Goal: Task Accomplishment & Management: Complete application form

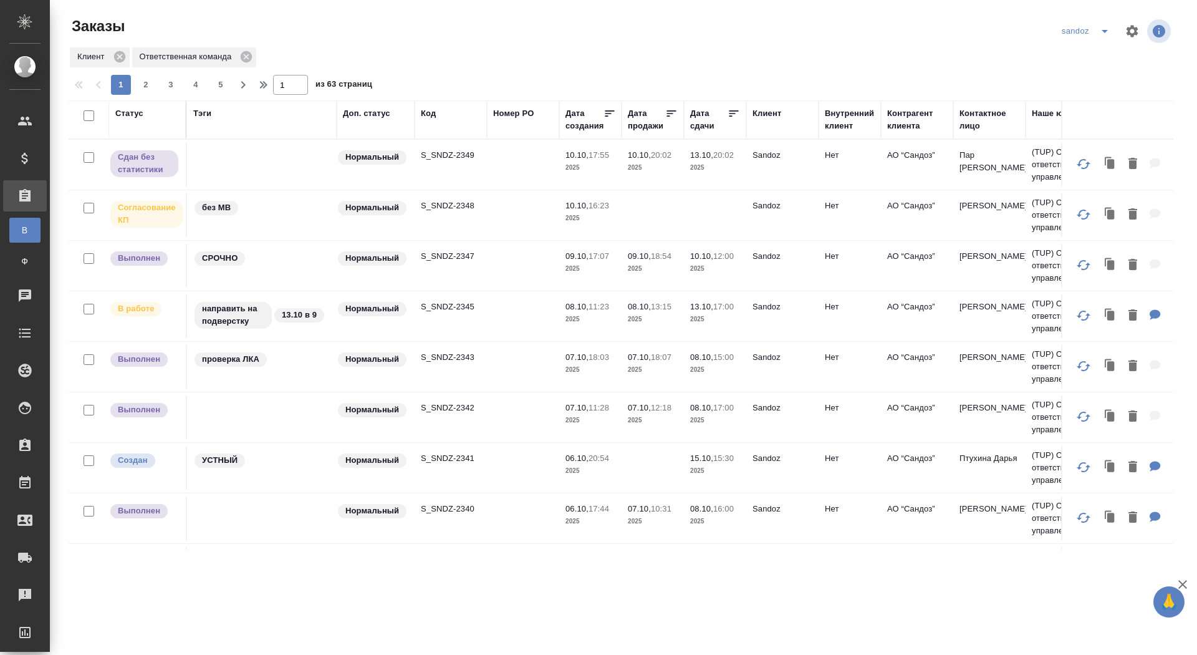
click at [439, 155] on p "S_SNDZ-2349" at bounding box center [451, 155] width 60 height 12
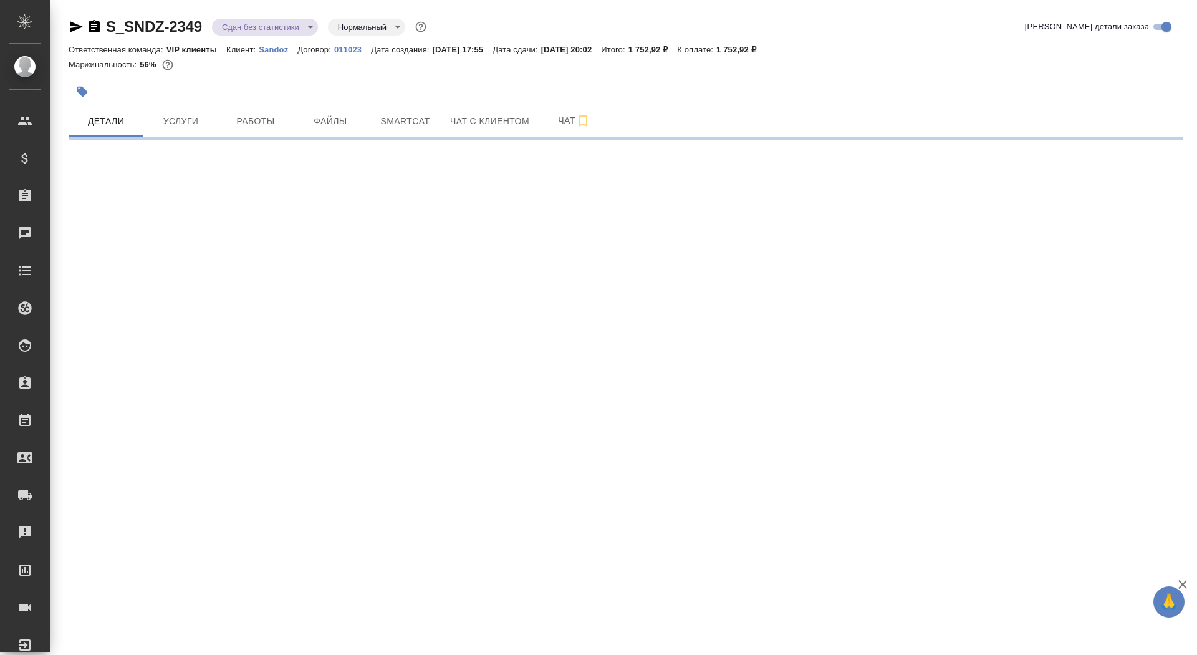
select select "RU"
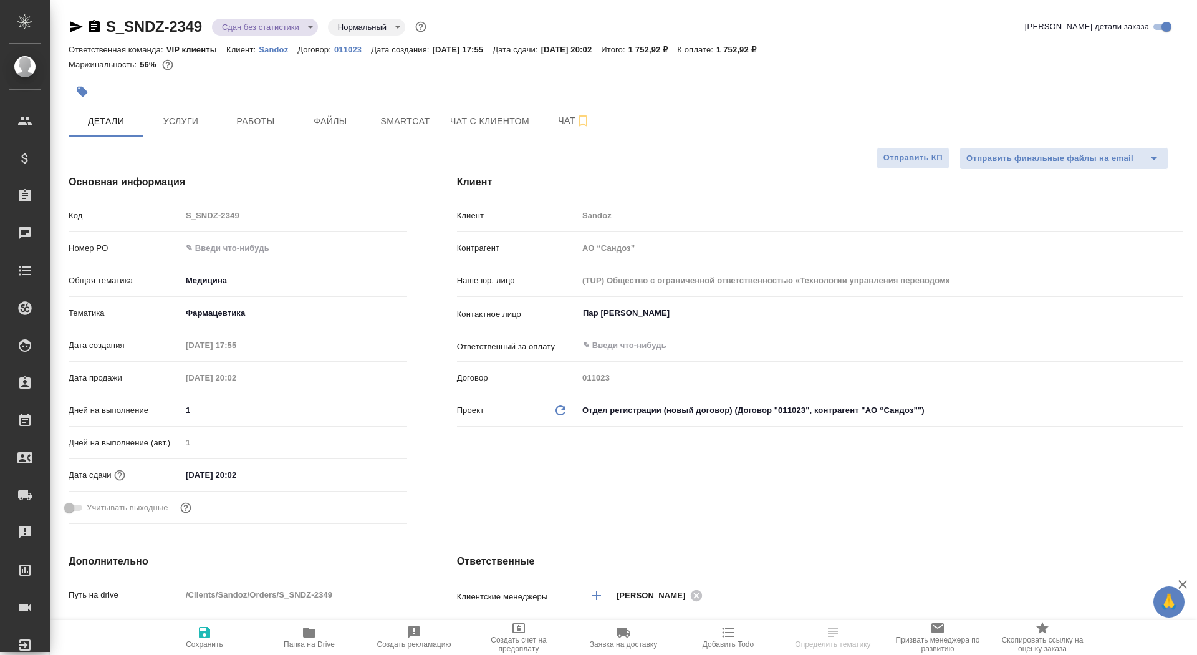
type textarea "x"
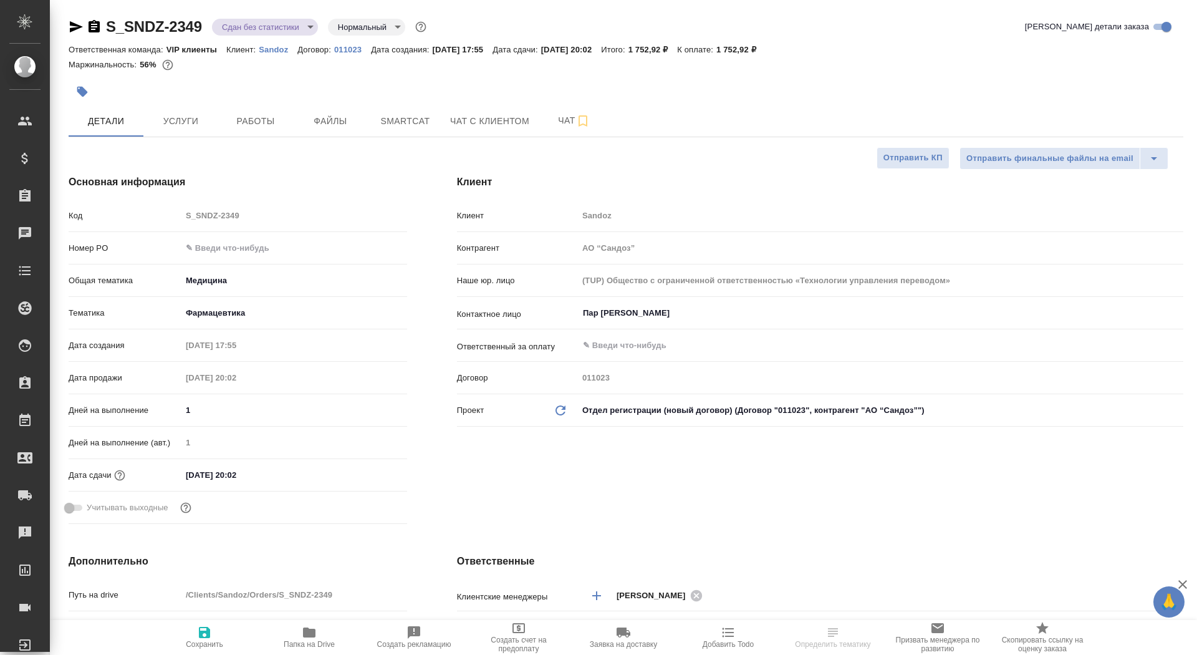
type textarea "x"
click at [277, 50] on p "Sandoz" at bounding box center [278, 49] width 39 height 9
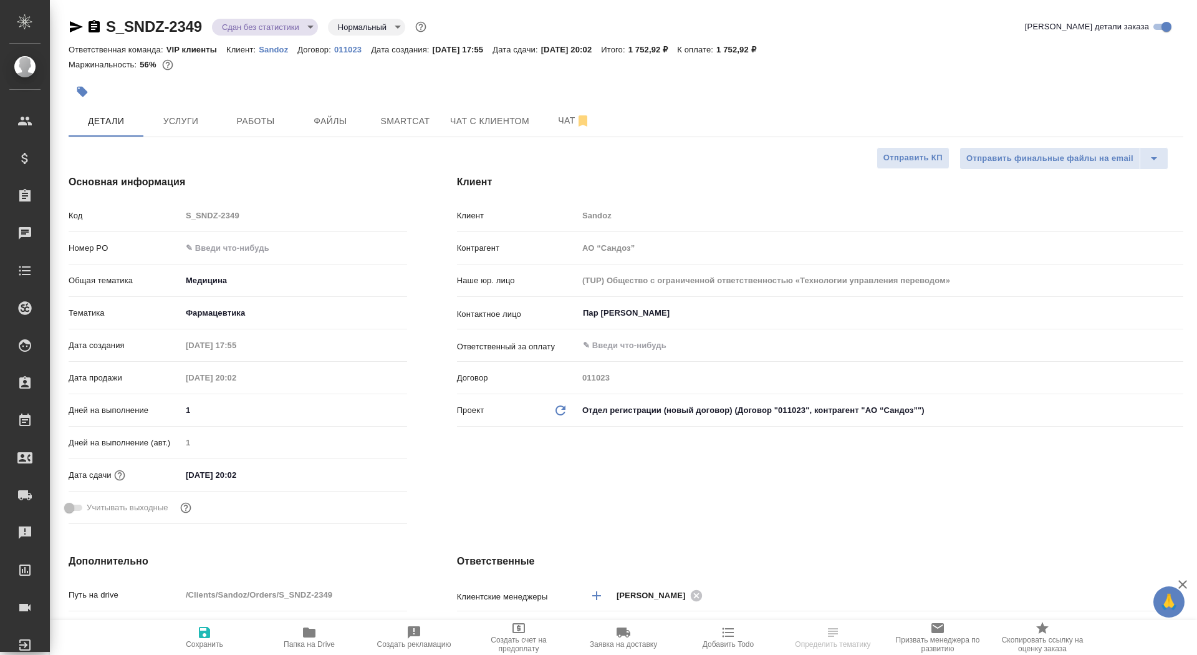
type textarea "x"
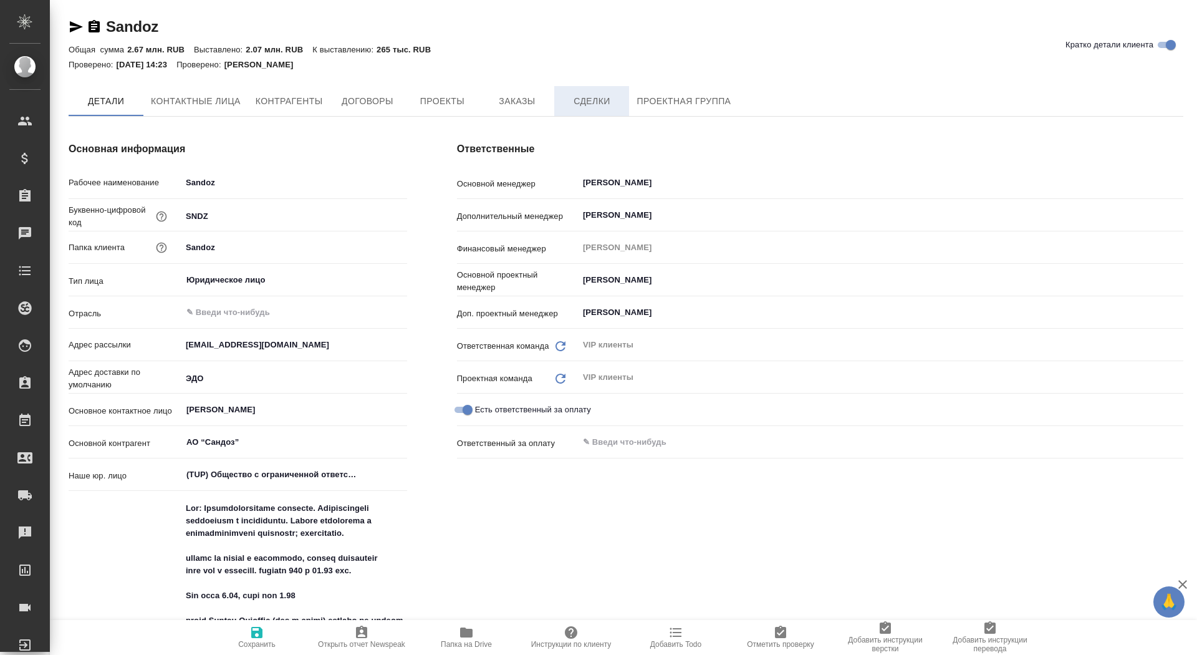
type textarea "x"
click at [526, 98] on span "Заказы" at bounding box center [517, 102] width 60 height 16
type textarea "x"
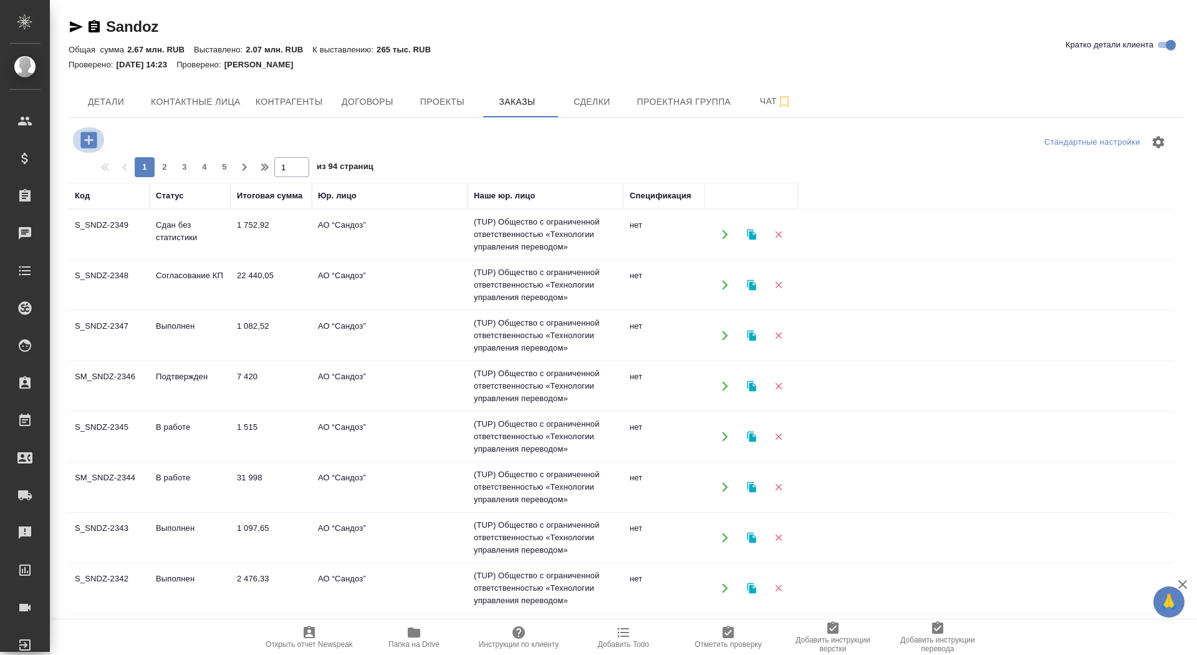
click at [90, 141] on icon "button" at bounding box center [88, 140] width 16 height 16
click at [84, 141] on icon "button" at bounding box center [88, 140] width 16 height 16
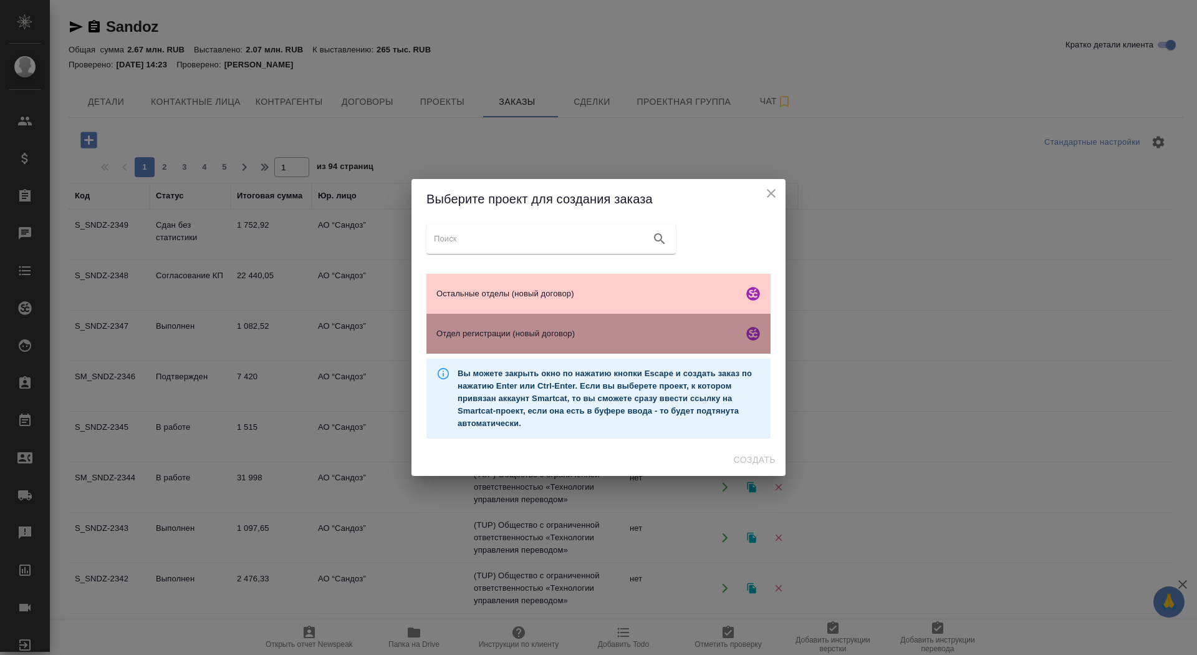
click at [455, 334] on span "Отдел регистрации (новый договор)" at bounding box center [587, 333] width 302 height 12
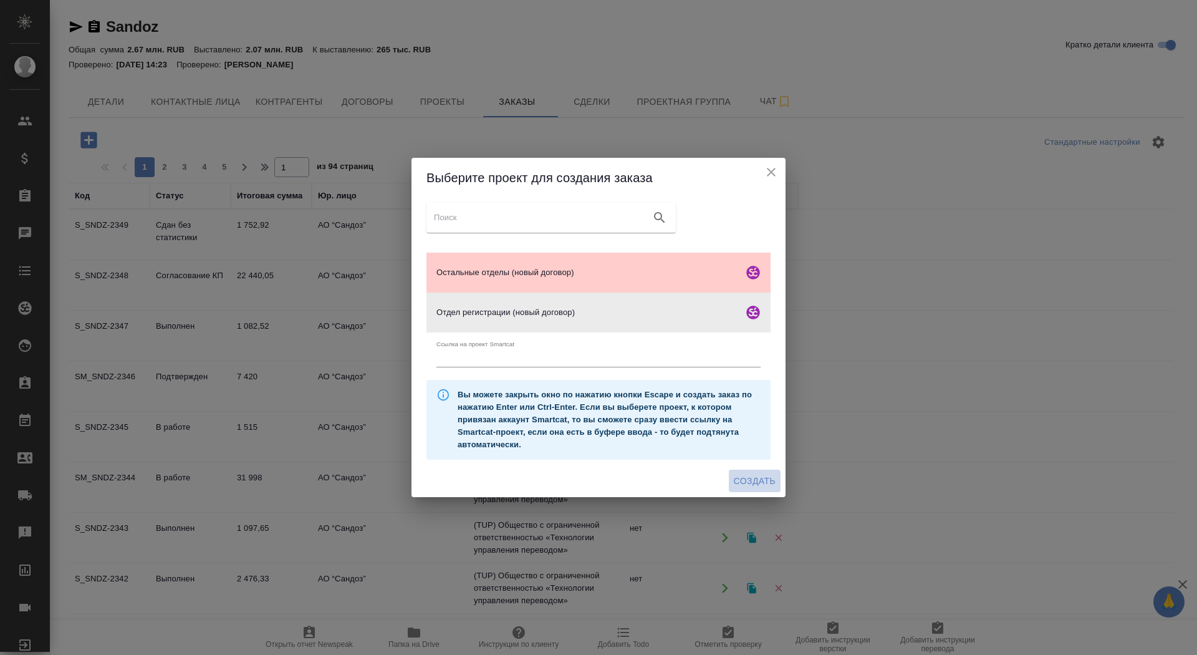
click at [749, 478] on span "Создать" at bounding box center [755, 481] width 42 height 16
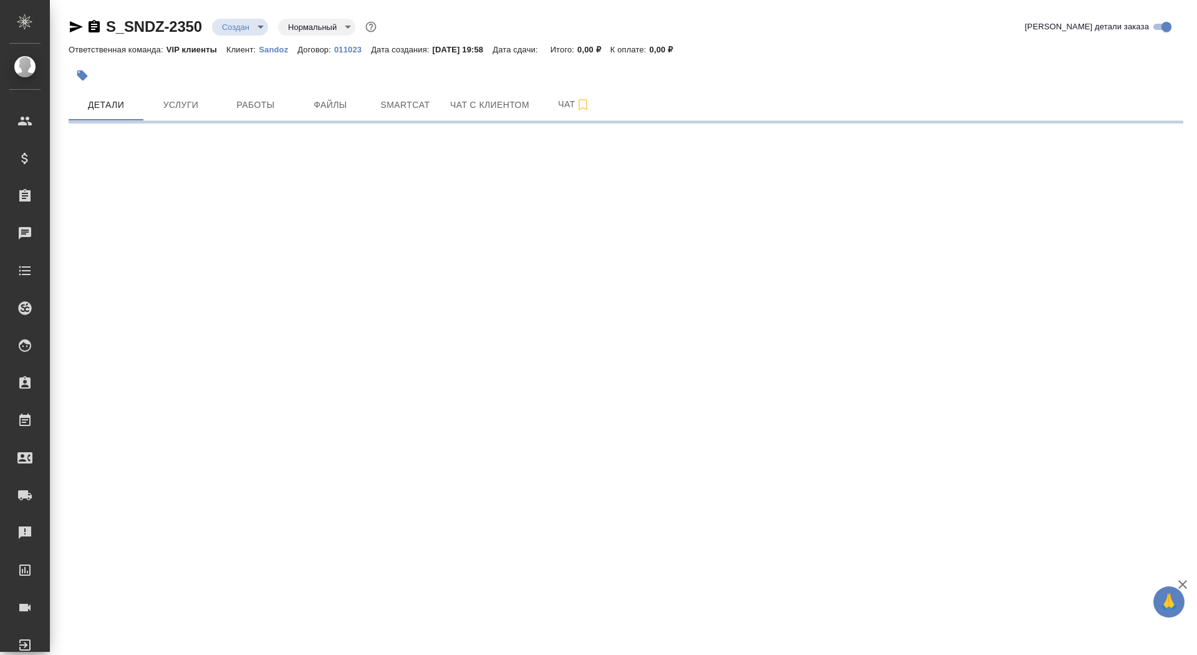
select select "RU"
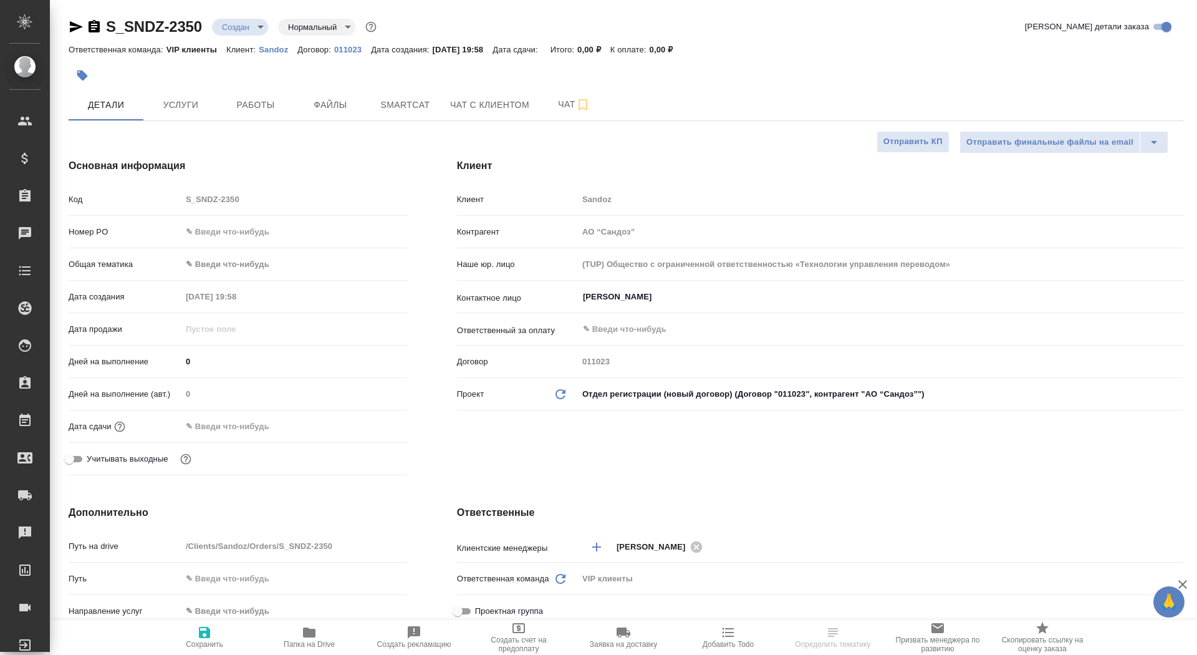
type textarea "x"
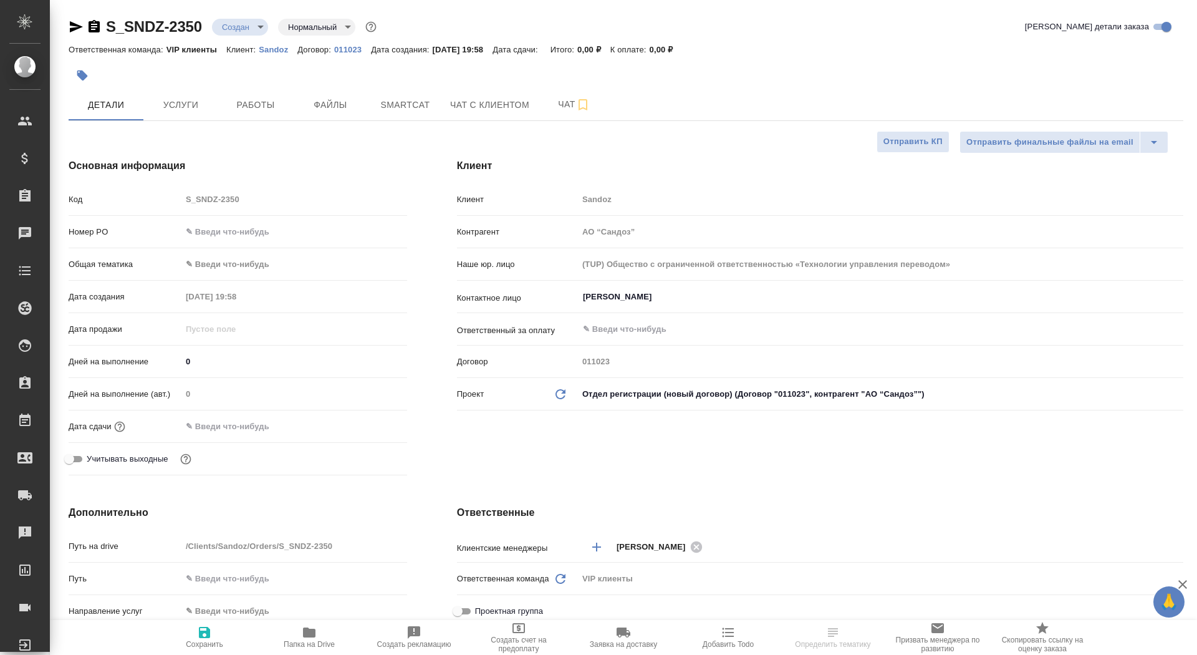
type textarea "x"
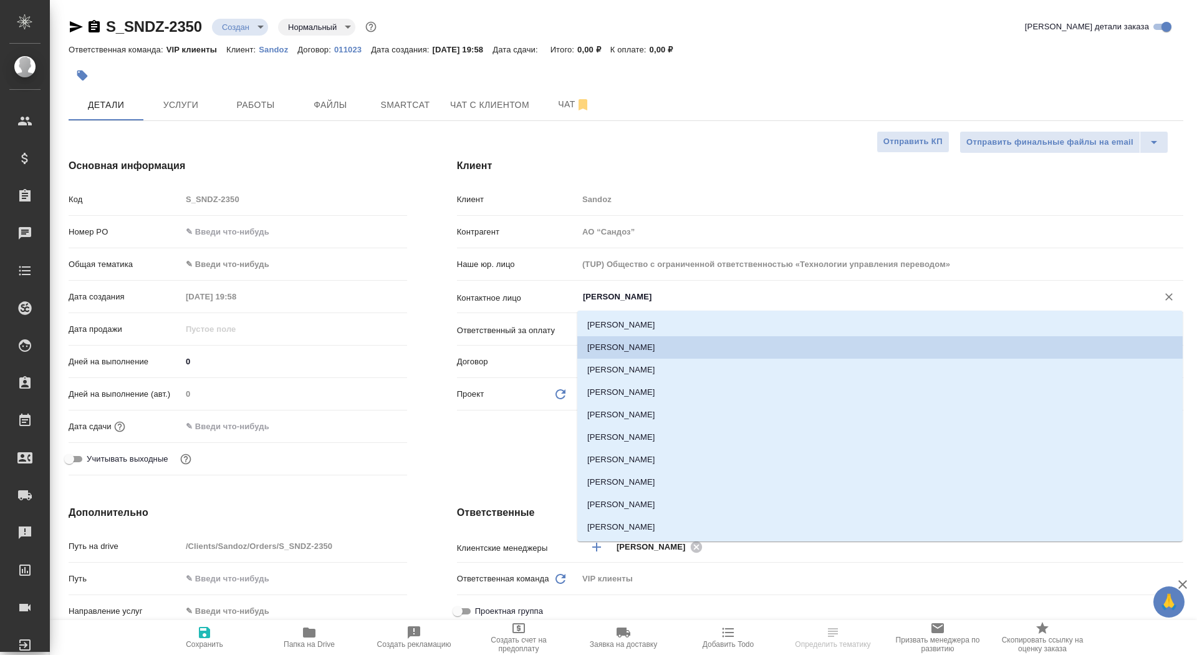
click at [595, 294] on input "Иванова Дарина" at bounding box center [860, 296] width 556 height 15
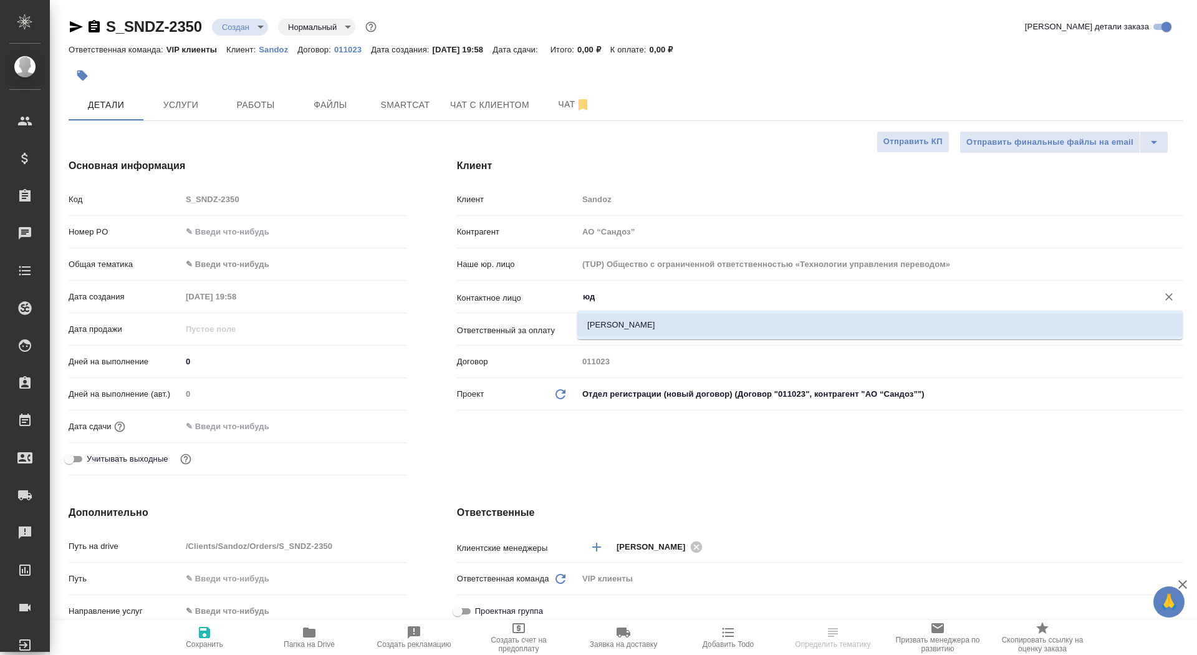
click at [771, 325] on li "[PERSON_NAME]" at bounding box center [879, 325] width 605 height 22
type input "[PERSON_NAME]"
type textarea "x"
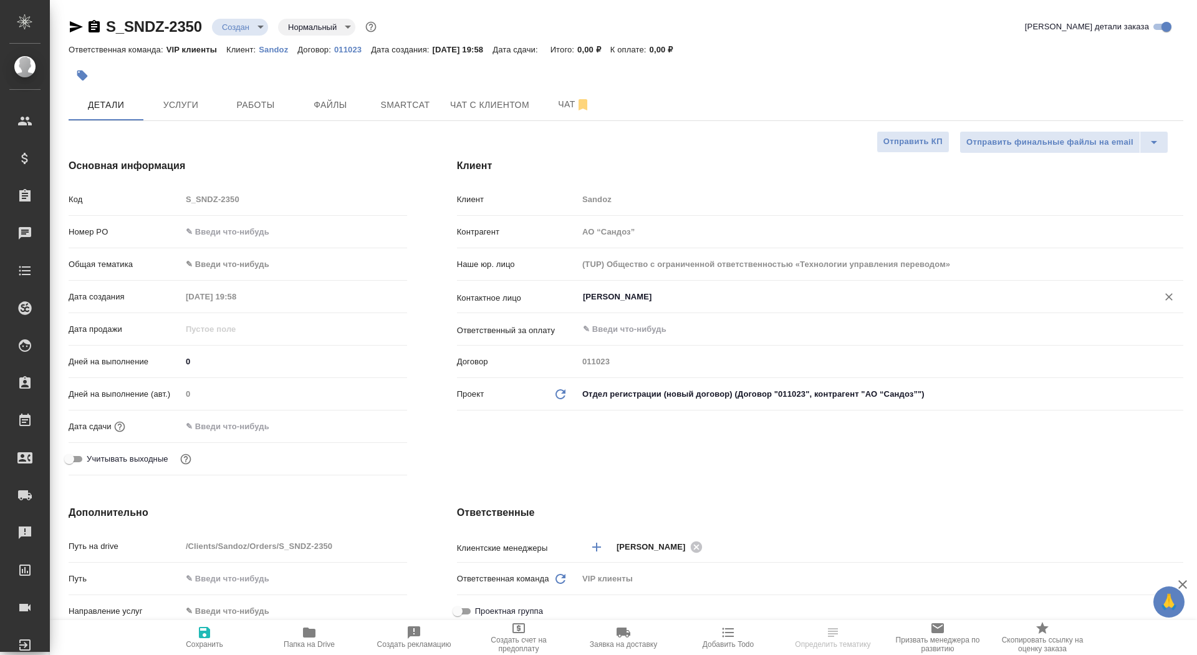
type input "[PERSON_NAME]"
click at [199, 651] on button "Сохранить" at bounding box center [204, 637] width 105 height 35
type textarea "x"
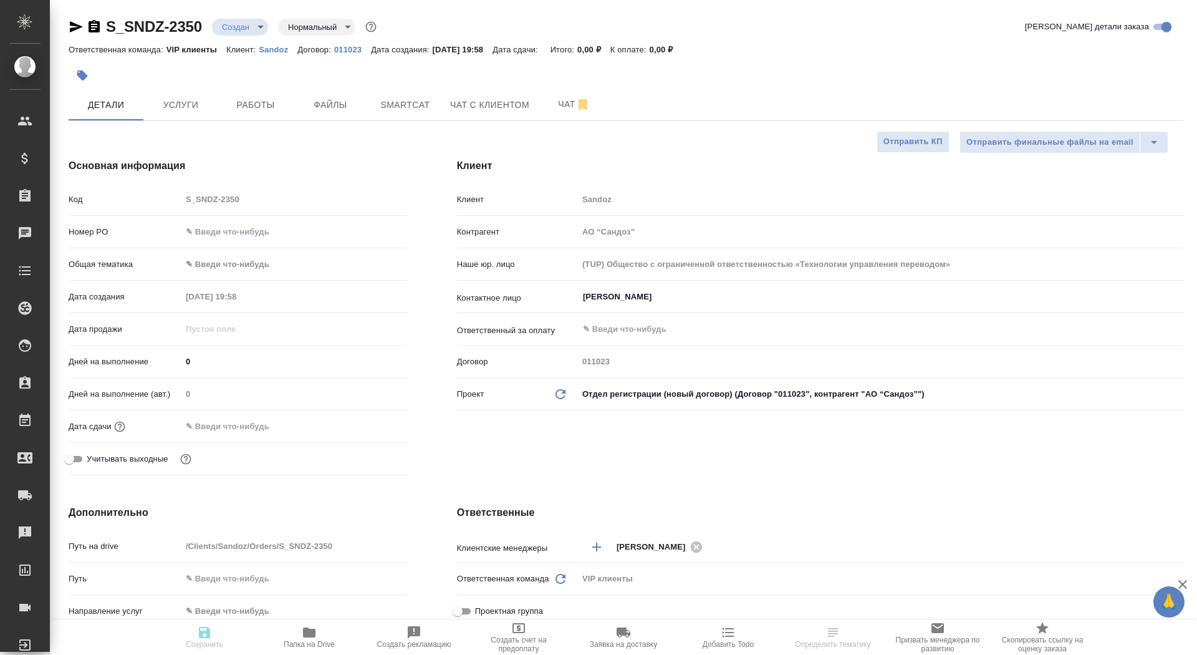
type textarea "x"
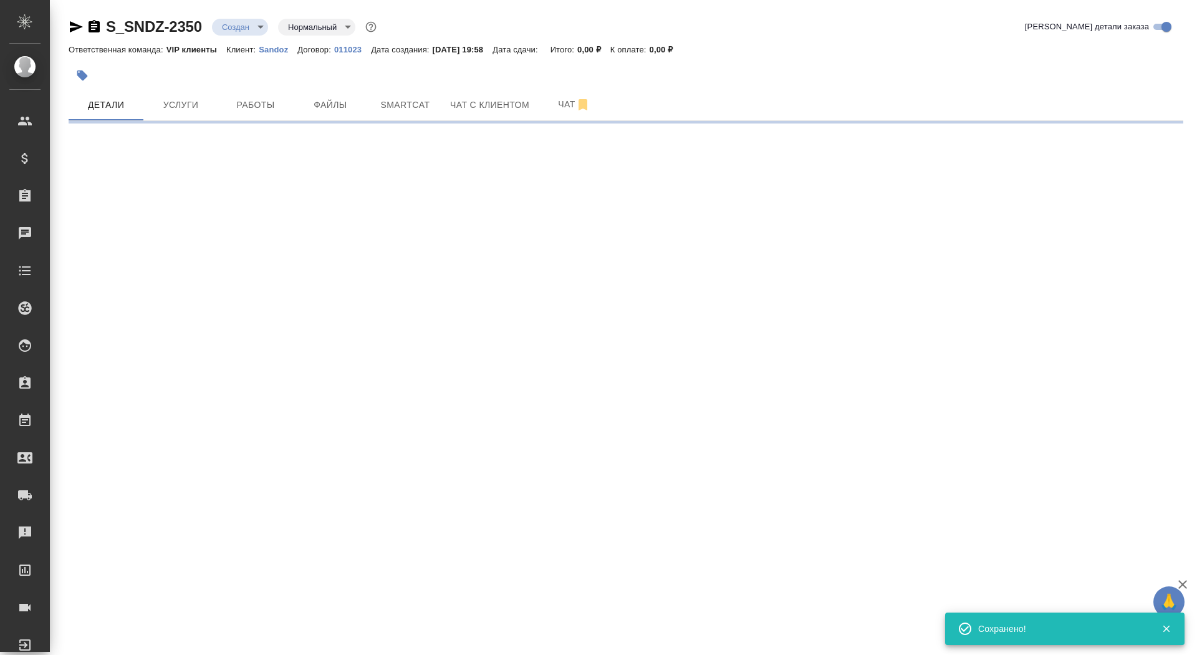
select select "RU"
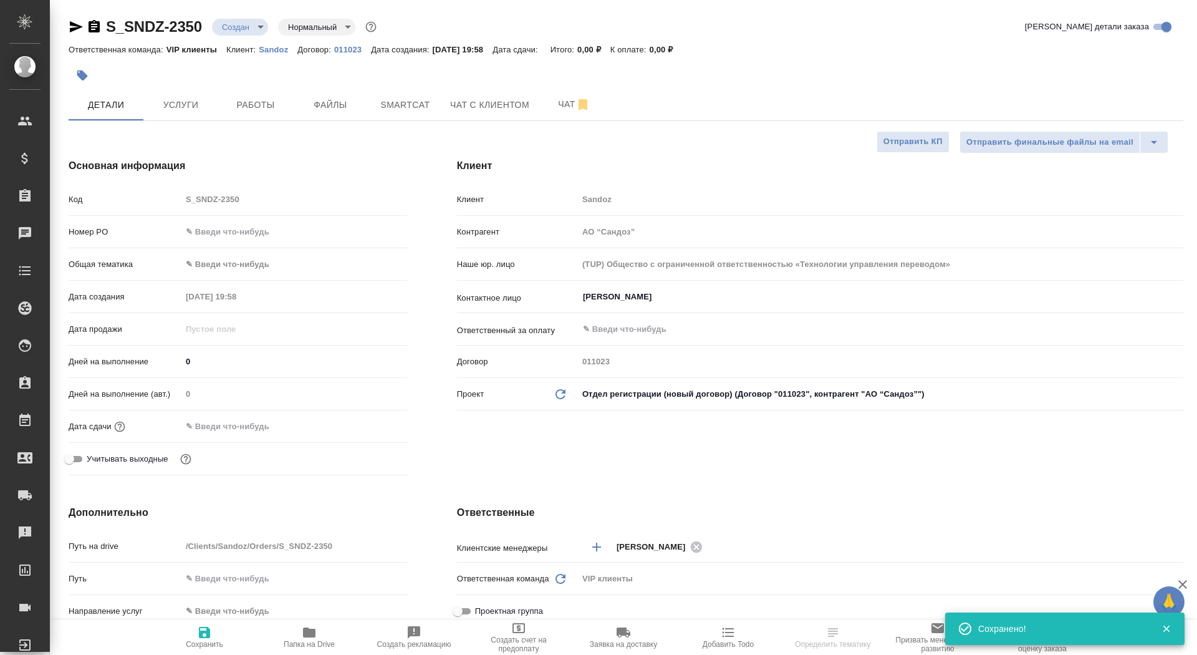
type textarea "x"
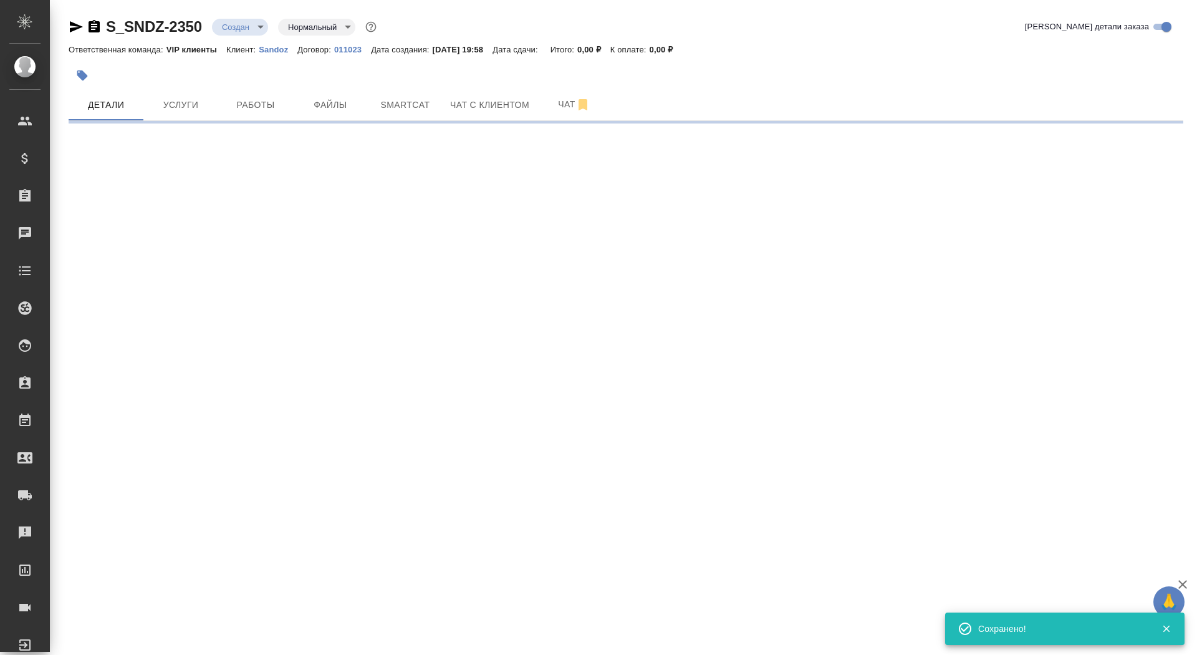
click at [236, 325] on div ".cls-1 fill:#fff; AWATERA Saydasheva Dilyara Клиенты Спецификации Заказы 0 Чаты…" at bounding box center [598, 327] width 1197 height 655
select select "RU"
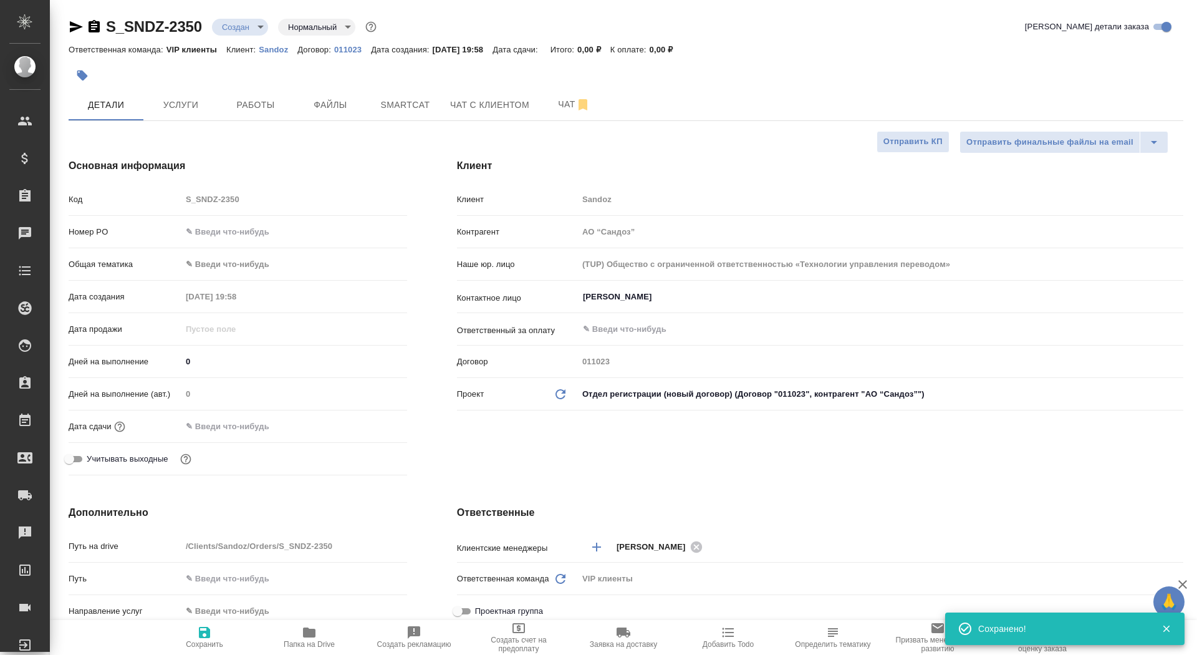
type textarea "x"
click at [240, 433] on input "text" at bounding box center [236, 426] width 109 height 18
click at [371, 418] on icon "button" at bounding box center [370, 425] width 15 height 15
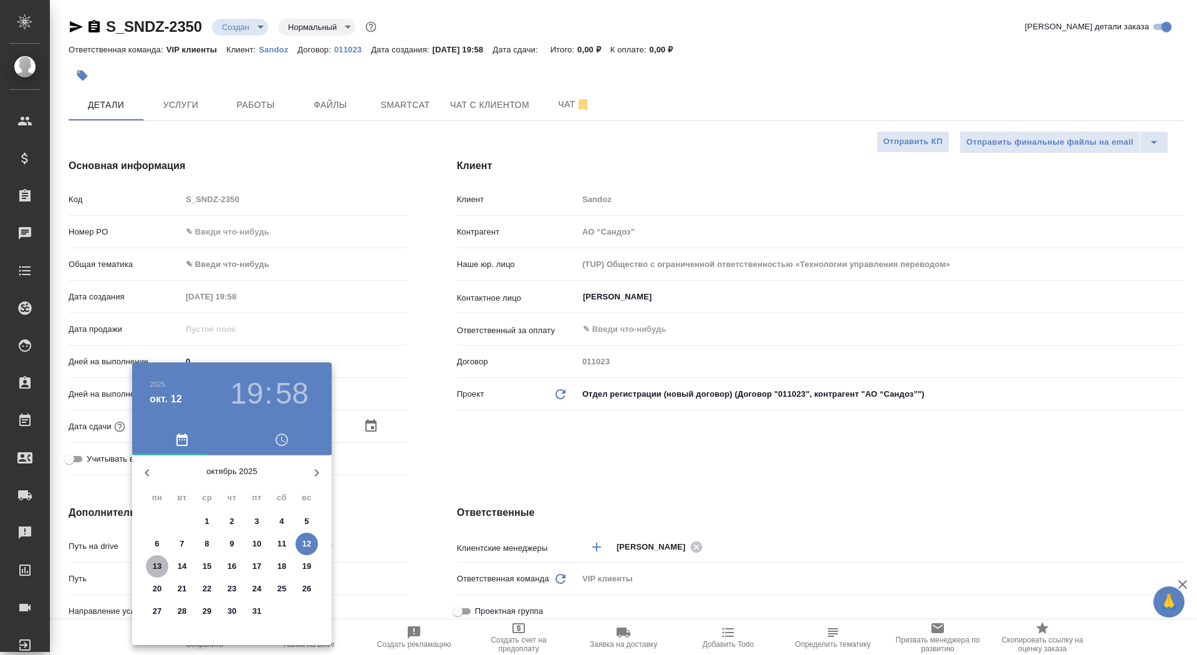
click at [158, 562] on p "13" at bounding box center [157, 566] width 9 height 12
type input "13.10.2025 19:58"
type textarea "x"
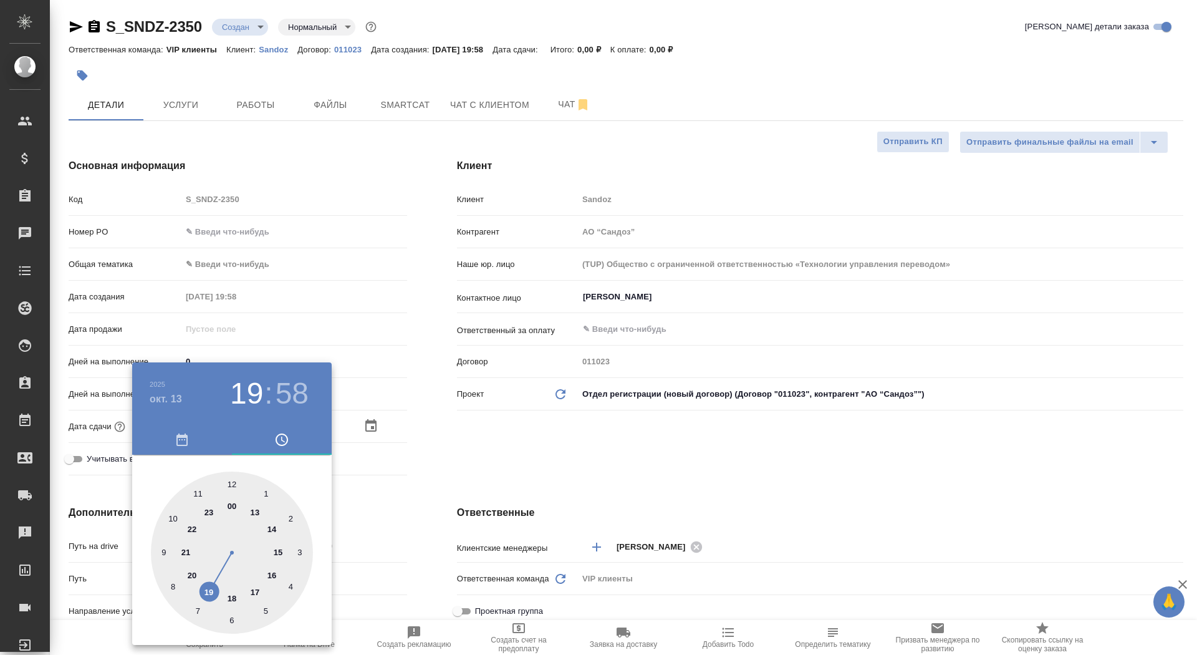
type input "13.10.2025 17:58"
type textarea "x"
click at [254, 587] on div at bounding box center [232, 552] width 162 height 162
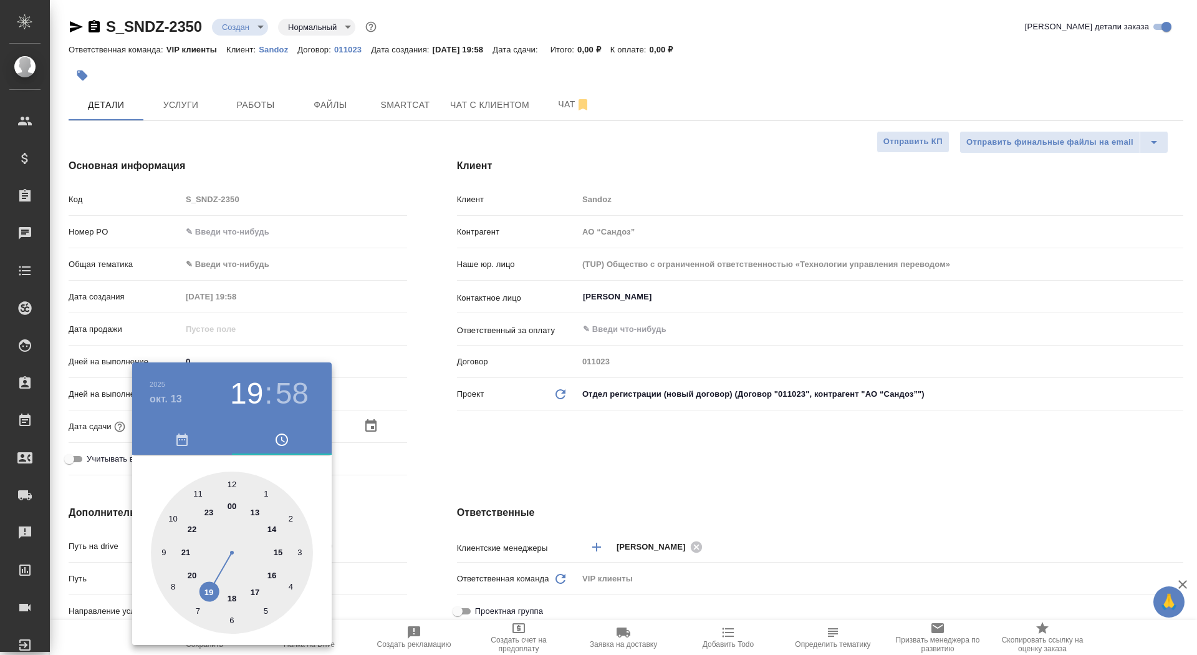
type textarea "x"
type input "13.10.2025 17:00"
type textarea "x"
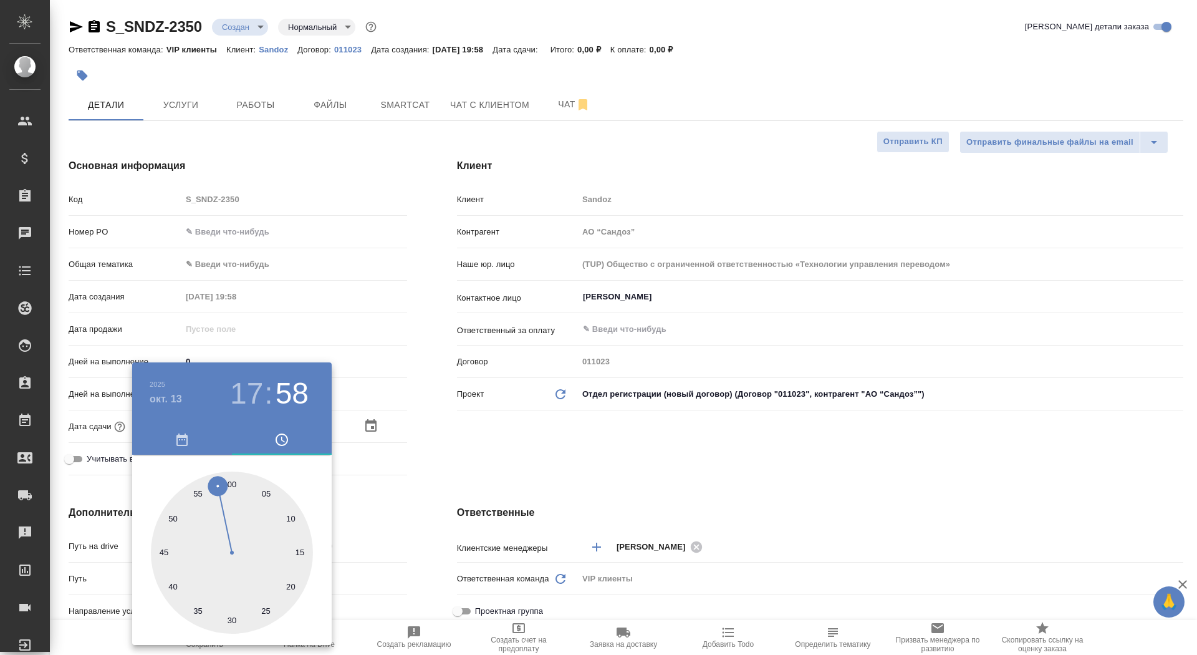
type textarea "x"
click at [230, 484] on div at bounding box center [232, 552] width 162 height 162
type textarea "x"
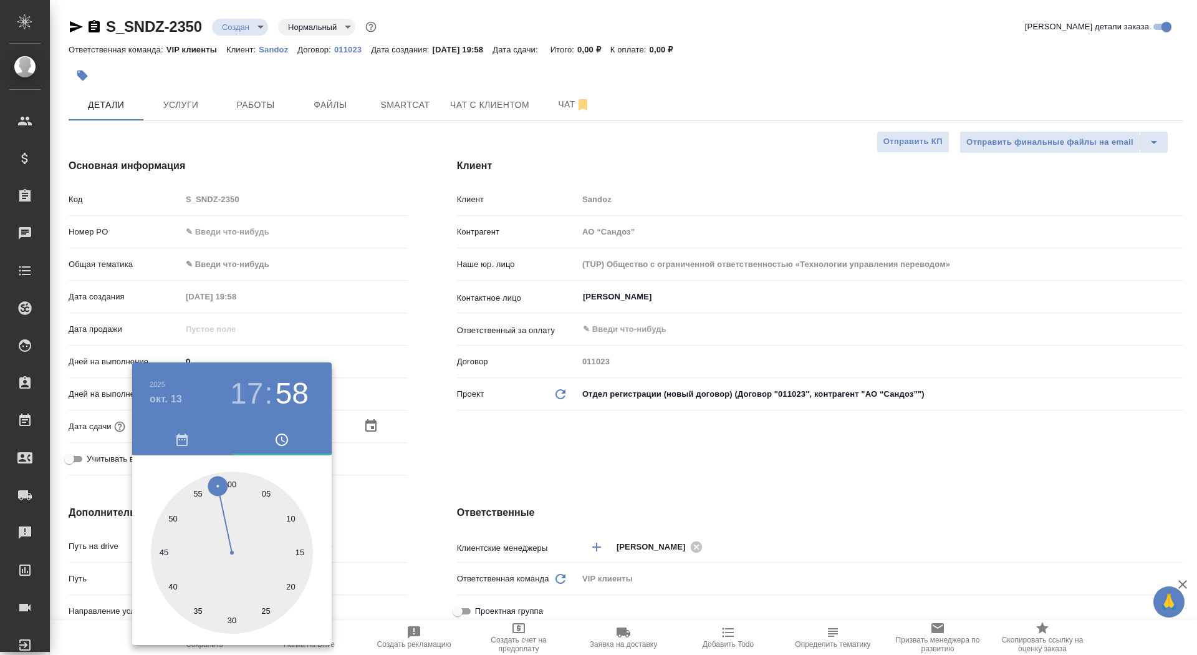
type textarea "x"
click at [455, 483] on div at bounding box center [598, 327] width 1197 height 655
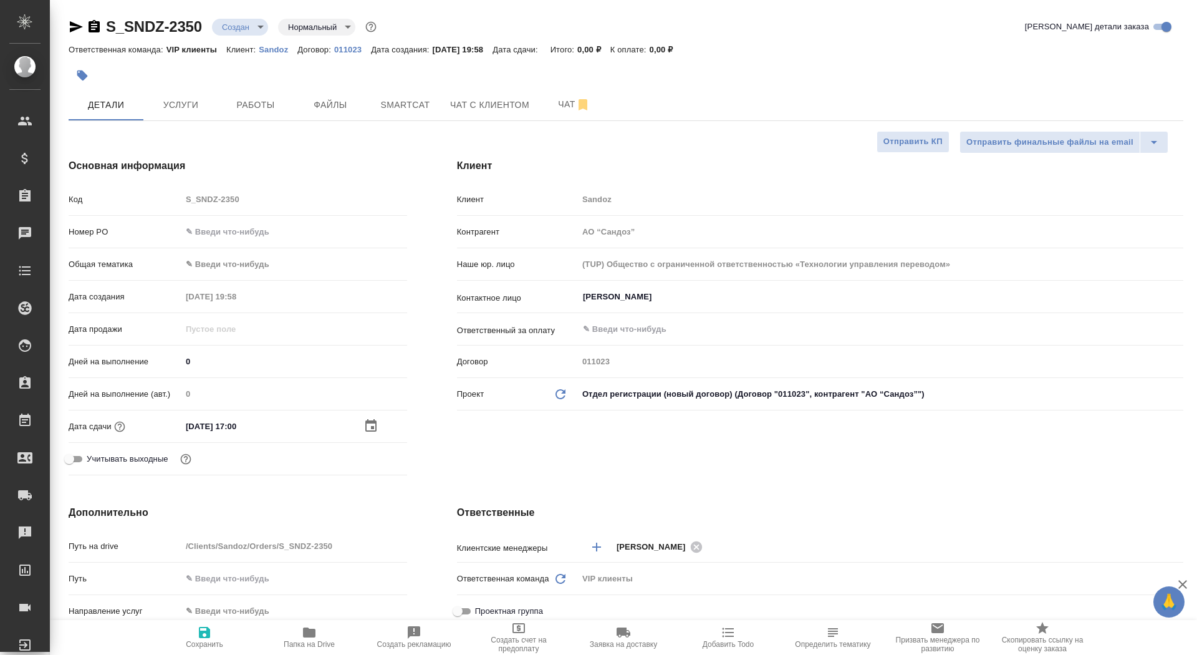
click at [204, 640] on span "Сохранить" at bounding box center [204, 644] width 37 height 9
type textarea "x"
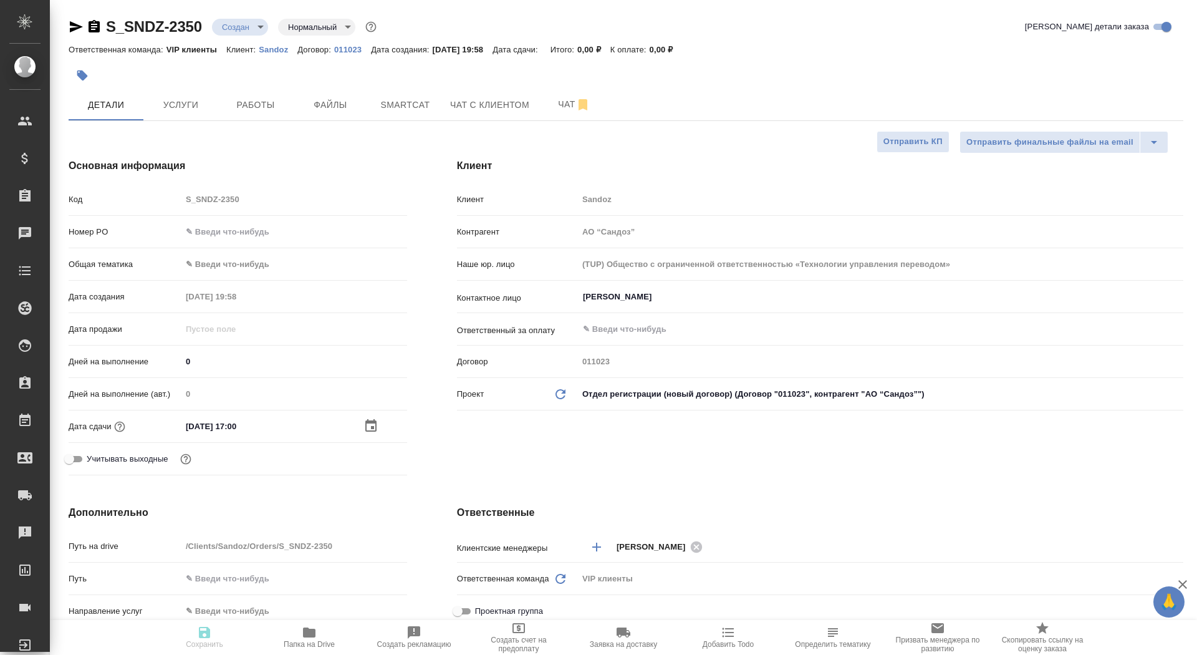
type textarea "x"
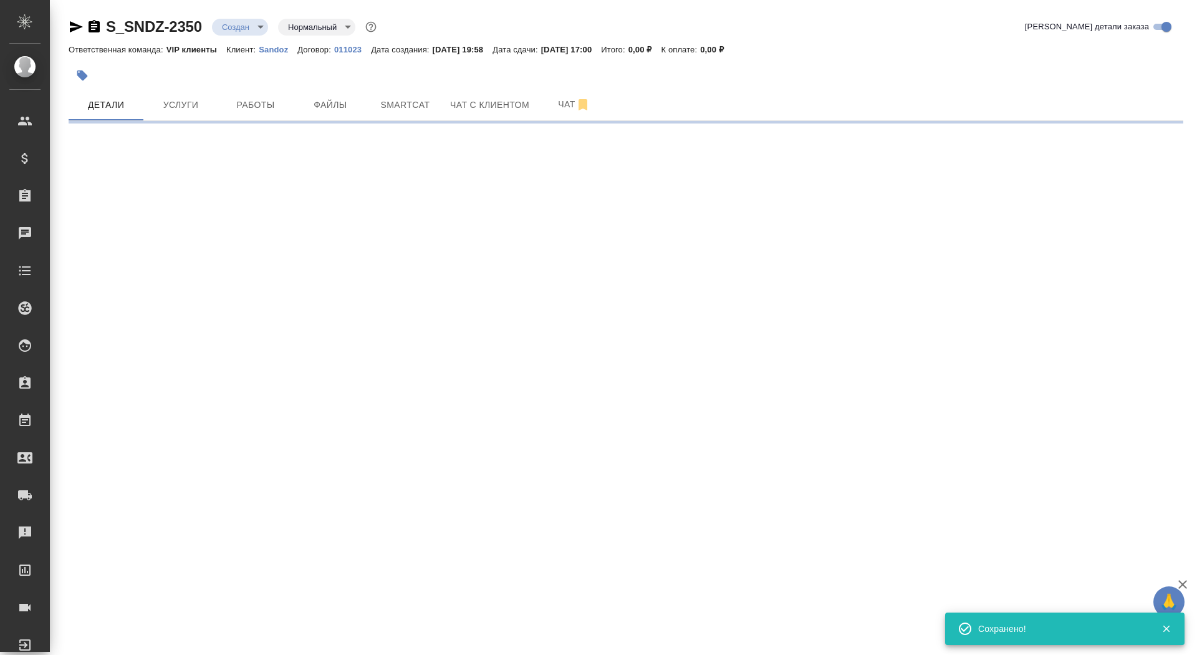
select select "RU"
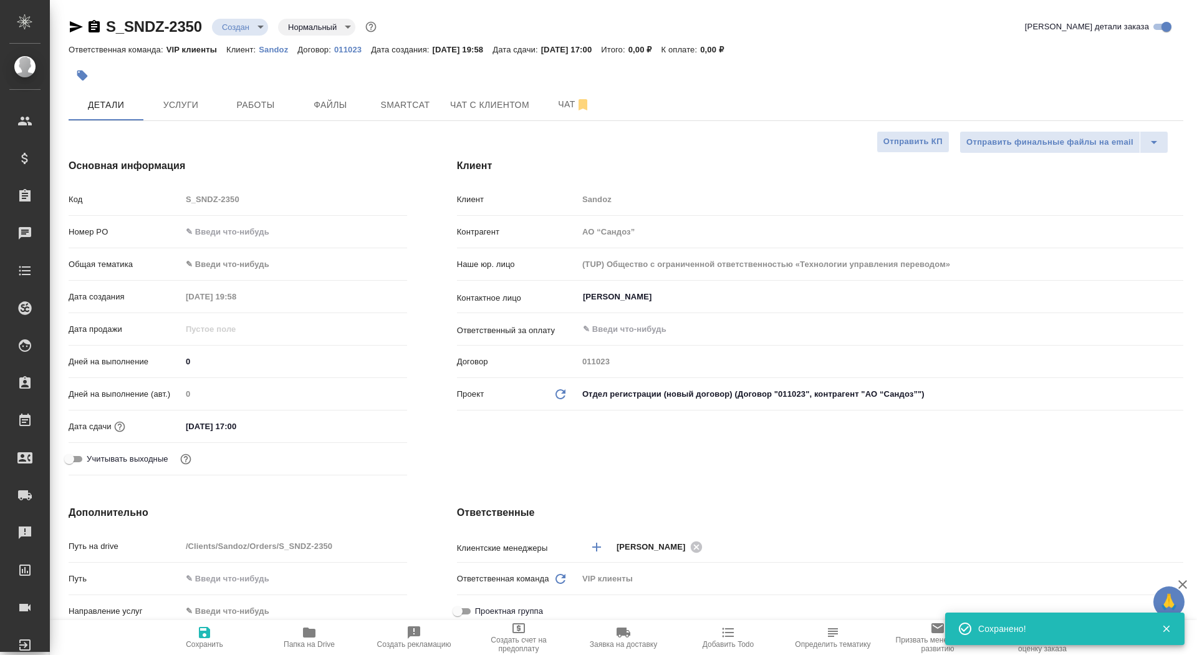
type textarea "x"
click at [297, 645] on span "Папка на Drive" at bounding box center [309, 644] width 51 height 9
type textarea "x"
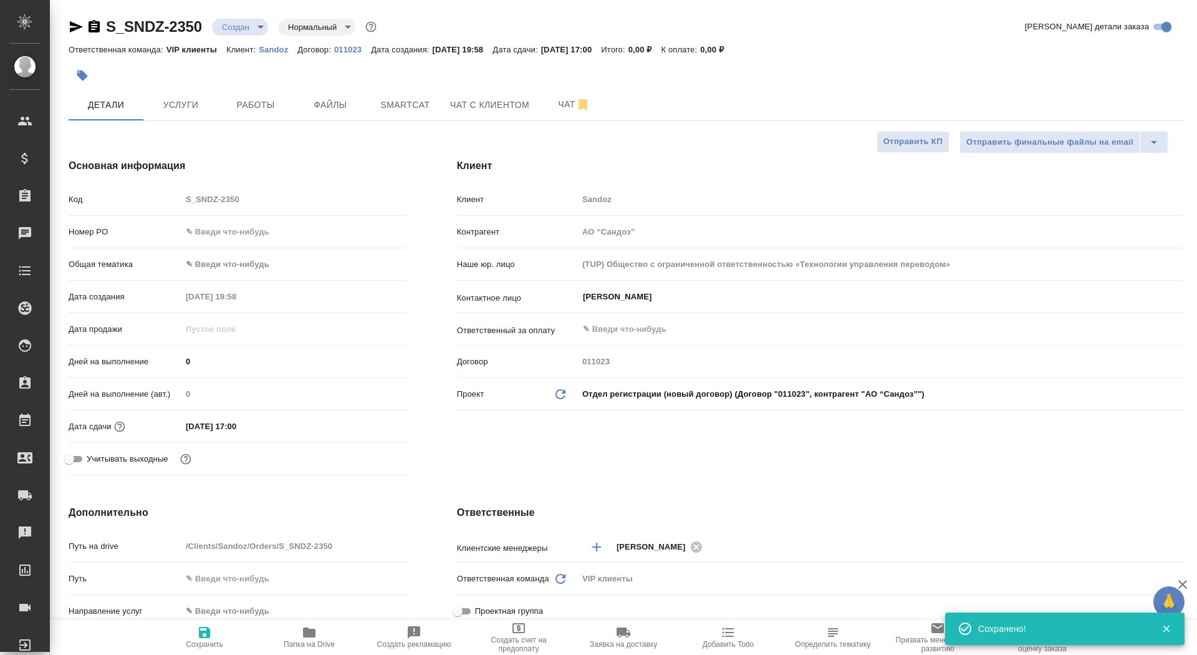
type textarea "x"
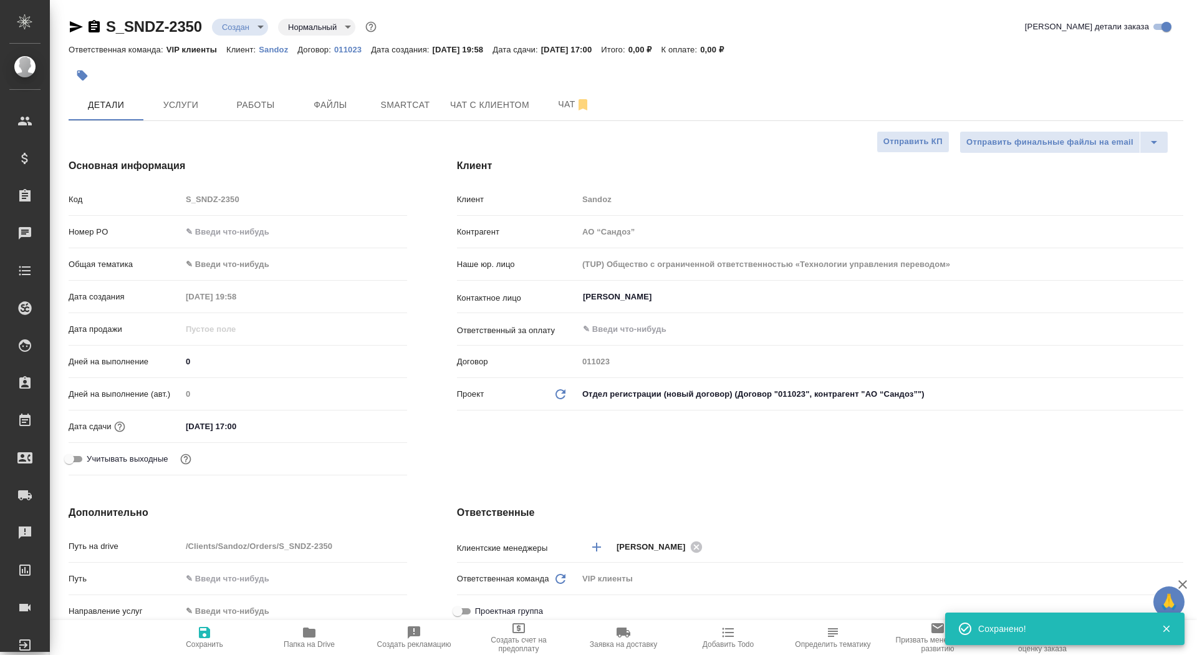
click at [100, 70] on div at bounding box center [440, 75] width 743 height 27
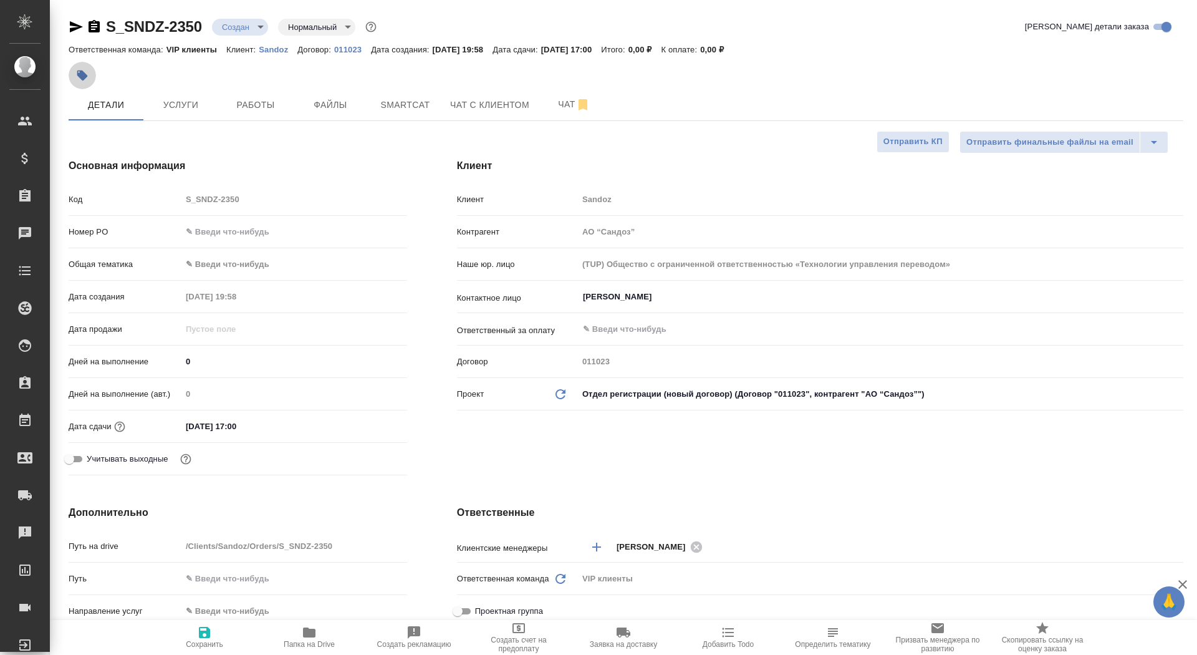
click at [80, 75] on icon "button" at bounding box center [82, 75] width 11 height 11
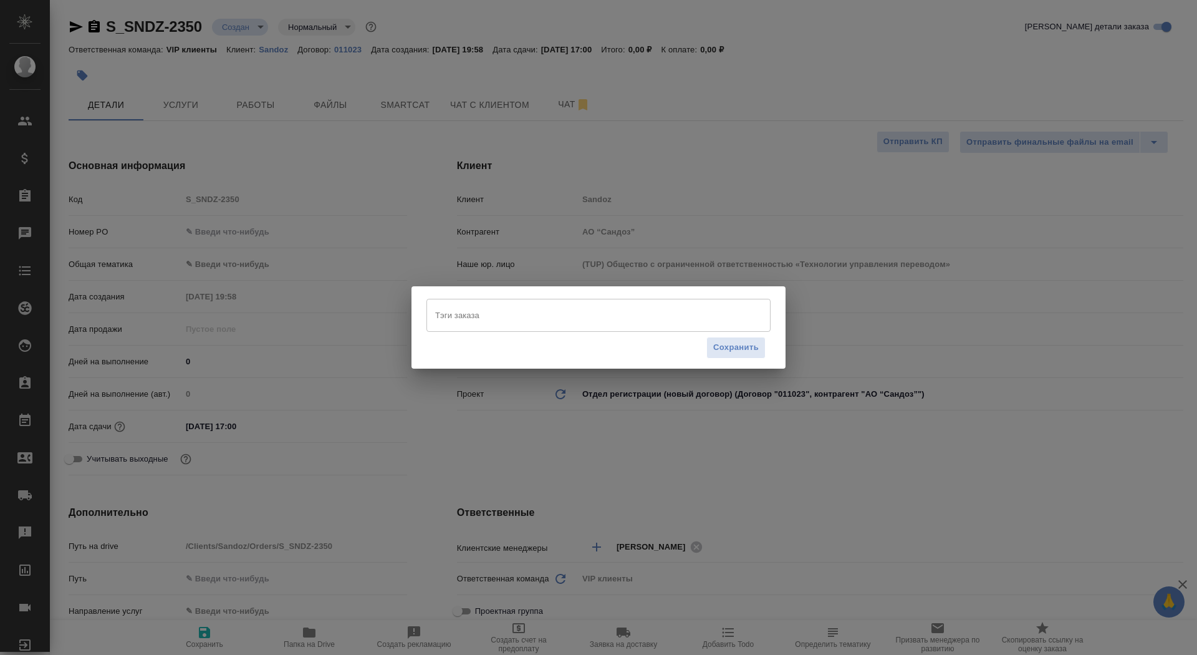
click at [489, 304] on div "Тэги заказа" at bounding box center [598, 315] width 344 height 32
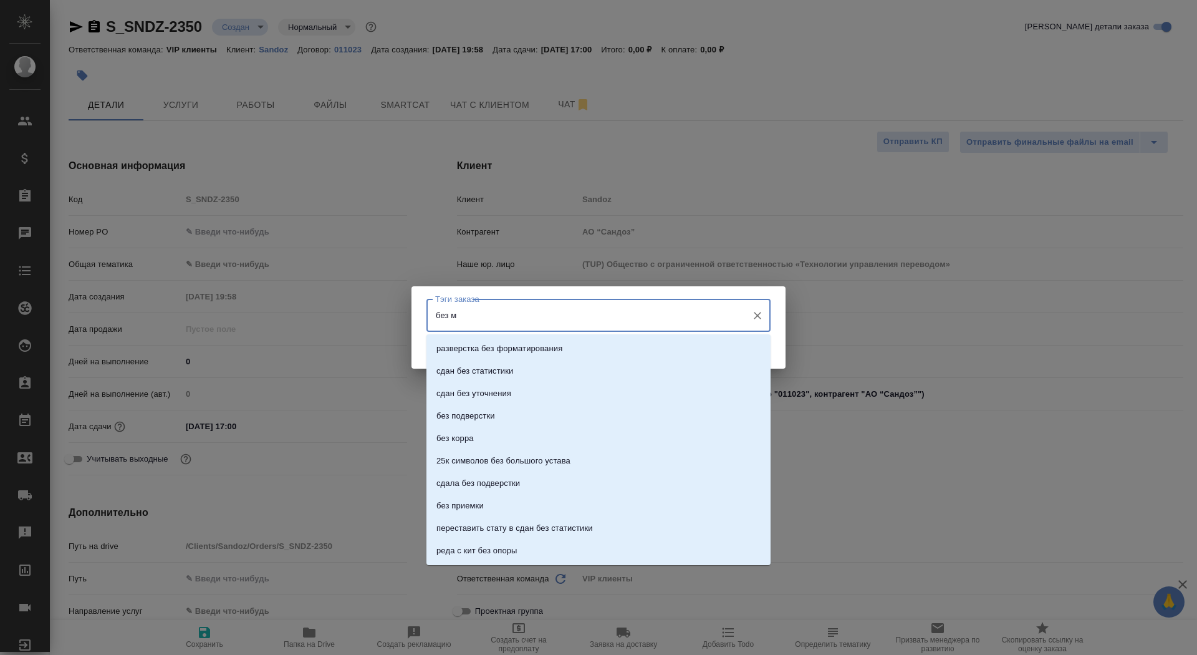
type input "без мв"
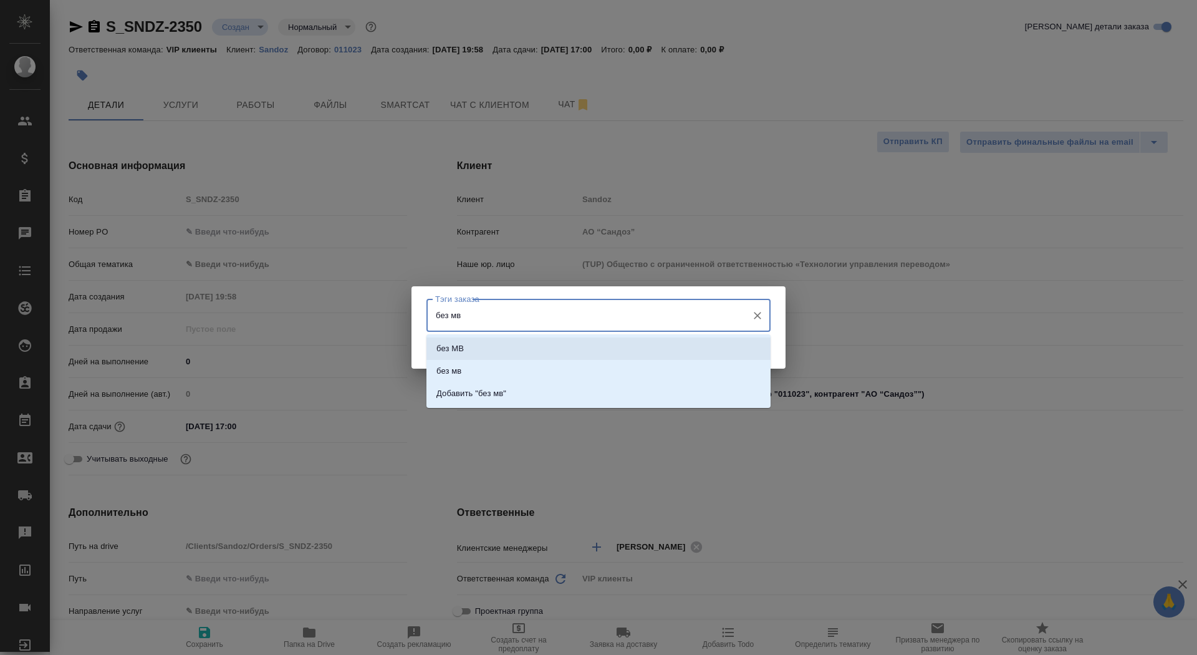
click at [526, 348] on li "без МВ" at bounding box center [598, 348] width 344 height 22
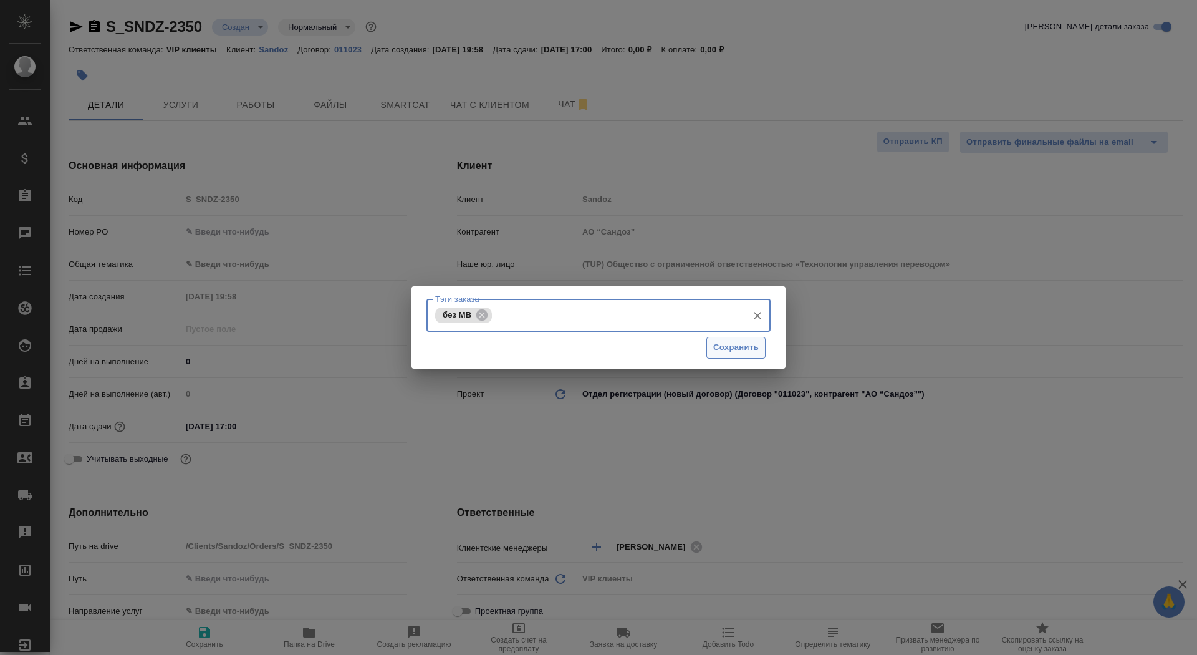
click at [747, 343] on span "Сохранить" at bounding box center [736, 347] width 46 height 14
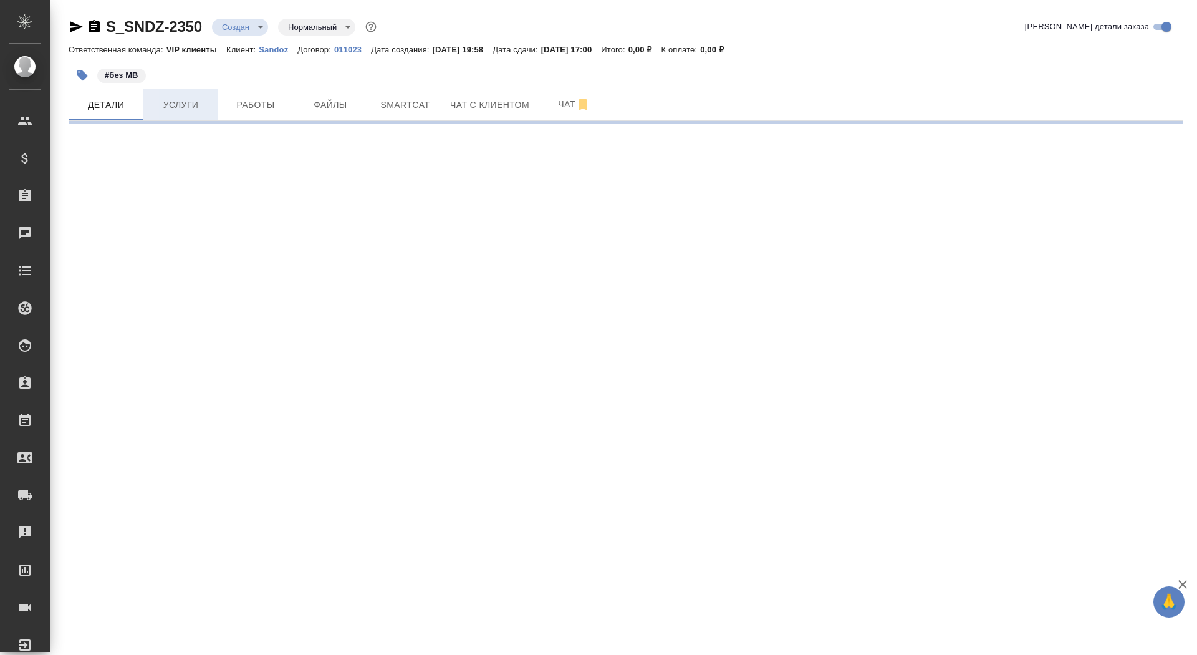
select select "RU"
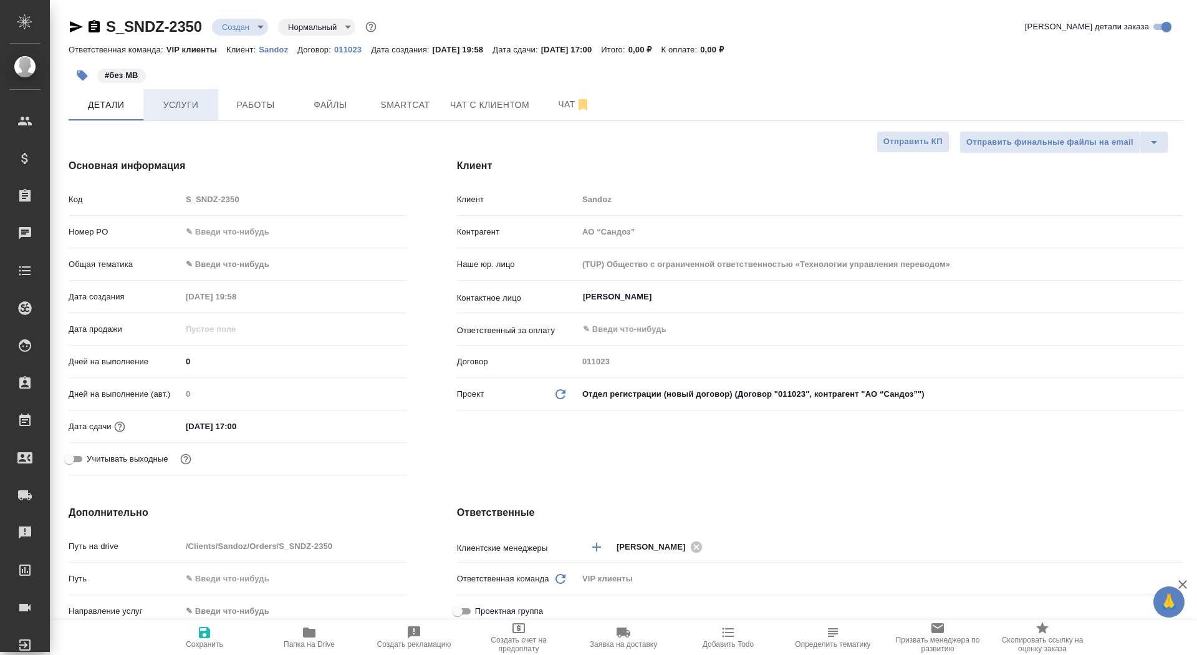
type textarea "x"
click at [191, 108] on span "Услуги" at bounding box center [181, 105] width 60 height 16
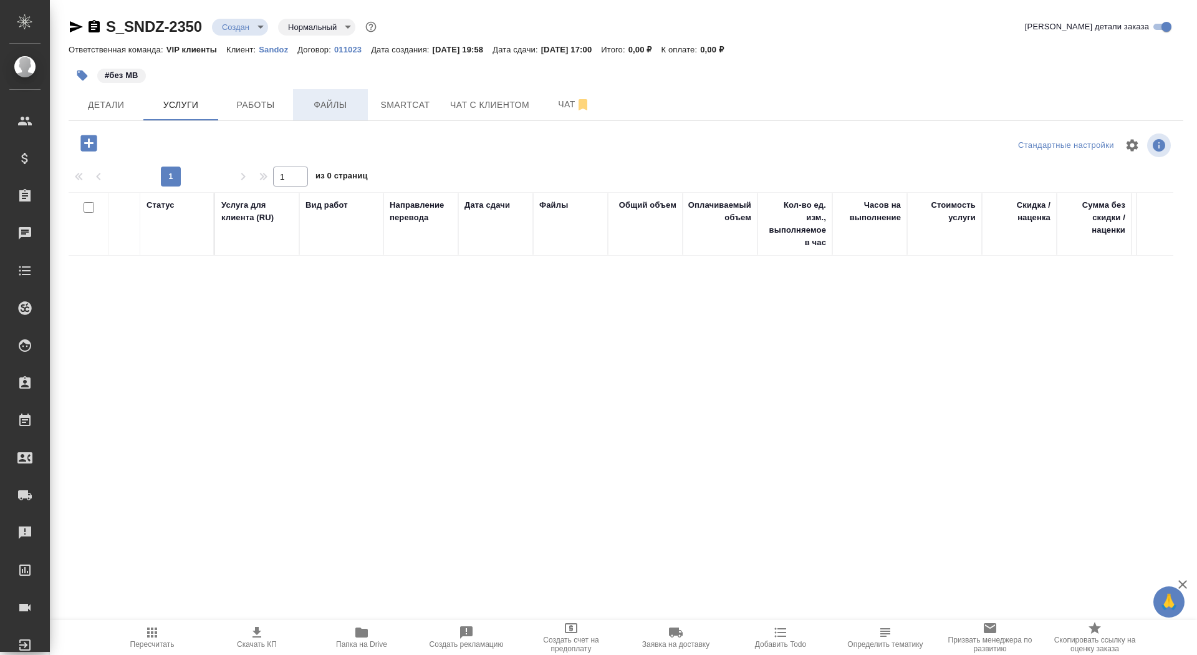
click at [340, 100] on span "Файлы" at bounding box center [330, 105] width 60 height 16
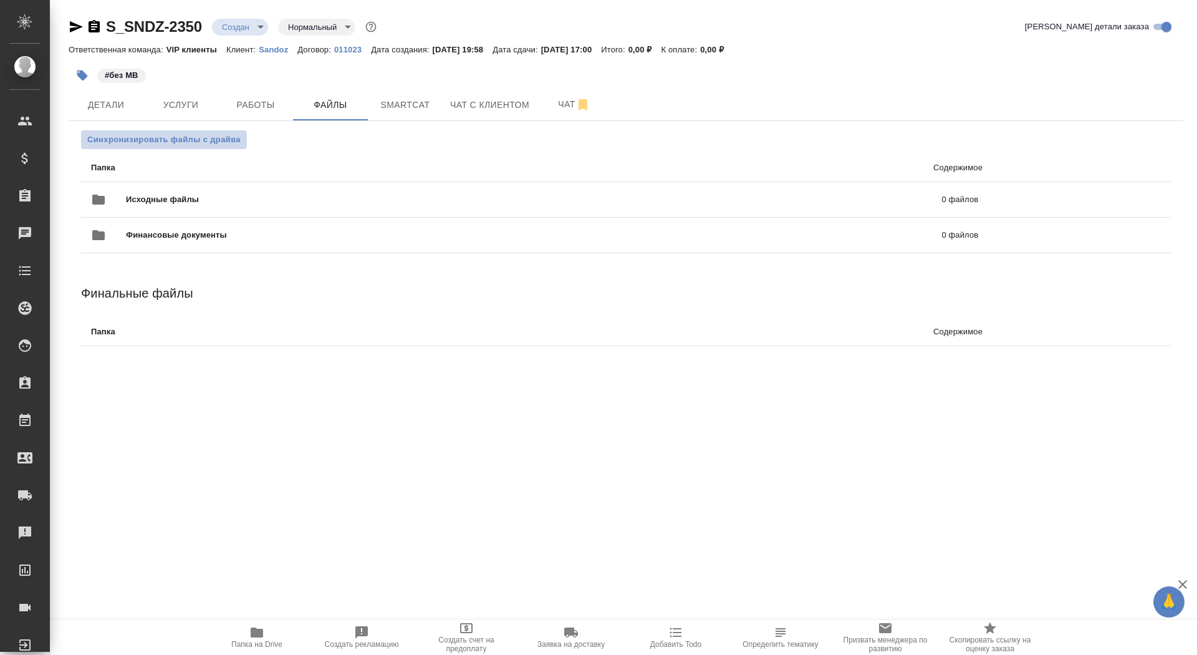
click at [133, 140] on span "Синхронизировать файлы с драйва" at bounding box center [163, 139] width 153 height 12
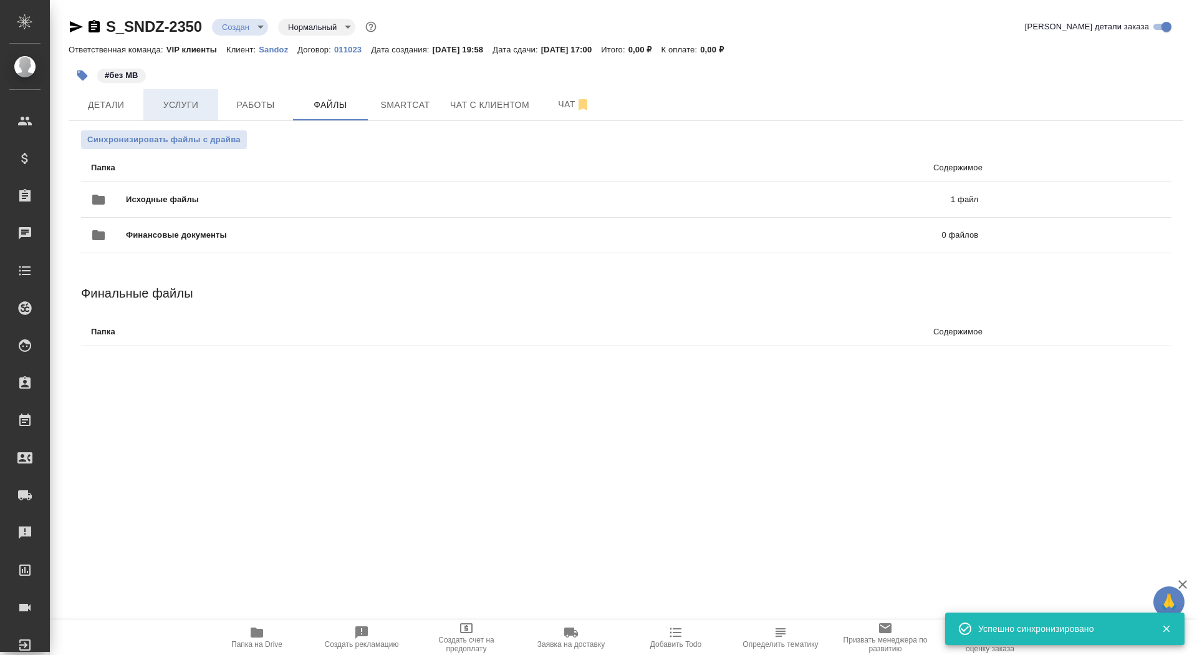
click at [186, 99] on span "Услуги" at bounding box center [181, 105] width 60 height 16
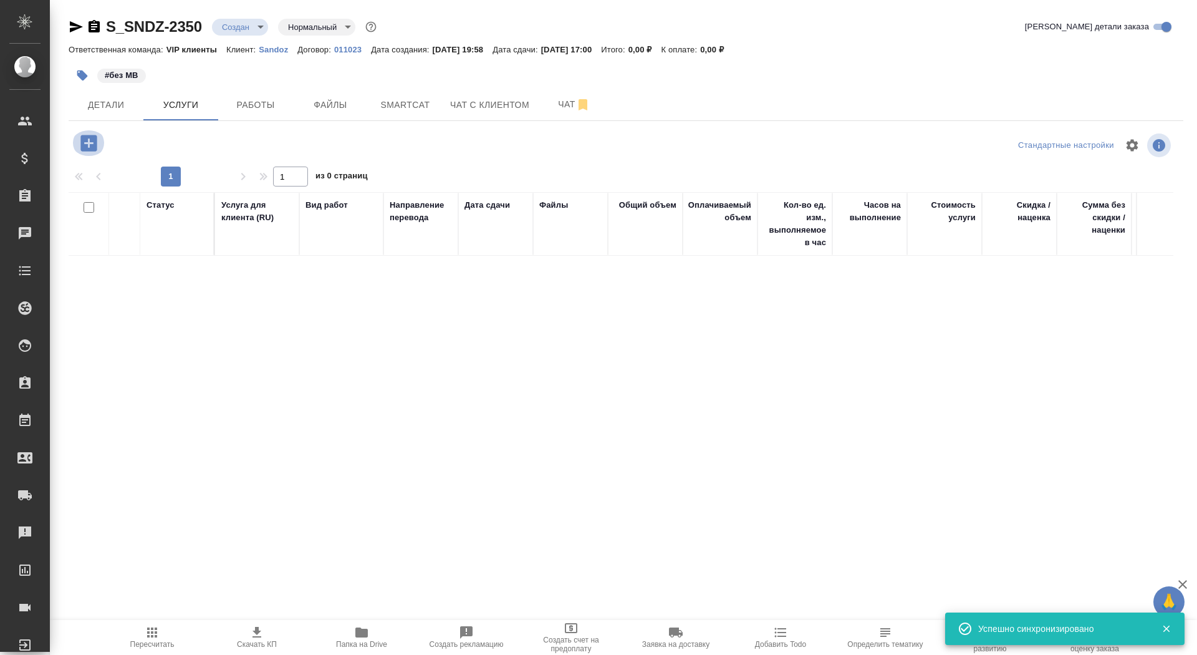
click at [95, 146] on icon "button" at bounding box center [88, 143] width 16 height 16
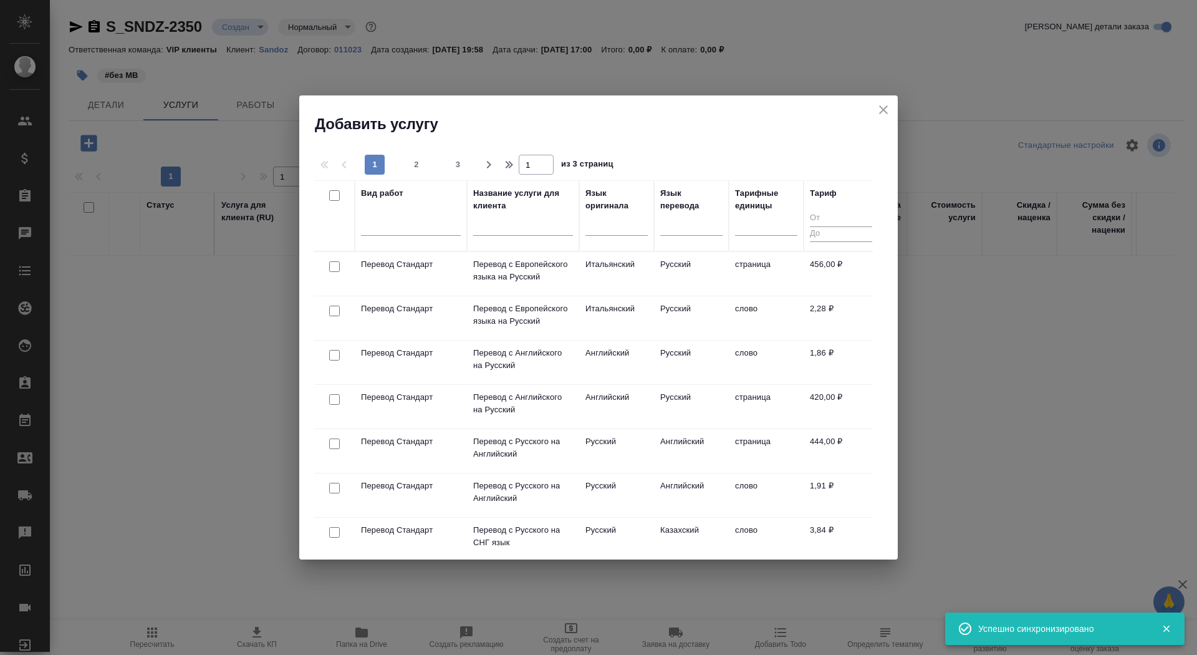
click at [496, 228] on input "text" at bounding box center [523, 228] width 100 height 16
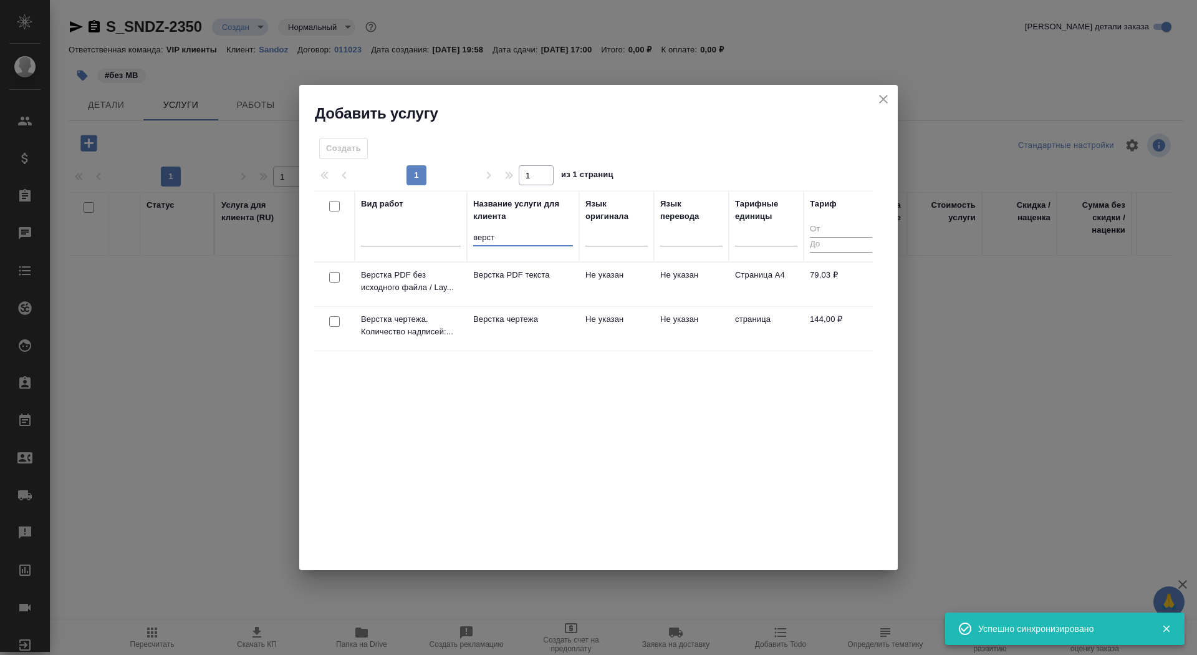
type input "верст"
click at [495, 325] on td "Верстка чертежа" at bounding box center [523, 329] width 112 height 44
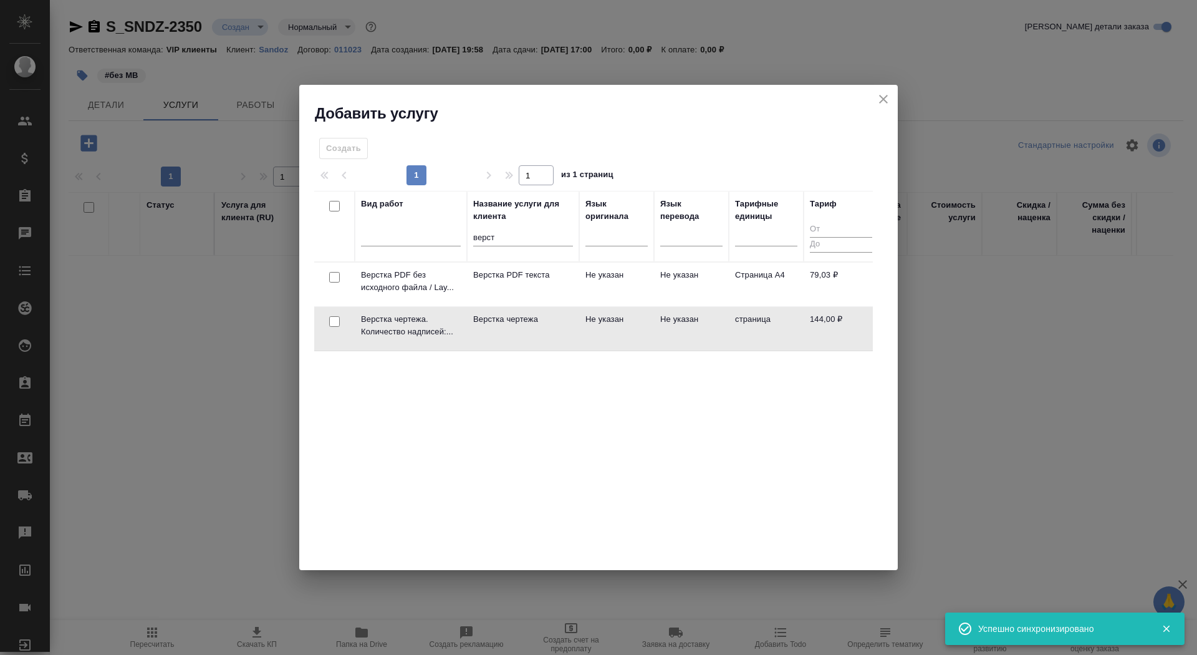
click at [495, 325] on td "Верстка чертежа" at bounding box center [523, 329] width 112 height 44
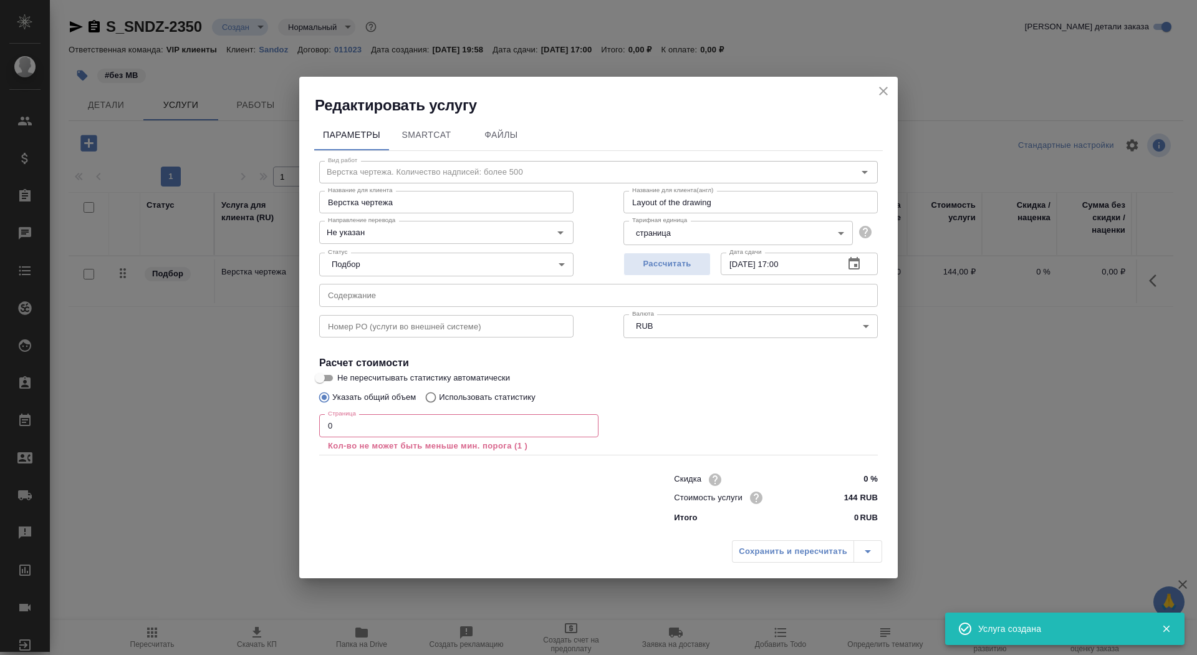
click at [351, 443] on p "Кол-во не может быть меньше мин. порога (1 )" at bounding box center [459, 445] width 262 height 12
click at [351, 430] on input "0" at bounding box center [458, 425] width 279 height 22
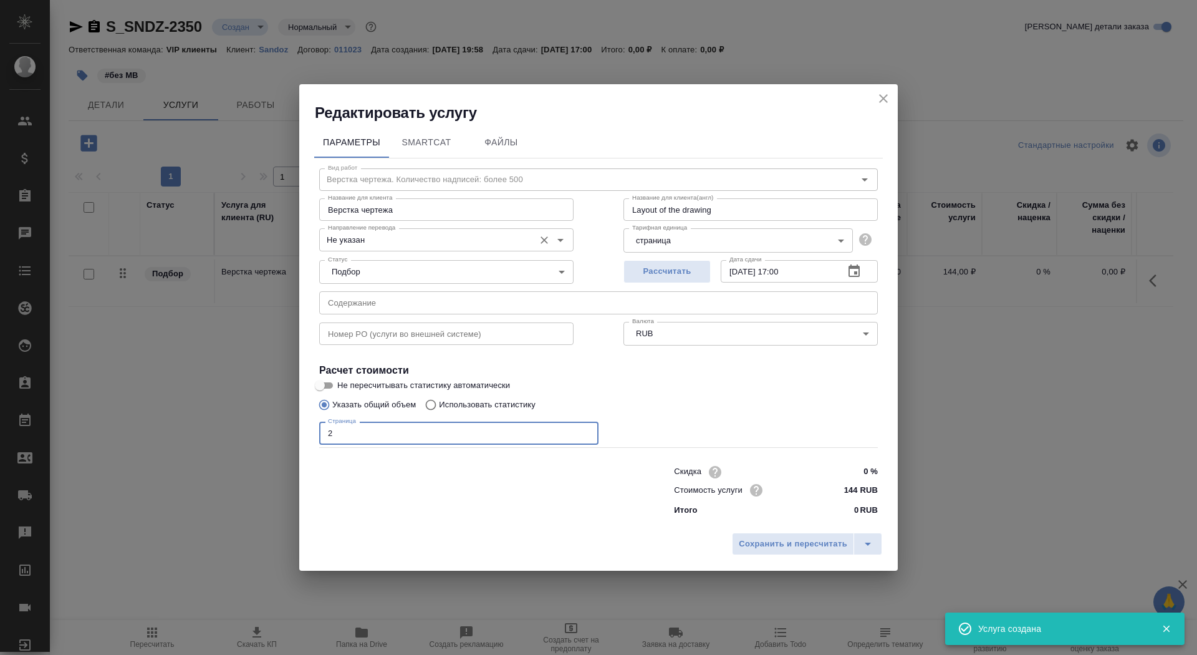
type input "2"
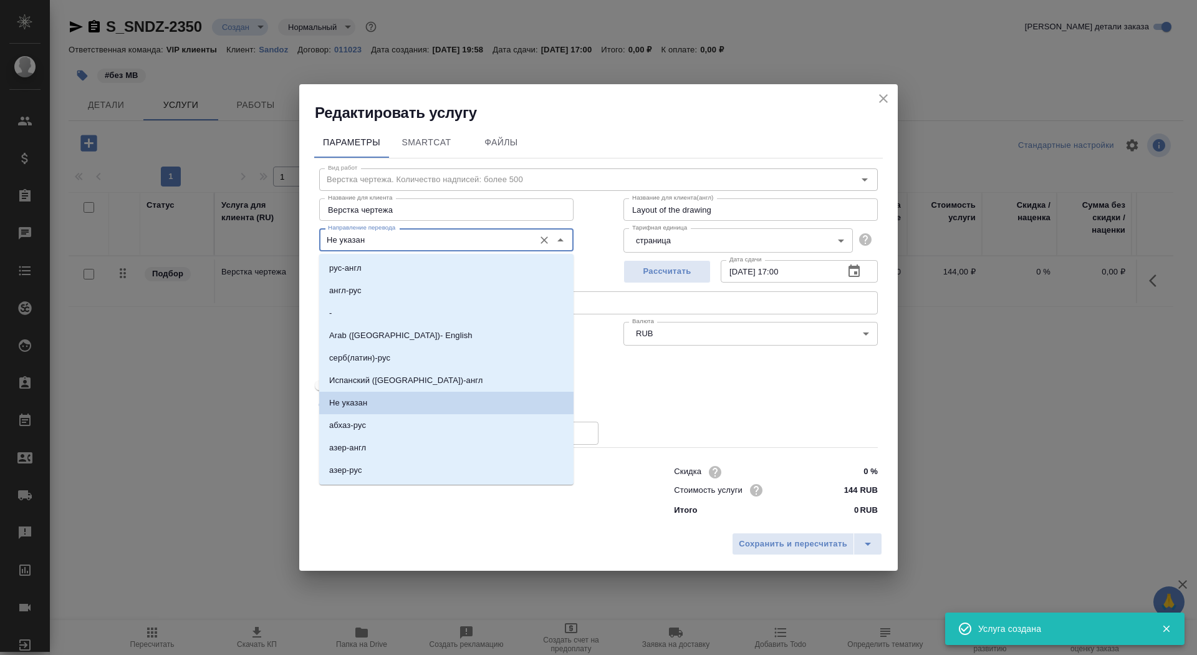
click at [368, 244] on input "Не указан" at bounding box center [425, 239] width 205 height 15
click at [365, 272] on li "рус-англ" at bounding box center [446, 268] width 254 height 22
type input "рус-англ"
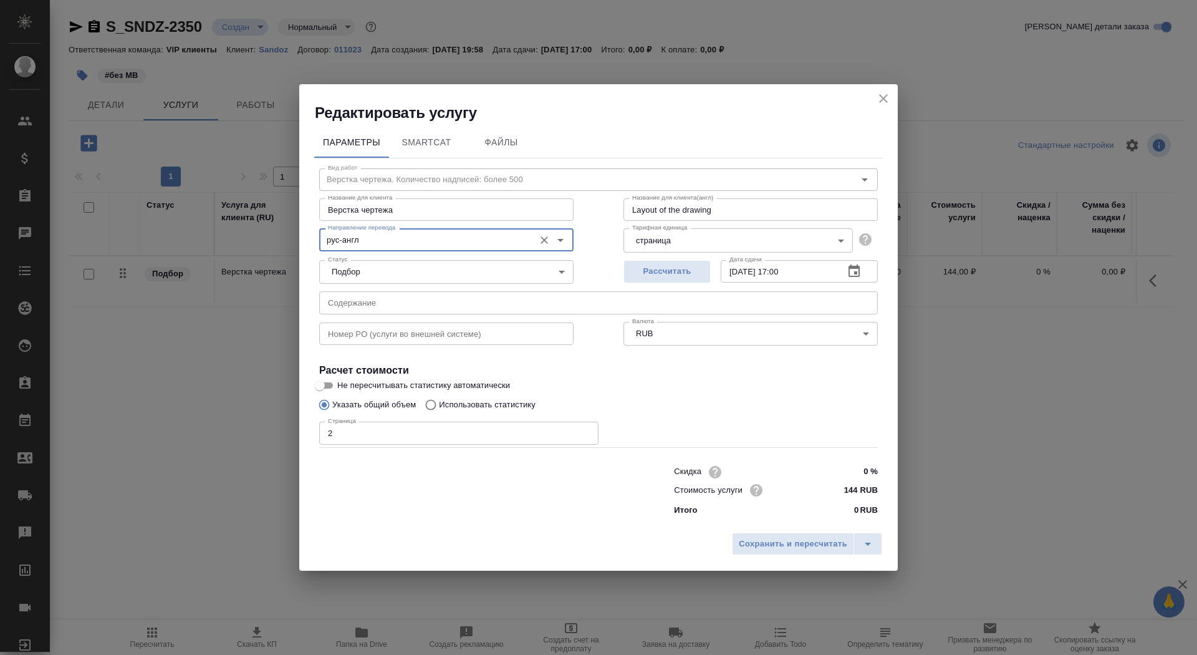
click at [359, 305] on input "text" at bounding box center [598, 302] width 559 height 22
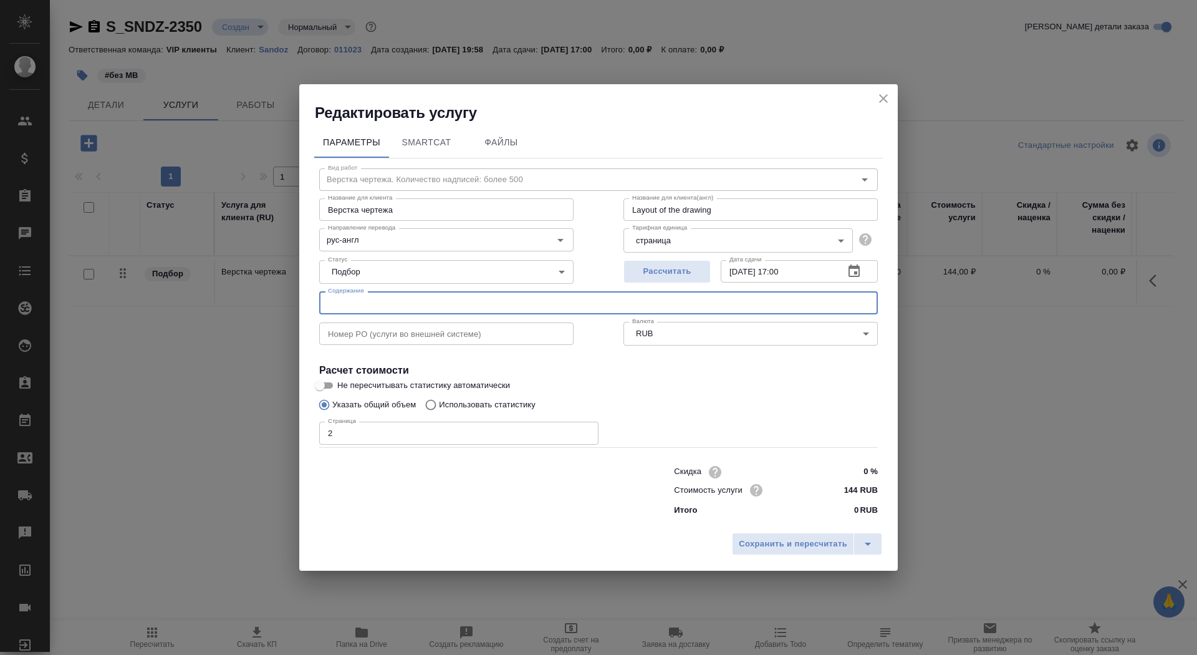
paste input "ГестоВИА, таб., п.п.об., 10 мг - запрос до экспертизы - в перевод"
type input "ГестоВИА, таб., п.п.об., 10 мг - запрос до экспертизы - в перевод"
click at [799, 540] on span "Сохранить и пересчитать" at bounding box center [793, 544] width 108 height 14
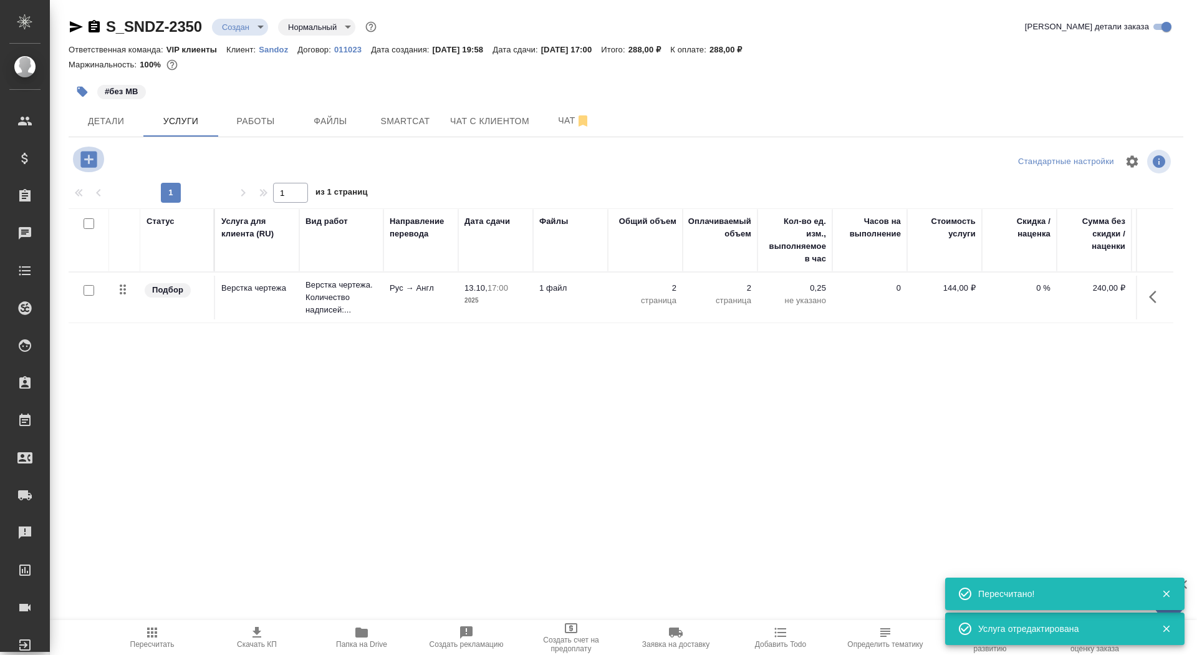
click at [81, 151] on icon "button" at bounding box center [88, 159] width 16 height 16
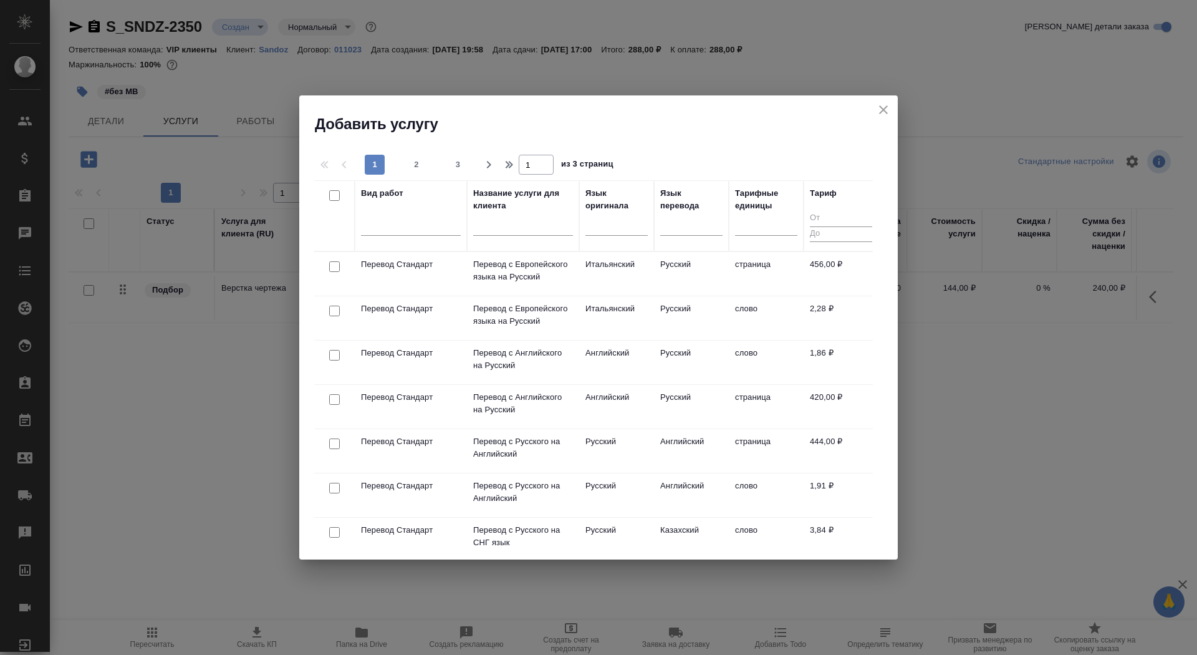
click at [335, 489] on input "checkbox" at bounding box center [334, 488] width 11 height 11
checkbox input "true"
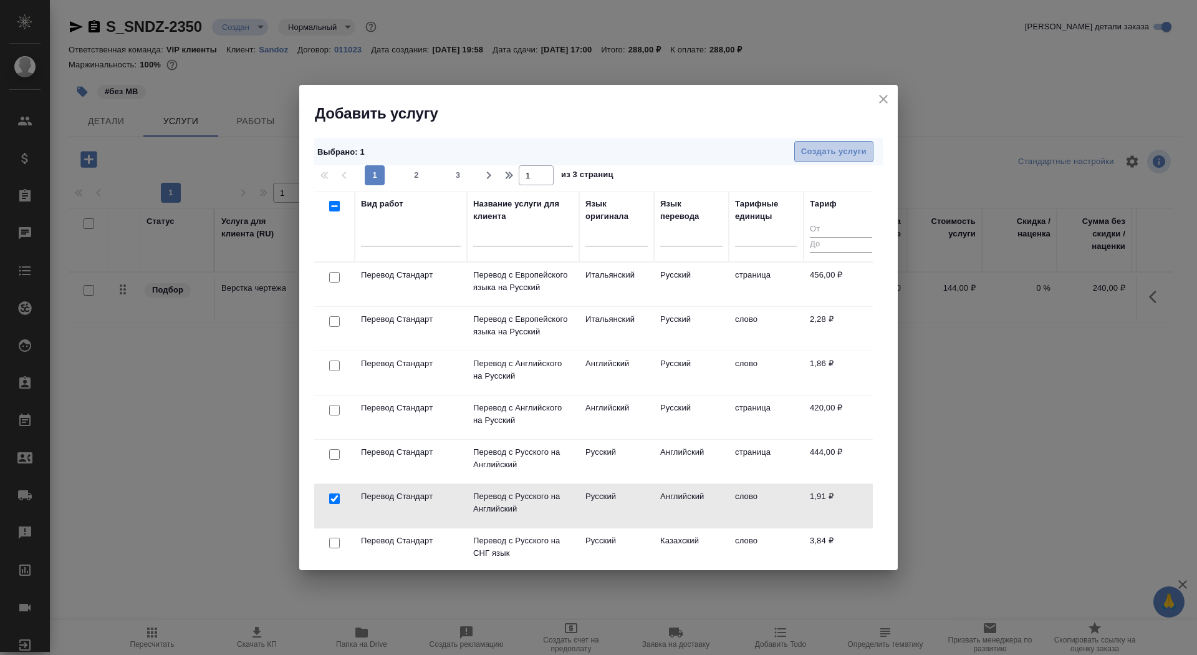
click at [825, 151] on span "Создать услуги" at bounding box center [833, 152] width 65 height 14
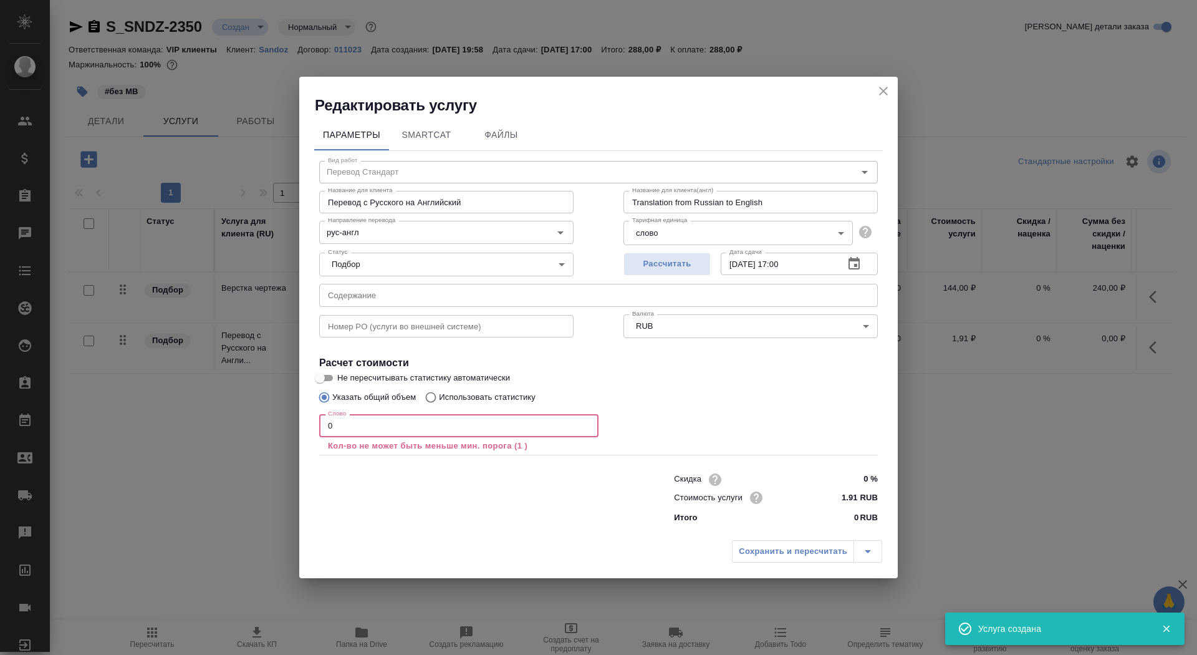
click at [350, 433] on input "0" at bounding box center [458, 425] width 279 height 22
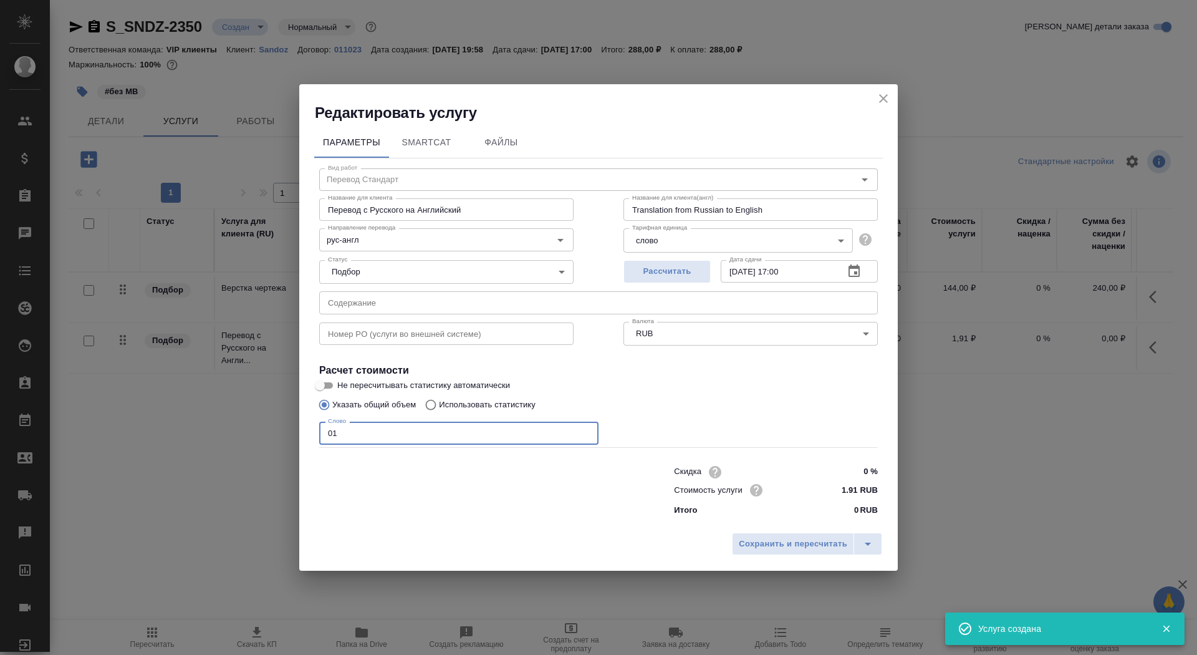
type input "01"
click at [325, 383] on input "Не пересчитывать статистику автоматически" at bounding box center [319, 385] width 45 height 15
checkbox input "true"
click at [773, 549] on span "Сохранить и пересчитать" at bounding box center [793, 544] width 108 height 14
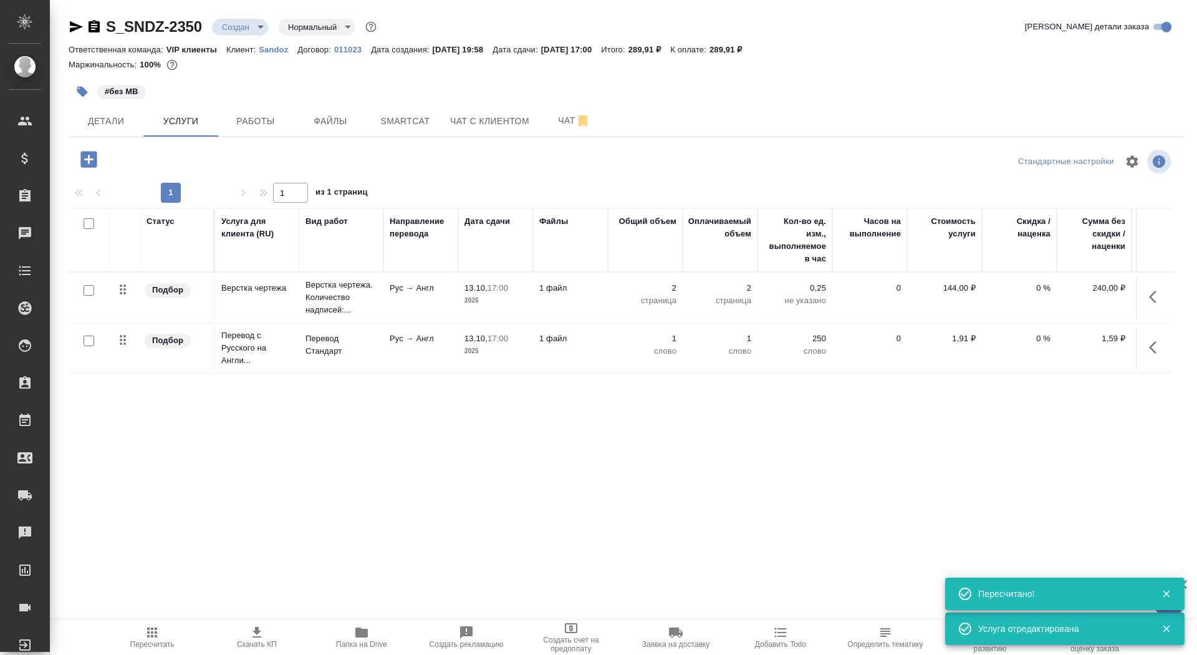
click at [84, 342] on input "checkbox" at bounding box center [89, 340] width 11 height 11
checkbox input "true"
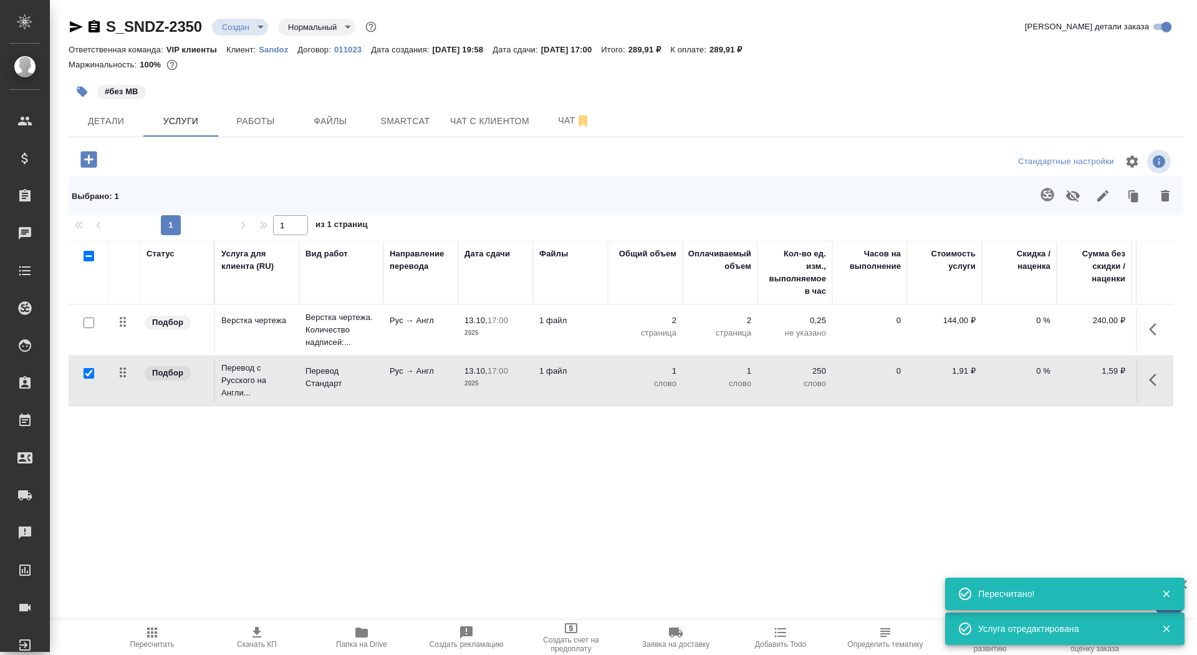
click at [1044, 194] on icon "button" at bounding box center [1046, 194] width 13 height 13
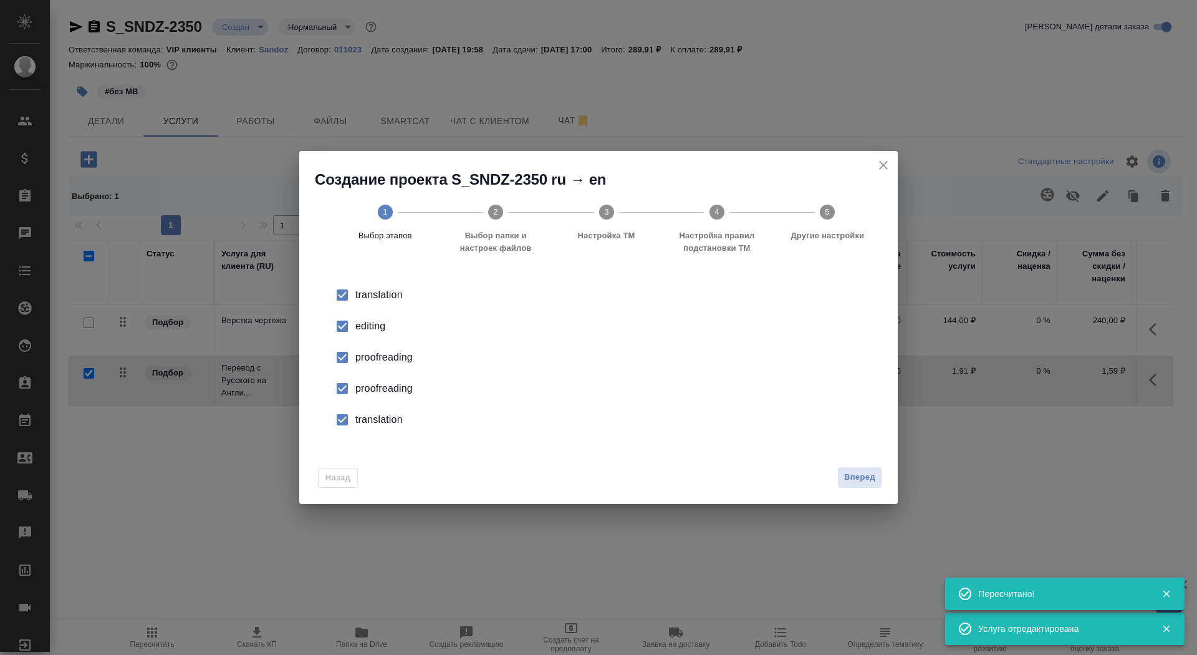
click at [364, 325] on div "editing" at bounding box center [611, 326] width 512 height 15
click at [371, 400] on li "proofreading" at bounding box center [598, 388] width 559 height 31
click at [372, 424] on div "translation" at bounding box center [611, 419] width 512 height 15
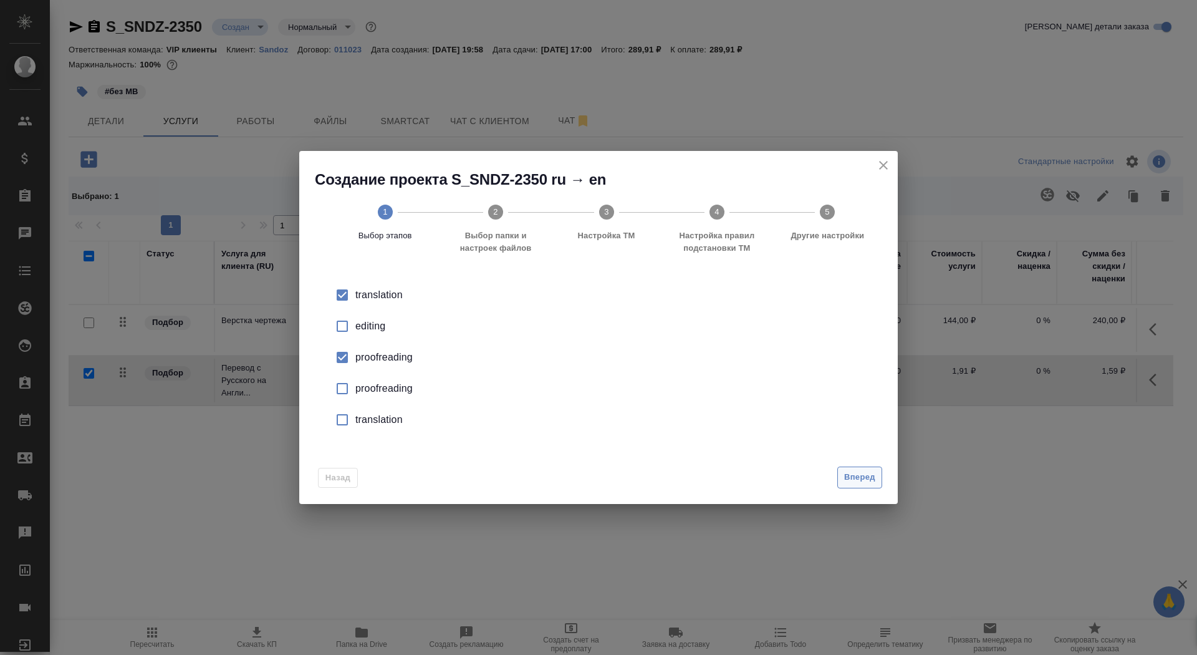
click at [874, 475] on span "Вперед" at bounding box center [859, 477] width 31 height 14
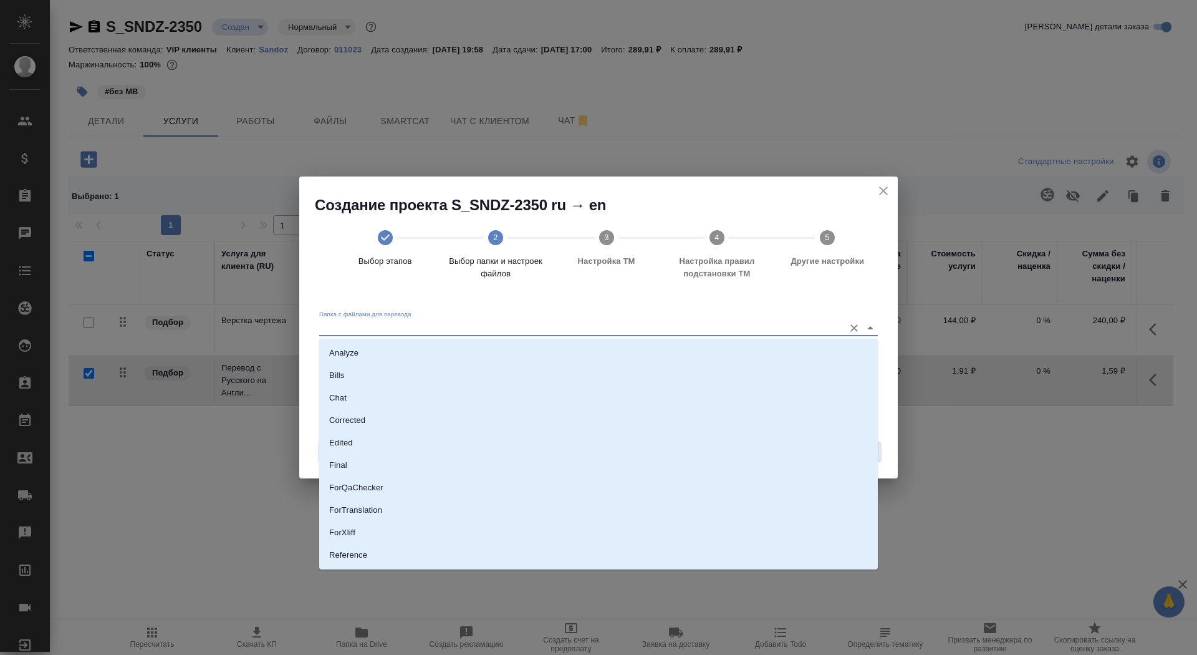
click at [676, 331] on input "Папка с файлами для перевода" at bounding box center [578, 327] width 519 height 15
click at [640, 506] on li "Source" at bounding box center [598, 512] width 559 height 22
type input "Source"
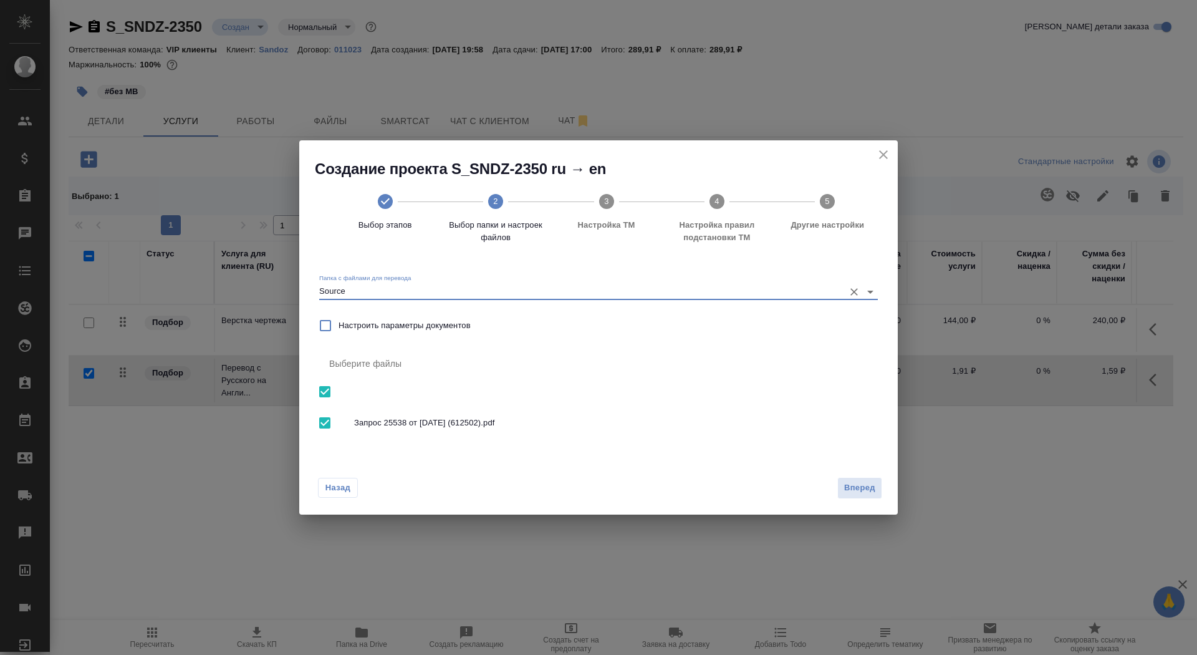
click at [846, 472] on div "Назад Вперед" at bounding box center [598, 485] width 598 height 59
click at [848, 485] on span "Вперед" at bounding box center [859, 488] width 31 height 14
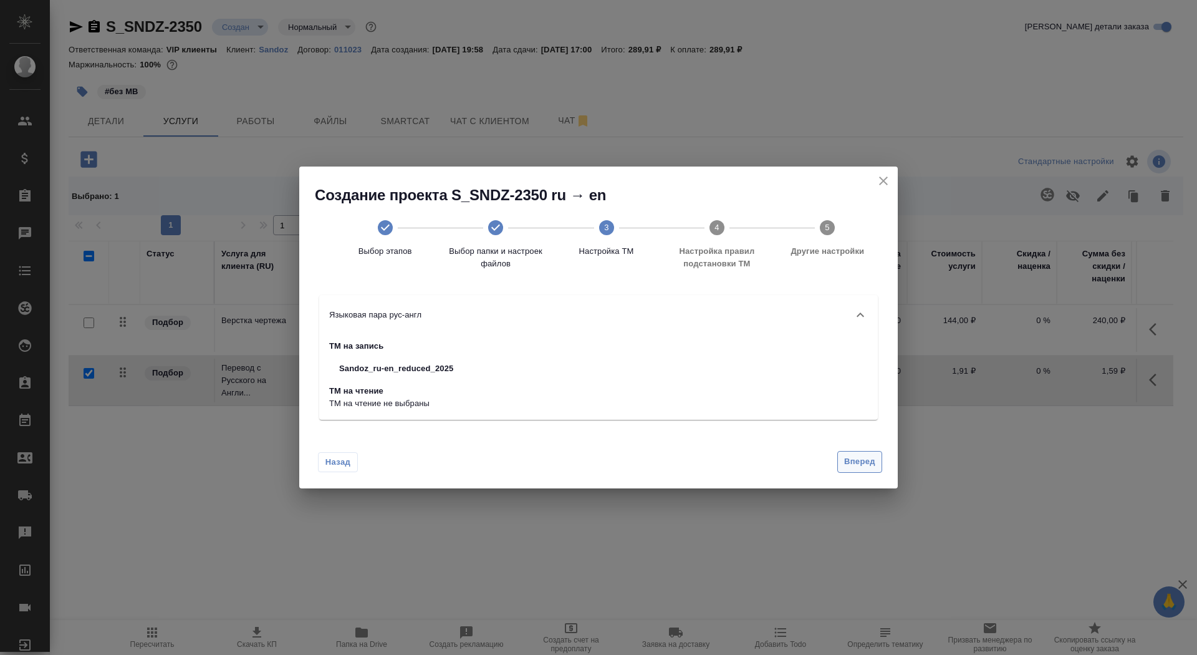
click at [847, 454] on span "Вперед" at bounding box center [859, 461] width 31 height 14
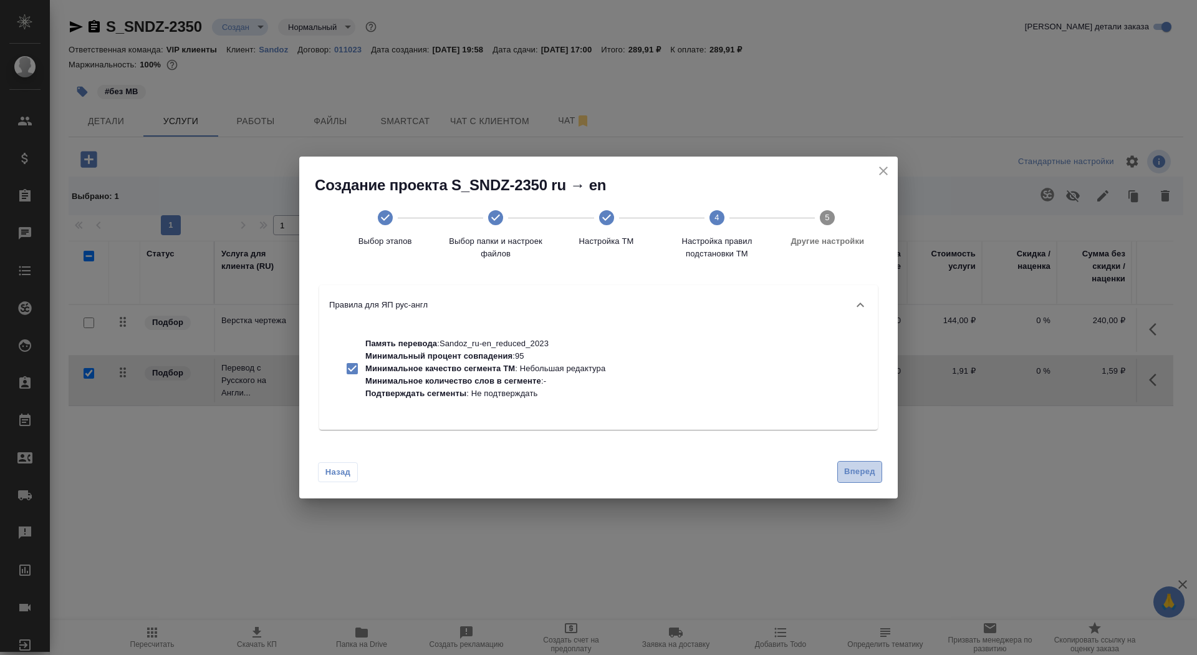
click at [849, 471] on span "Вперед" at bounding box center [859, 471] width 31 height 14
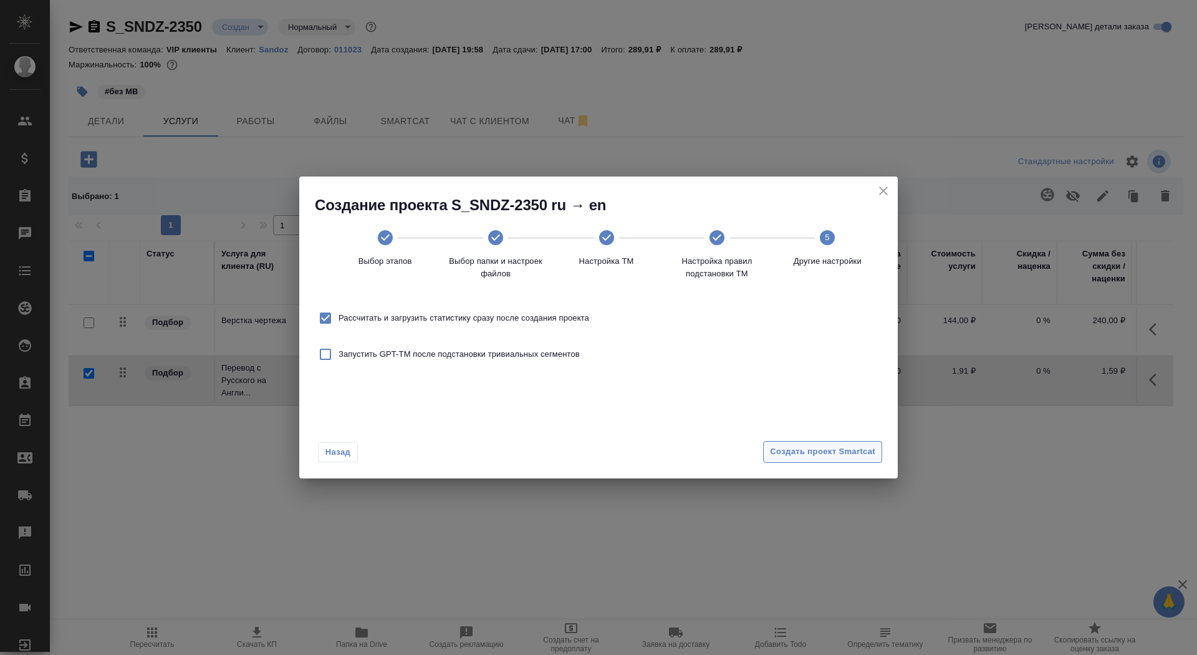
click at [844, 457] on span "Создать проект Smartcat" at bounding box center [822, 451] width 105 height 14
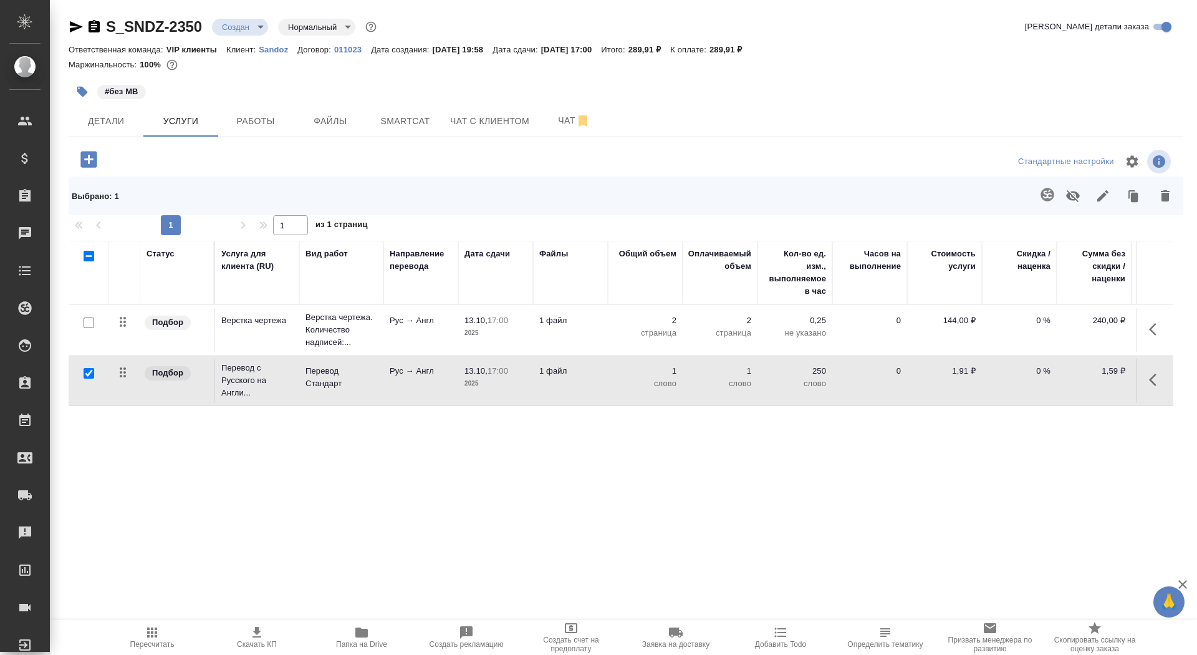
click at [297, 380] on td "Перевод с Русского на Англи..." at bounding box center [257, 380] width 84 height 50
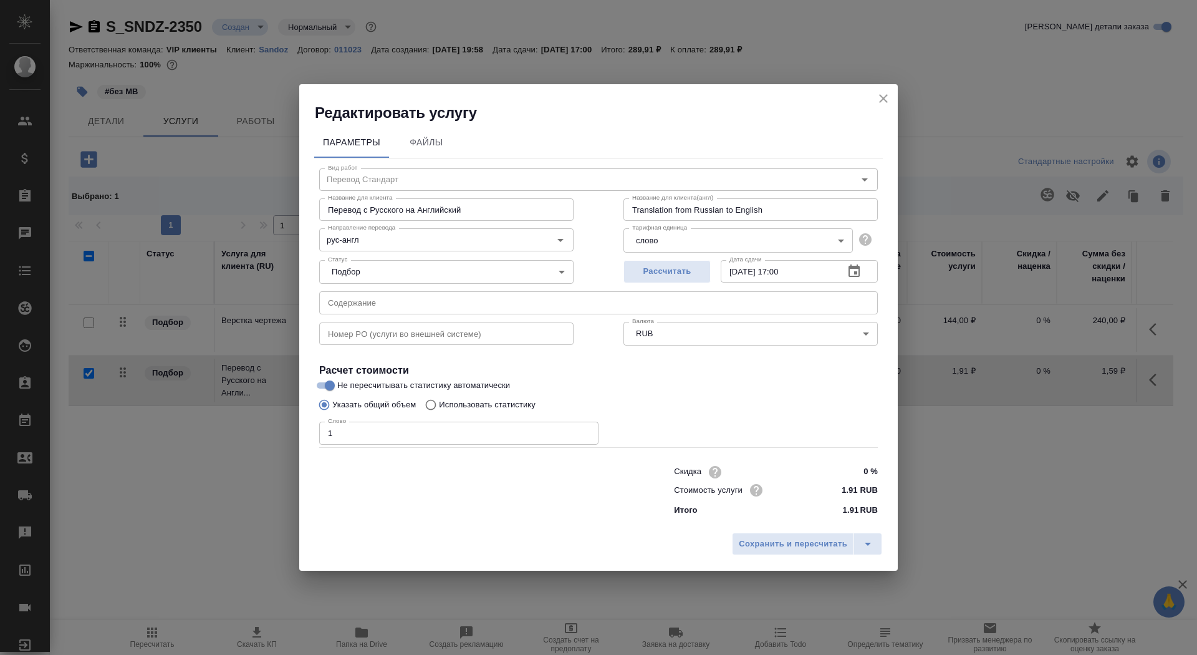
click at [433, 408] on input "Использовать статистику" at bounding box center [429, 405] width 20 height 24
radio input "true"
radio input "false"
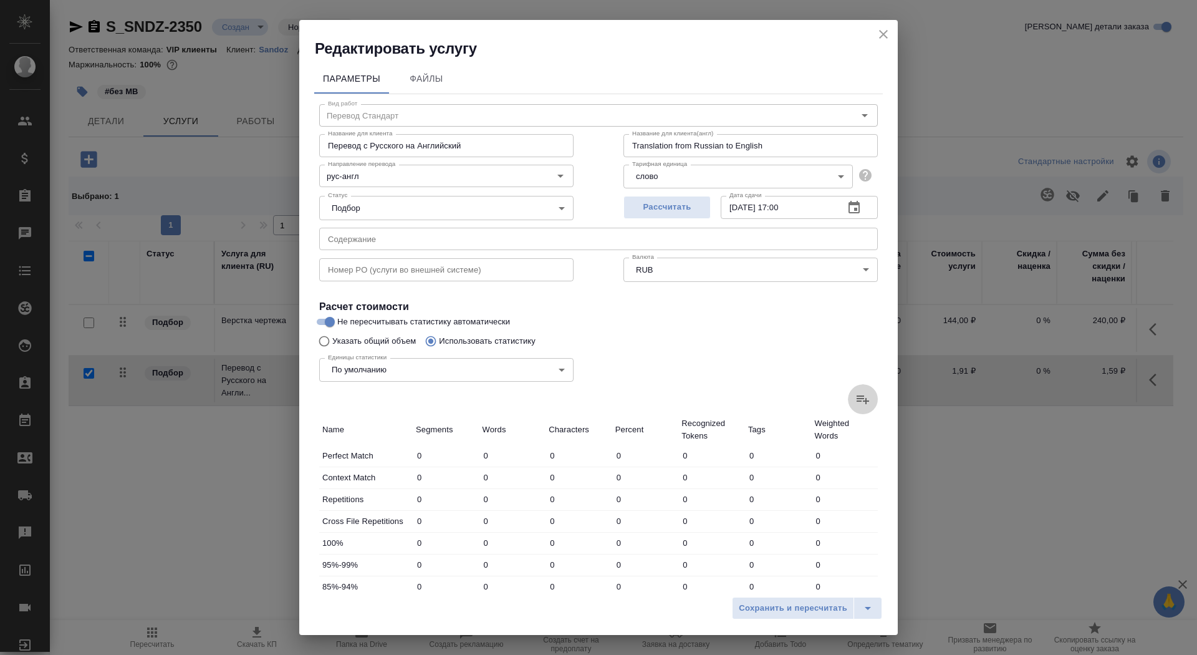
click at [857, 402] on icon at bounding box center [862, 398] width 15 height 15
click at [0, 0] on input "file" at bounding box center [0, 0] width 0 height 0
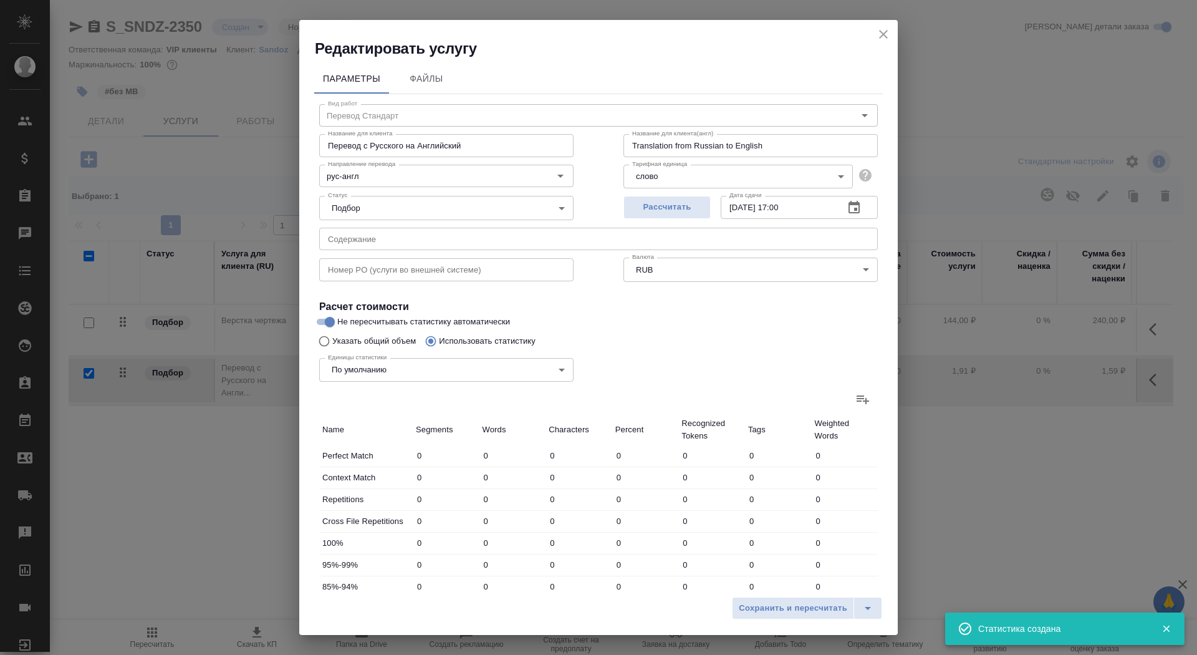
type input "5"
type input "15"
type input "117"
type input "4"
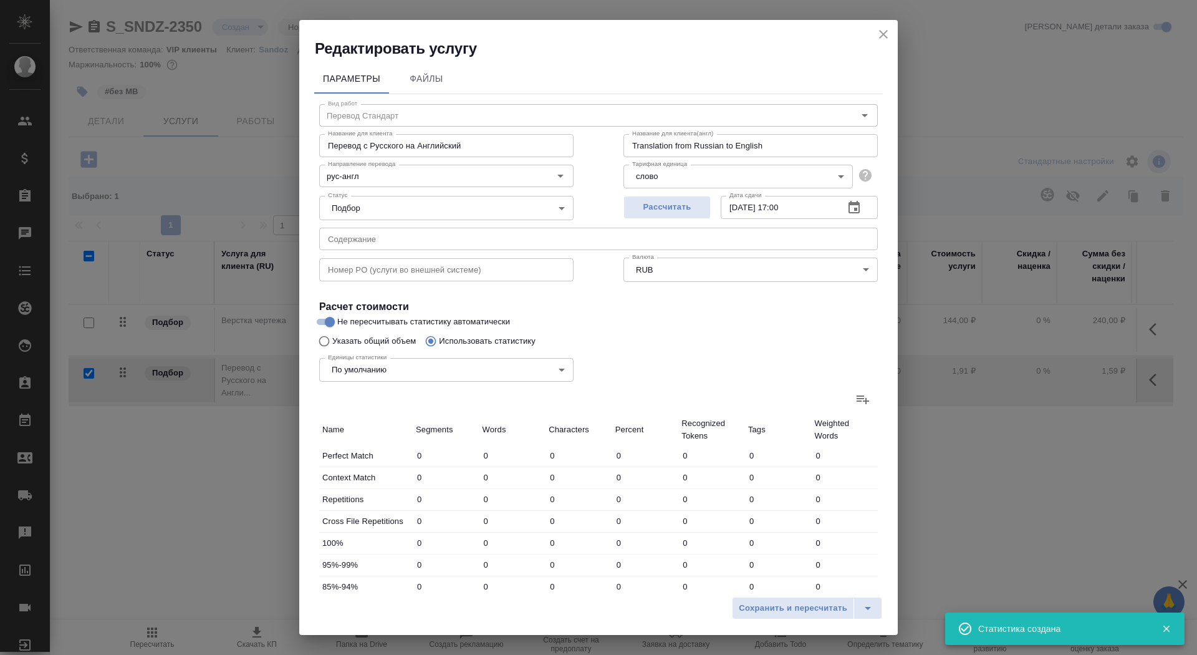
type input "5"
type input "10"
type input "125"
type input "1124"
type input "2"
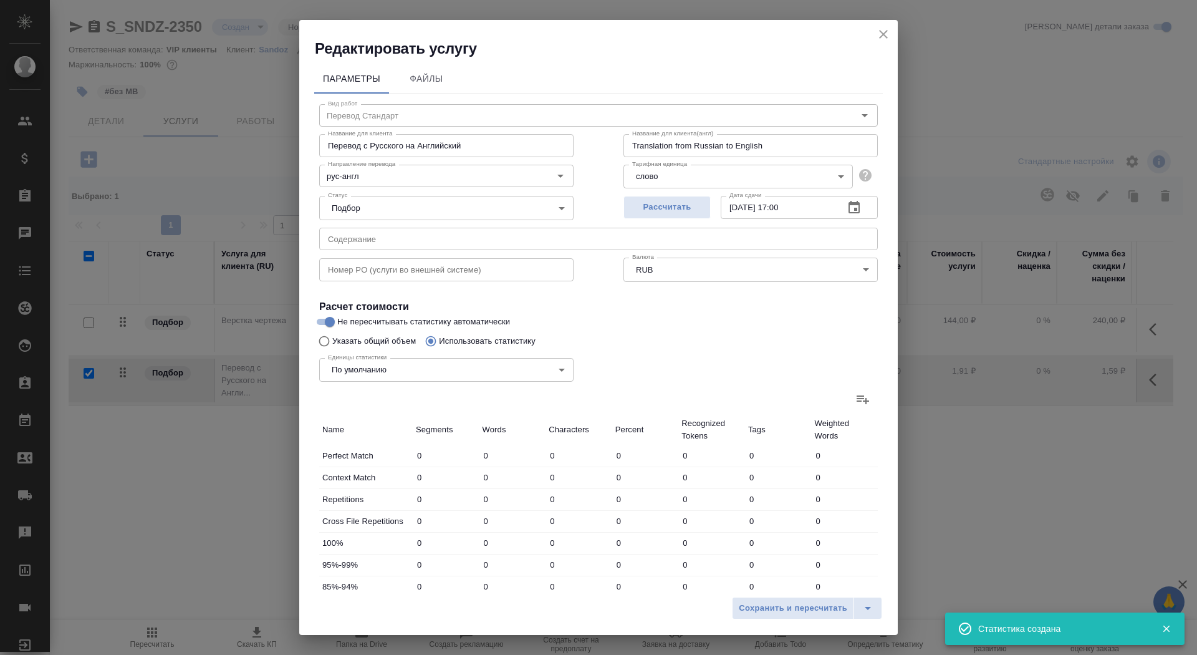
type input "92"
type input "678"
type input "2"
type input "3"
type input "19"
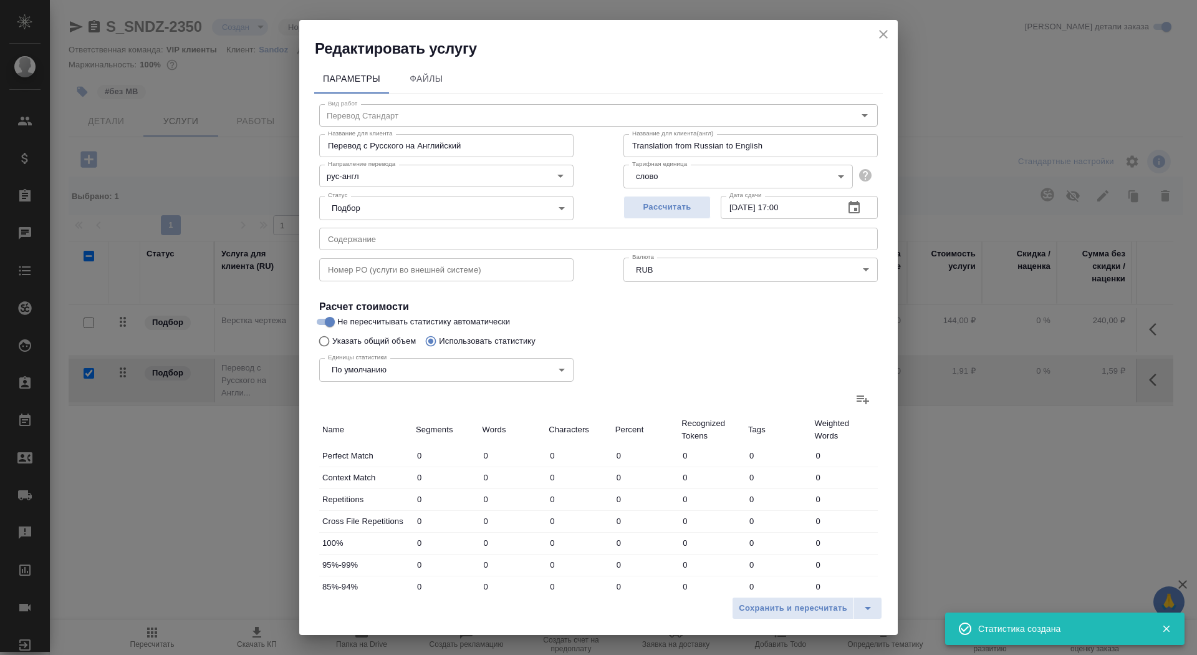
type input "11"
type input "106"
type input "878"
type input "34"
type input "345"
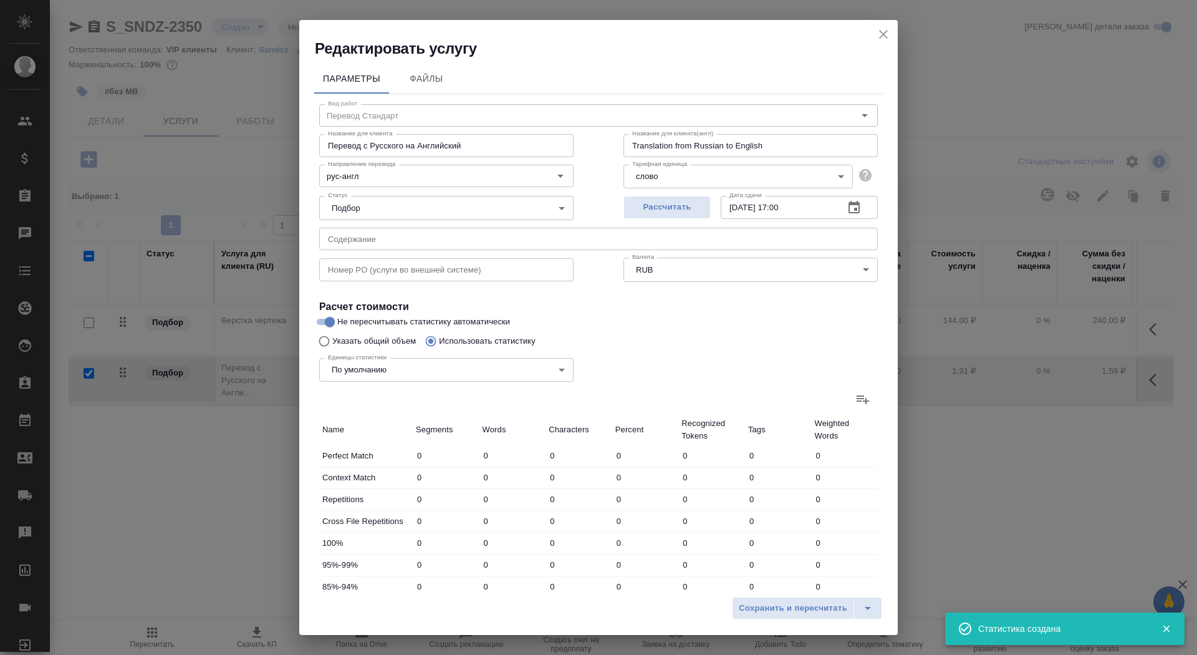
type input "2821"
type input "34"
type input "345"
type input "2821"
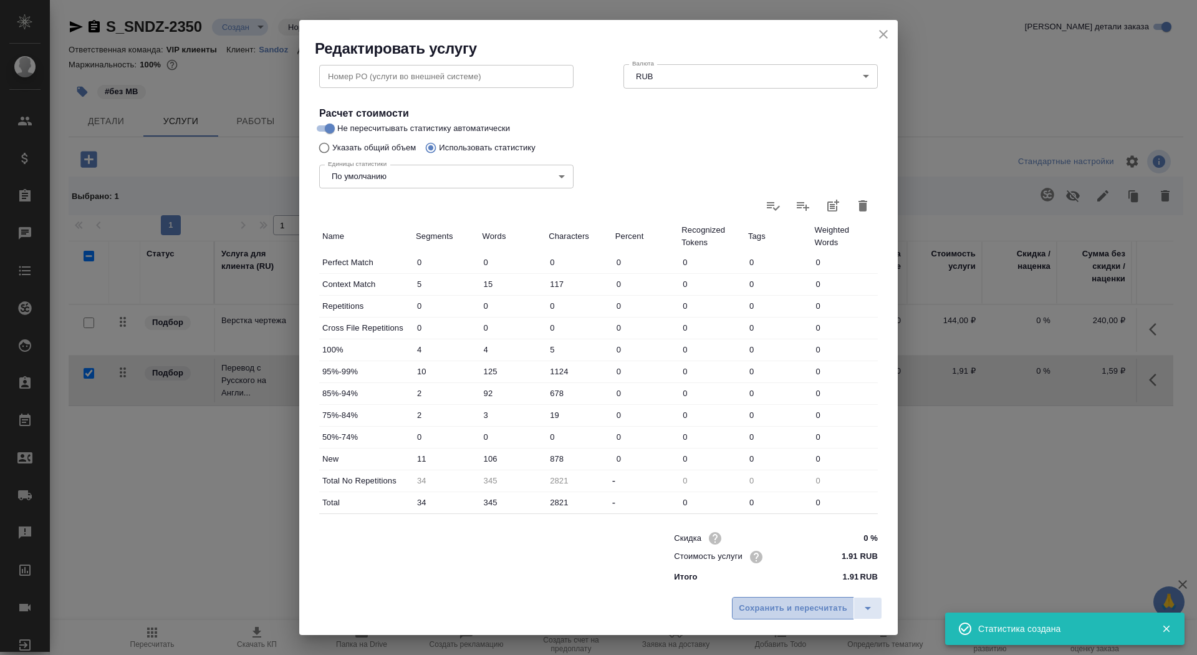
click at [772, 606] on span "Сохранить и пересчитать" at bounding box center [793, 608] width 108 height 14
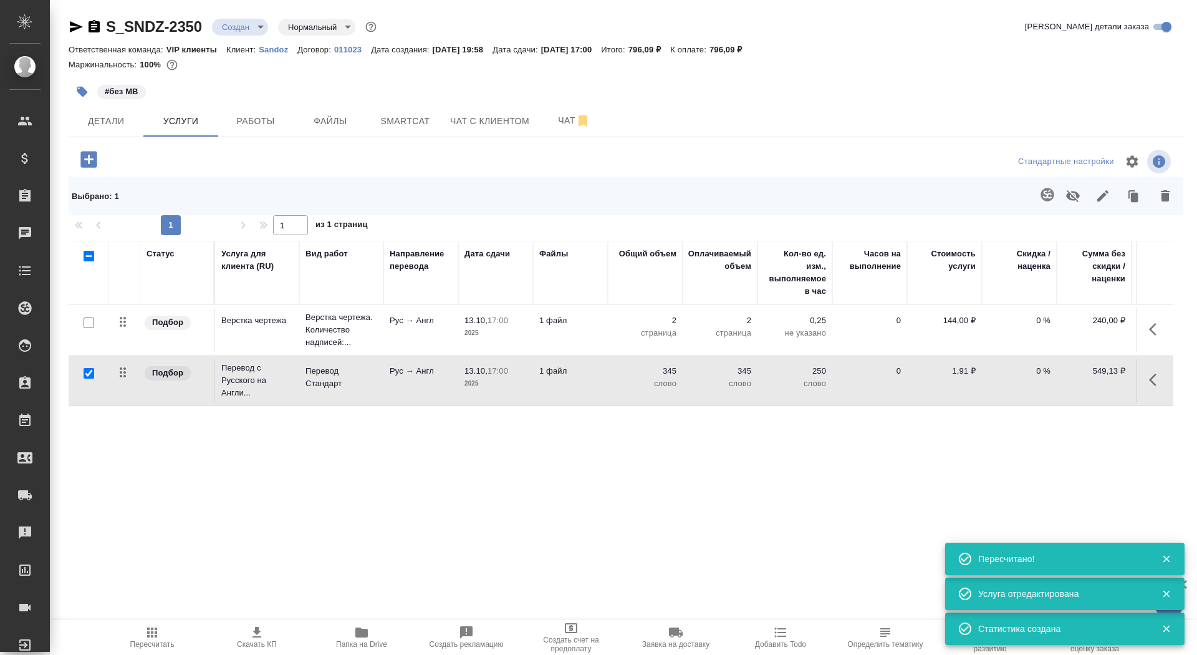
click at [517, 374] on span "13.10, 17:00" at bounding box center [495, 371] width 62 height 12
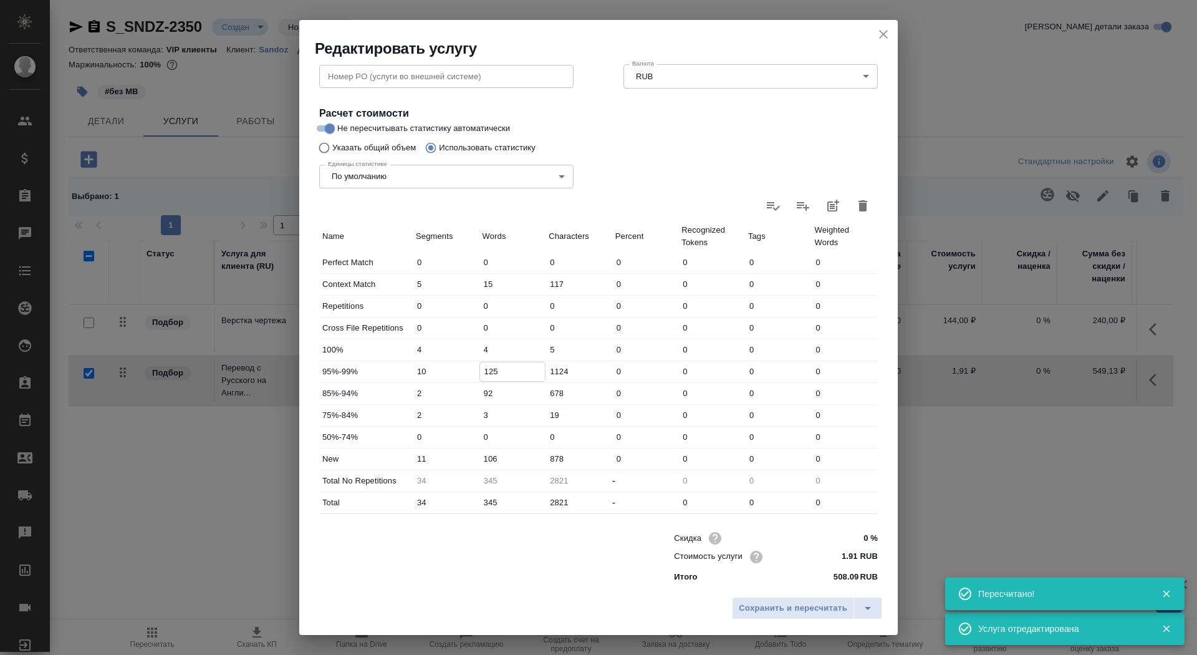
click at [487, 375] on input "125" at bounding box center [512, 371] width 65 height 18
drag, startPoint x: 492, startPoint y: 375, endPoint x: 464, endPoint y: 370, distance: 27.8
click at [464, 370] on div "95%-99% 10 125 1124 0 0 0 0" at bounding box center [598, 371] width 559 height 21
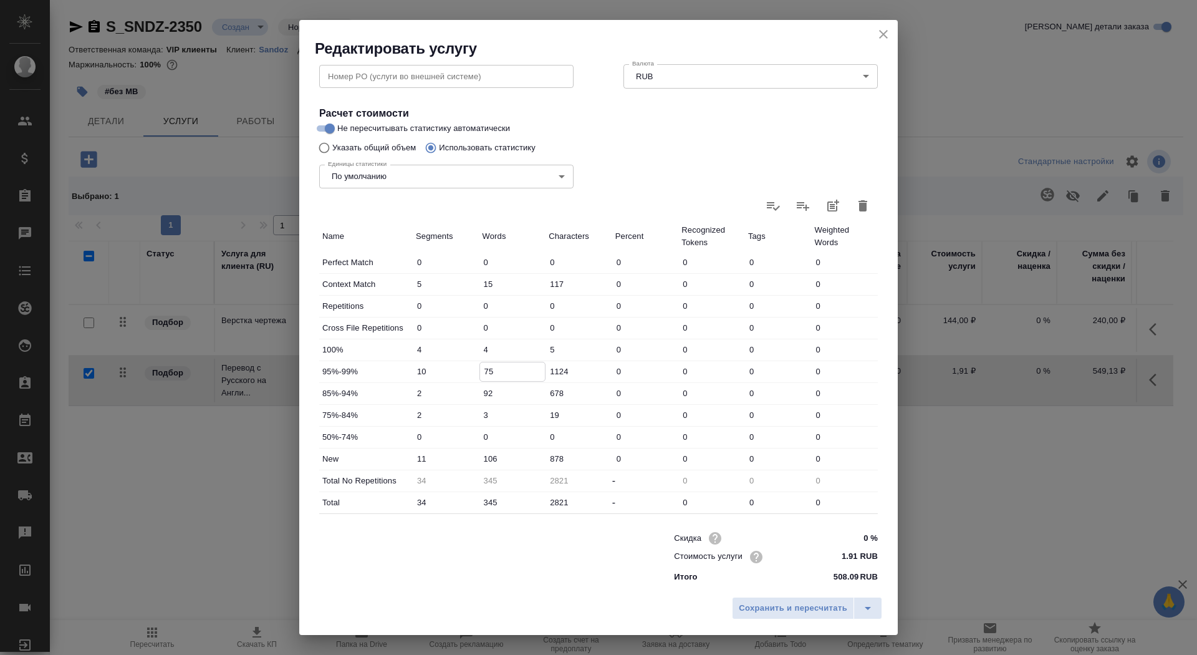
type input "75"
click at [491, 459] on input "106" at bounding box center [512, 458] width 65 height 18
type input "186"
click at [753, 604] on span "Сохранить и пересчитать" at bounding box center [793, 608] width 108 height 14
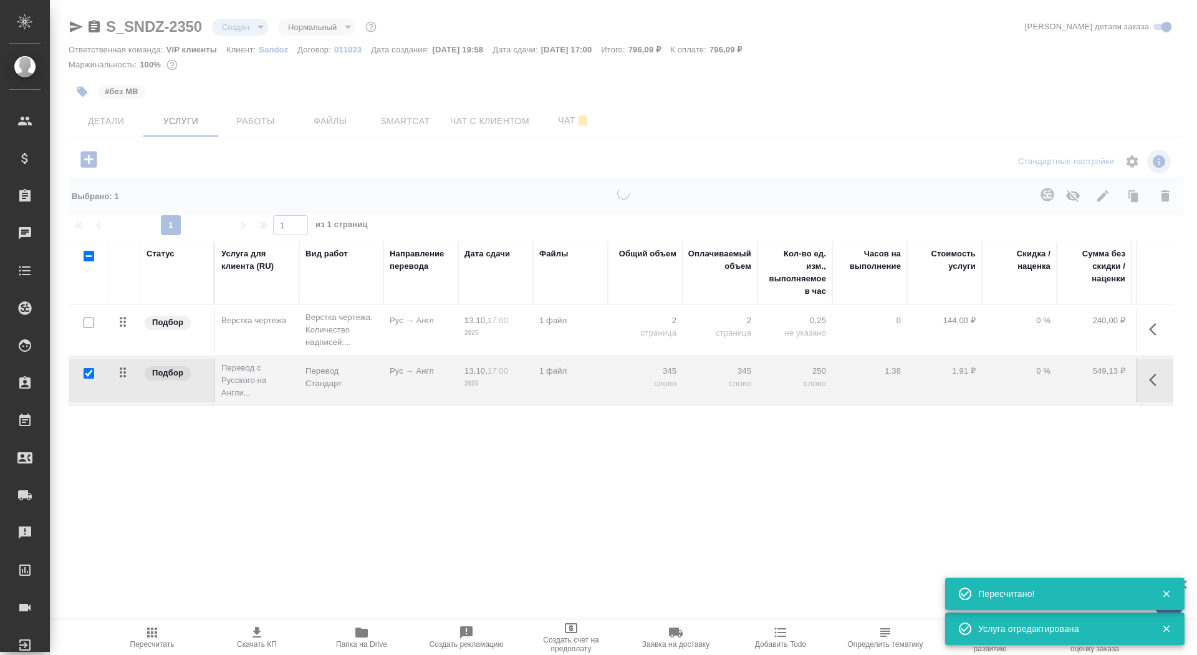
type input "urgent"
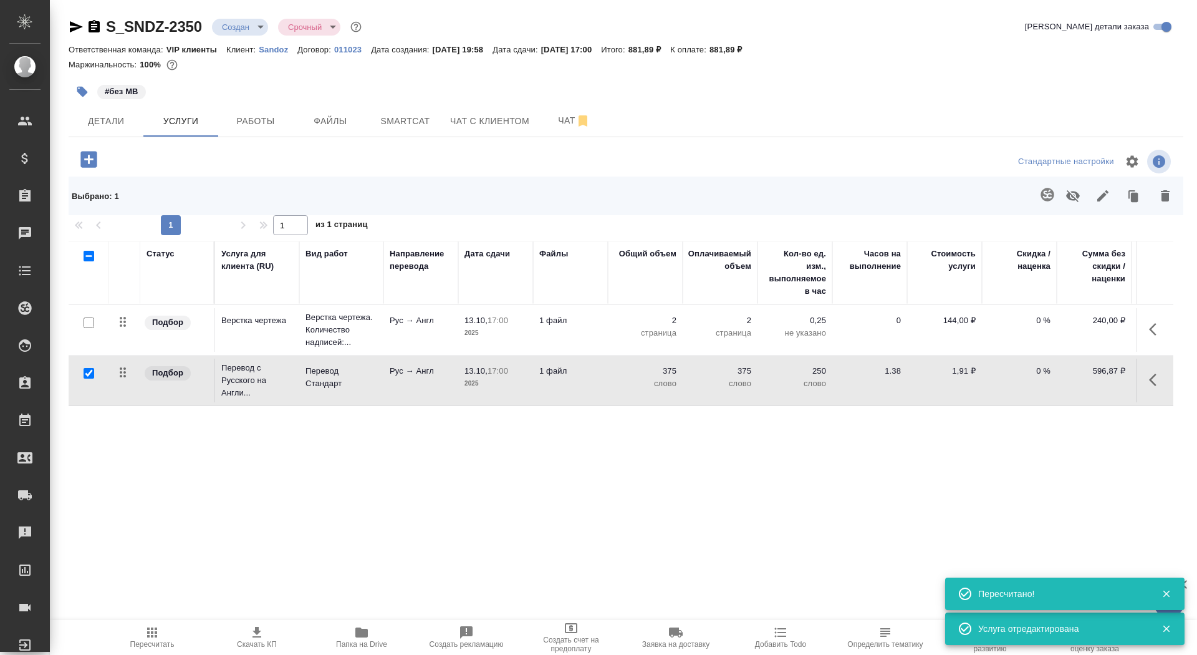
click at [564, 387] on td "1 файл" at bounding box center [570, 380] width 75 height 44
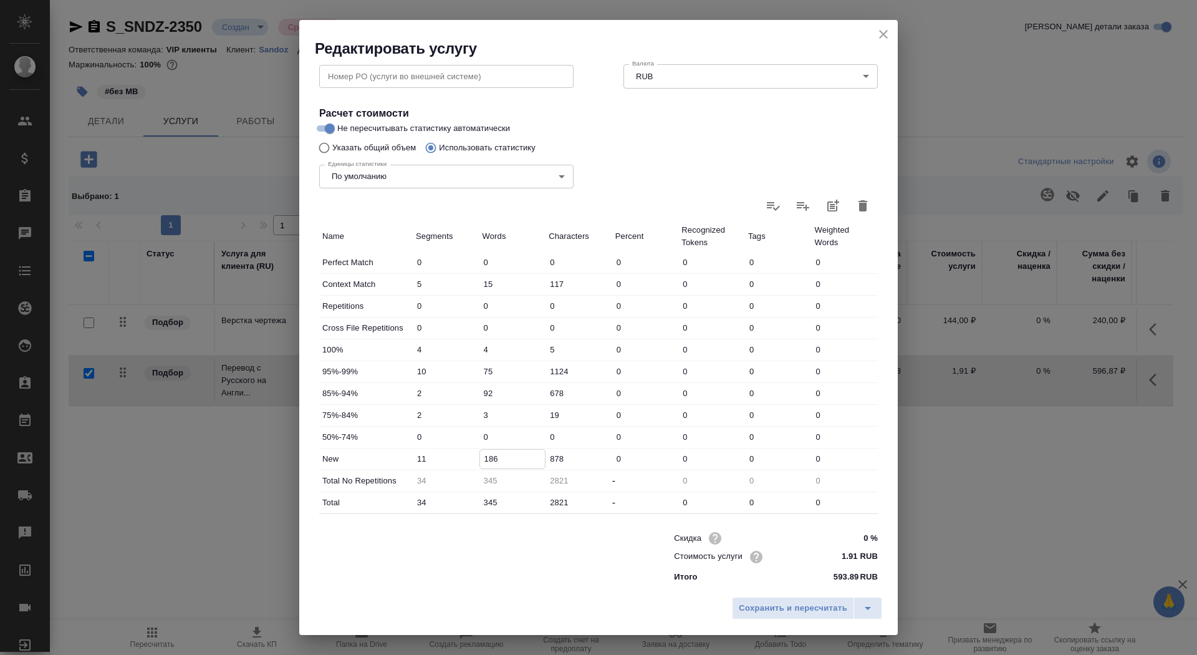
click at [492, 454] on input "186" at bounding box center [512, 458] width 65 height 18
type input "196"
click at [771, 613] on span "Сохранить и пересчитать" at bounding box center [793, 608] width 108 height 14
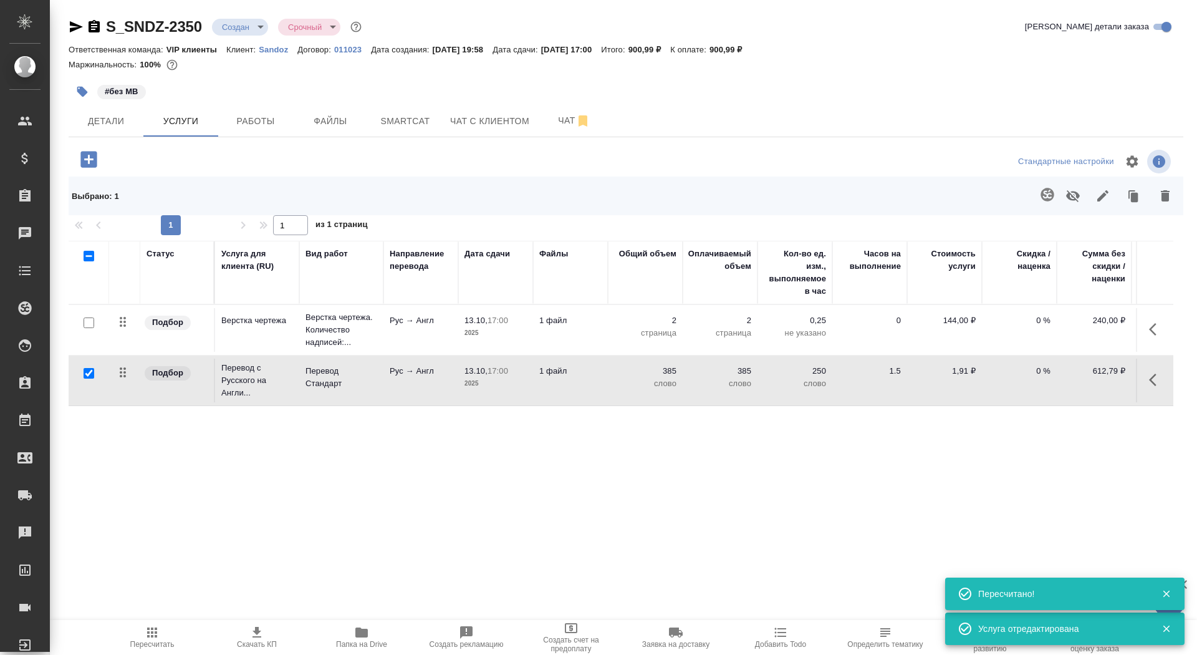
click at [245, 632] on span "Скачать КП" at bounding box center [257, 637] width 90 height 24
click at [111, 117] on span "Детали" at bounding box center [106, 121] width 60 height 16
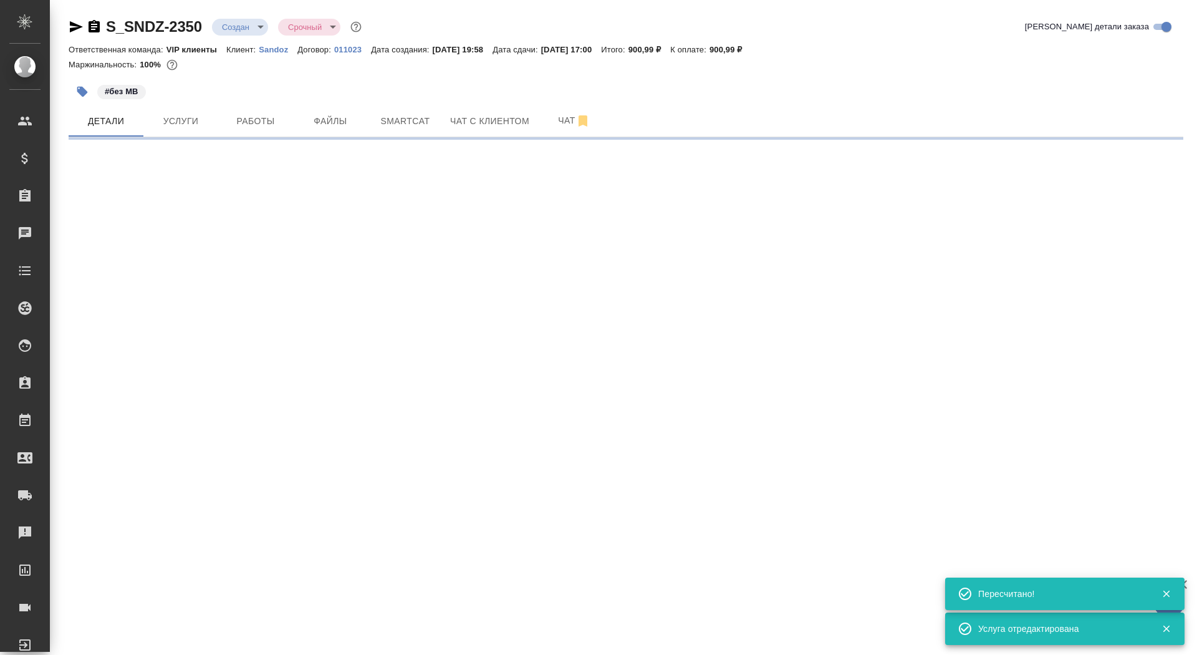
select select "RU"
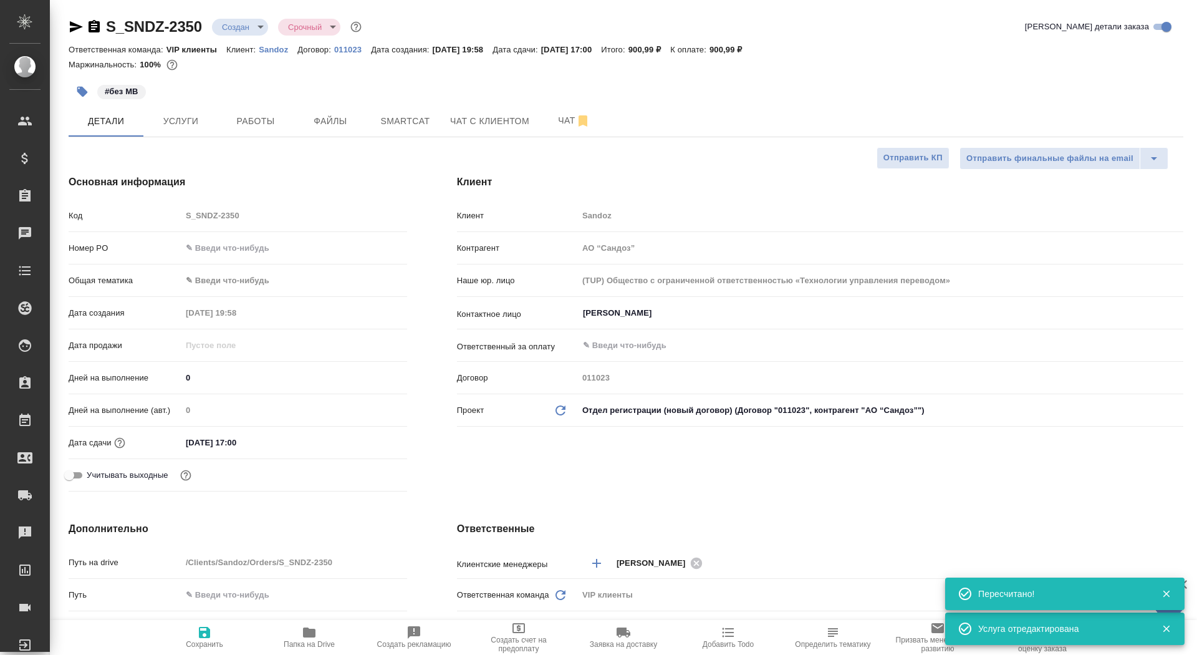
type textarea "x"
click at [198, 639] on icon "button" at bounding box center [204, 632] width 15 height 15
type textarea "x"
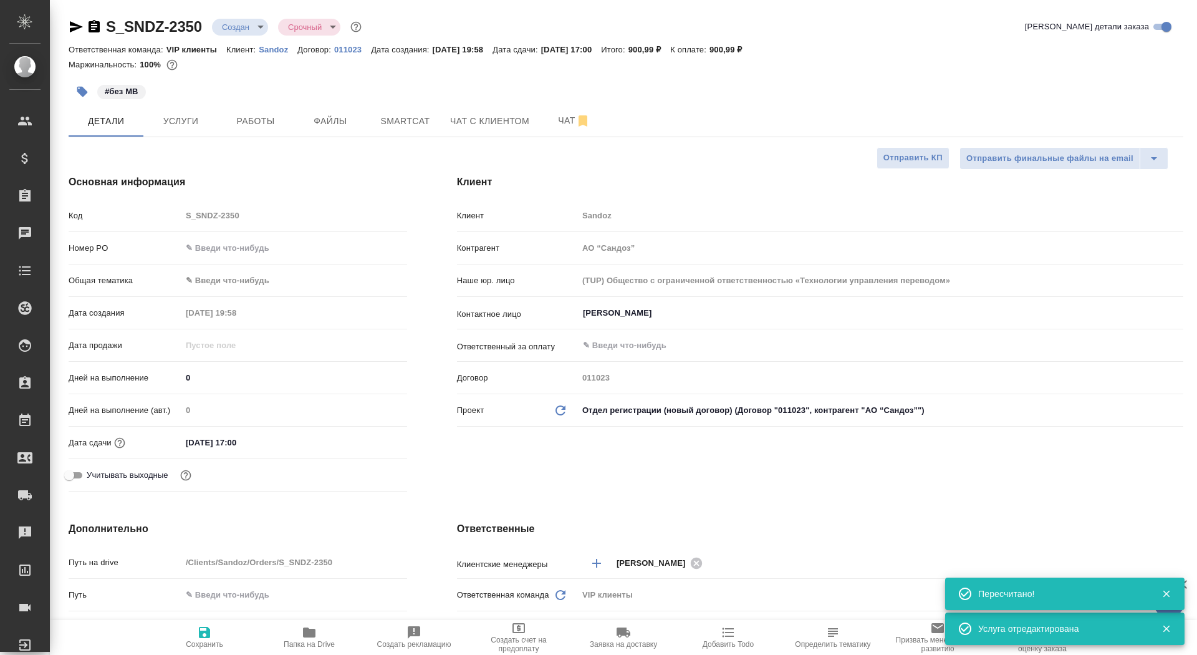
type textarea "x"
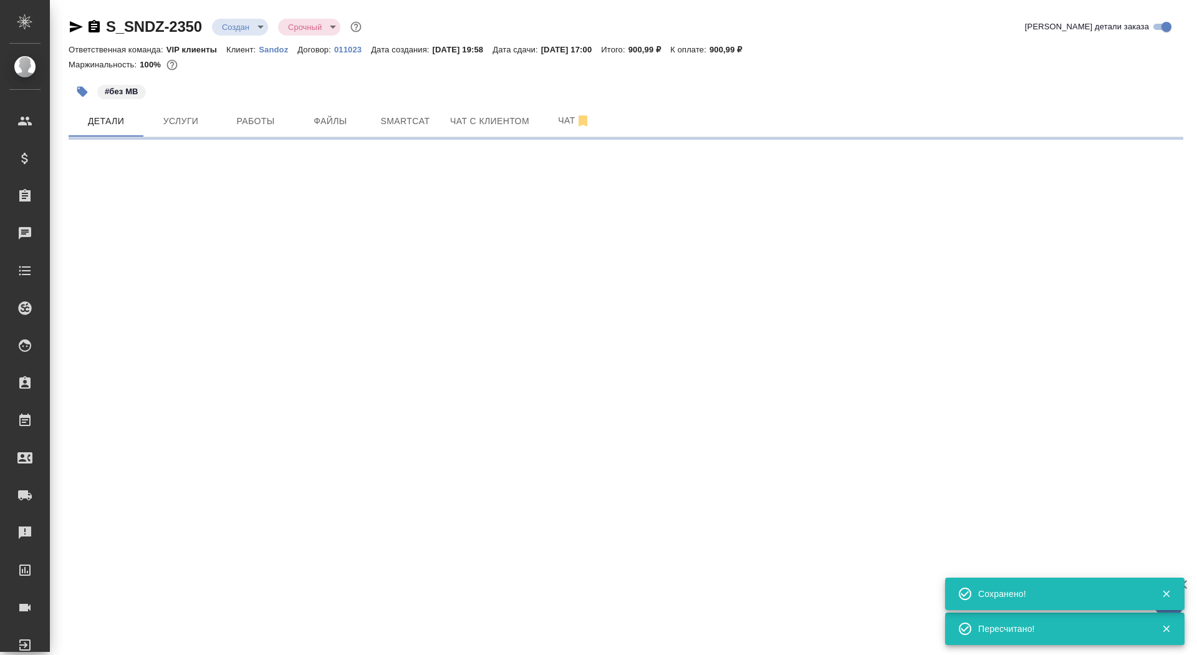
select select "RU"
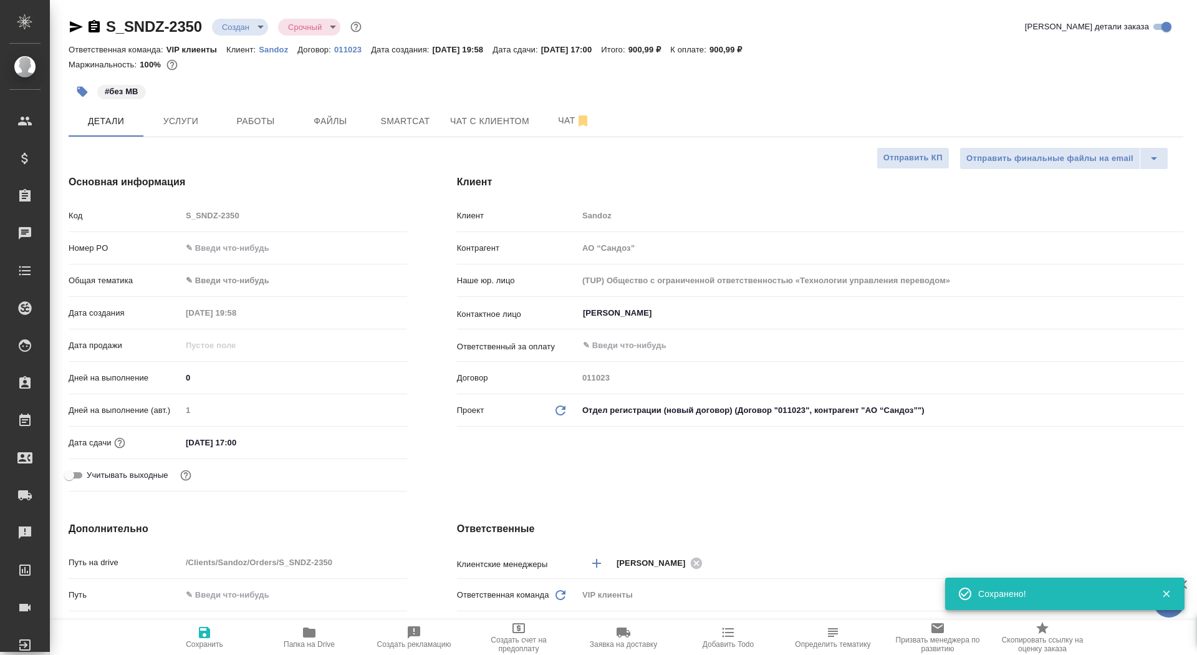
type textarea "x"
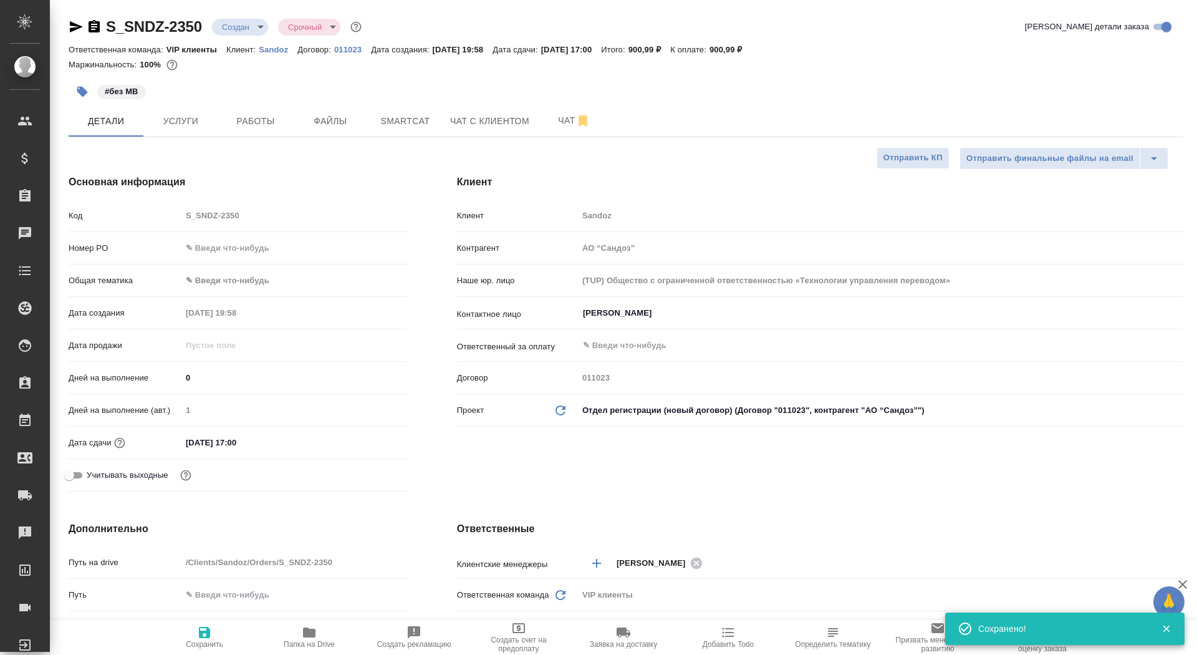
click at [198, 639] on icon "button" at bounding box center [204, 632] width 15 height 15
type textarea "x"
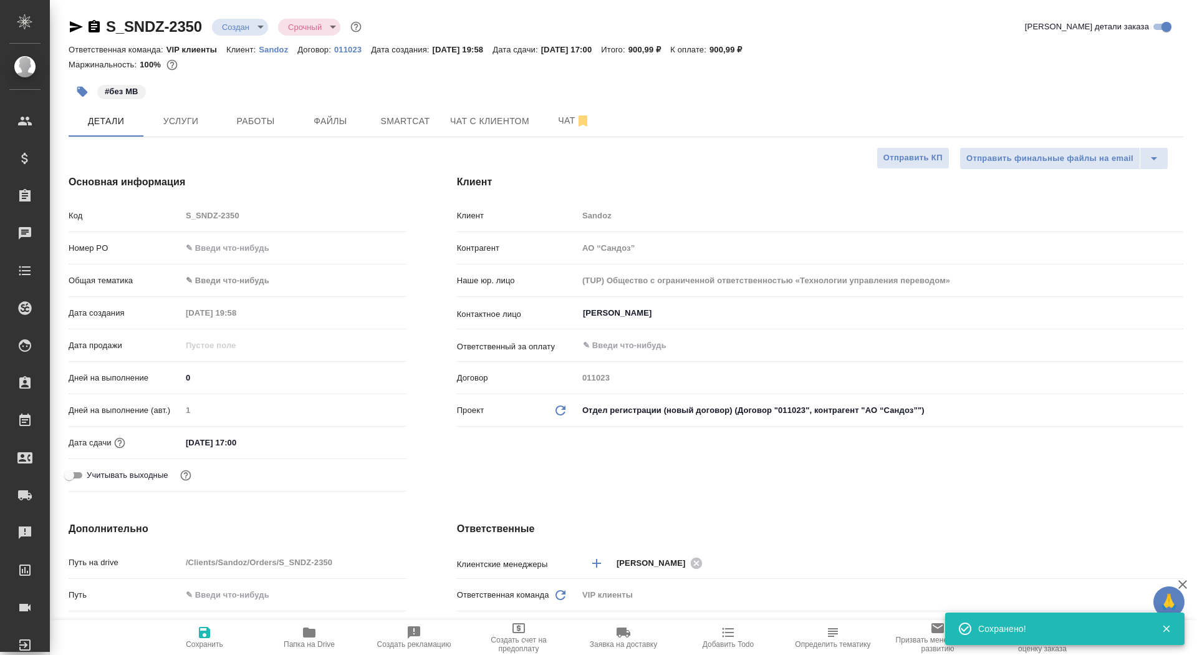
type textarea "x"
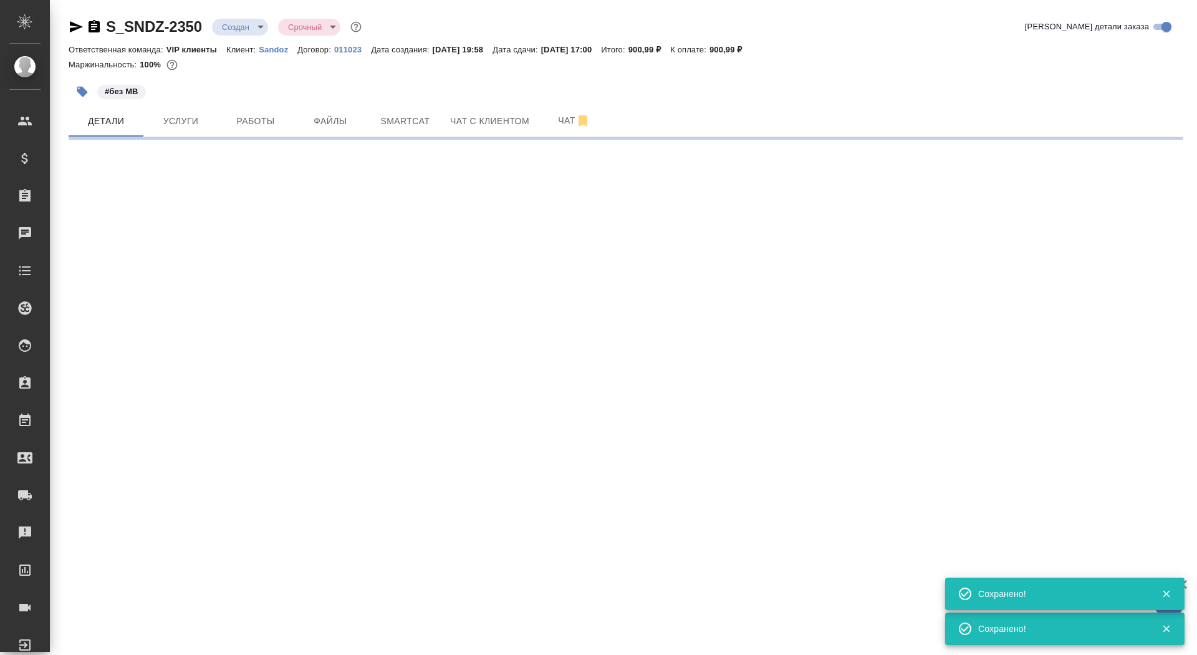
click at [243, 28] on body "🙏 .cls-1 fill:#fff; AWATERA Saydasheva Dilyara Клиенты Спецификации Заказы 0 Ча…" at bounding box center [598, 327] width 1197 height 655
select select "RU"
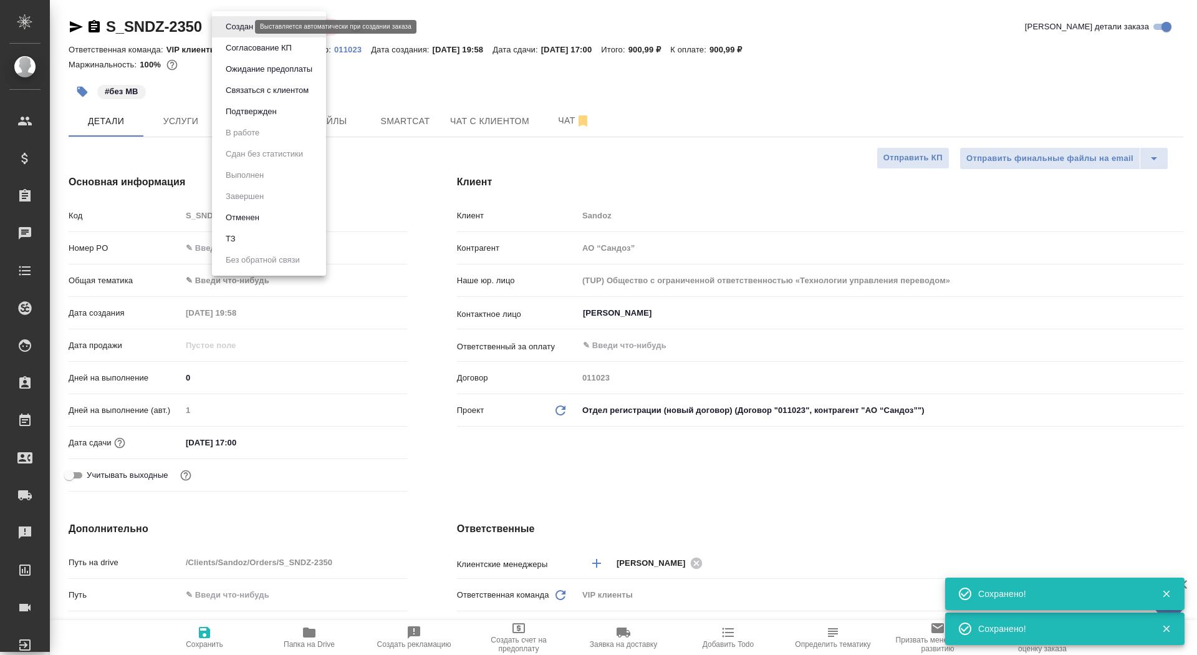
type textarea "x"
click at [244, 49] on button "Согласование КП" at bounding box center [259, 48] width 74 height 14
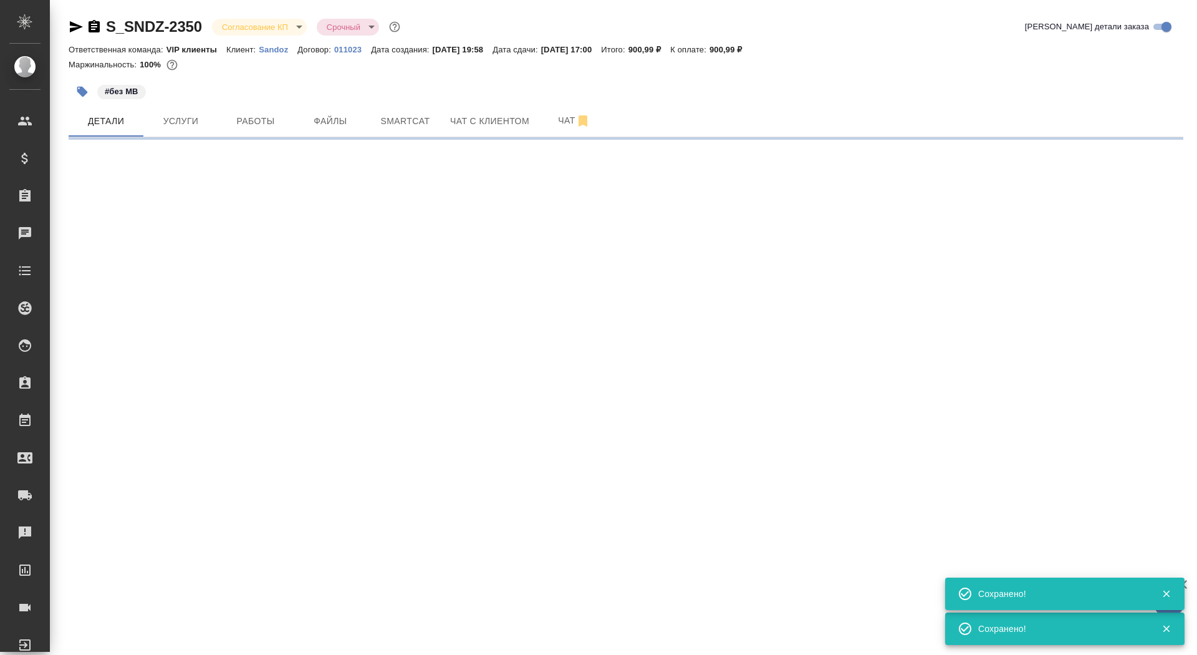
select select "RU"
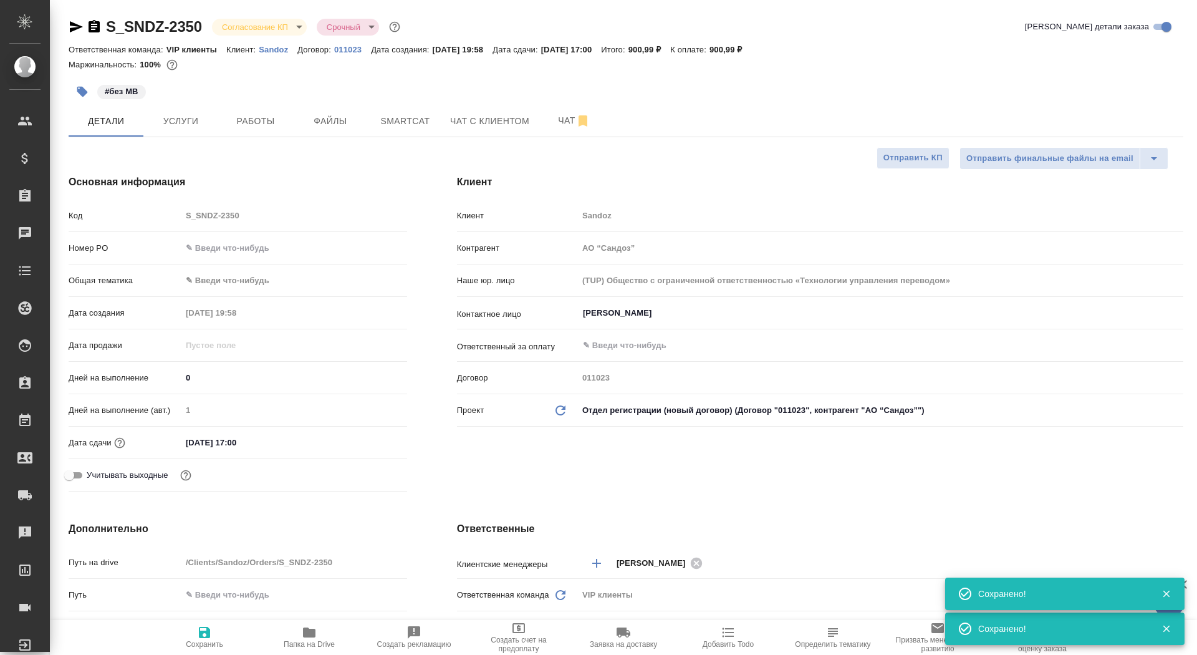
type textarea "x"
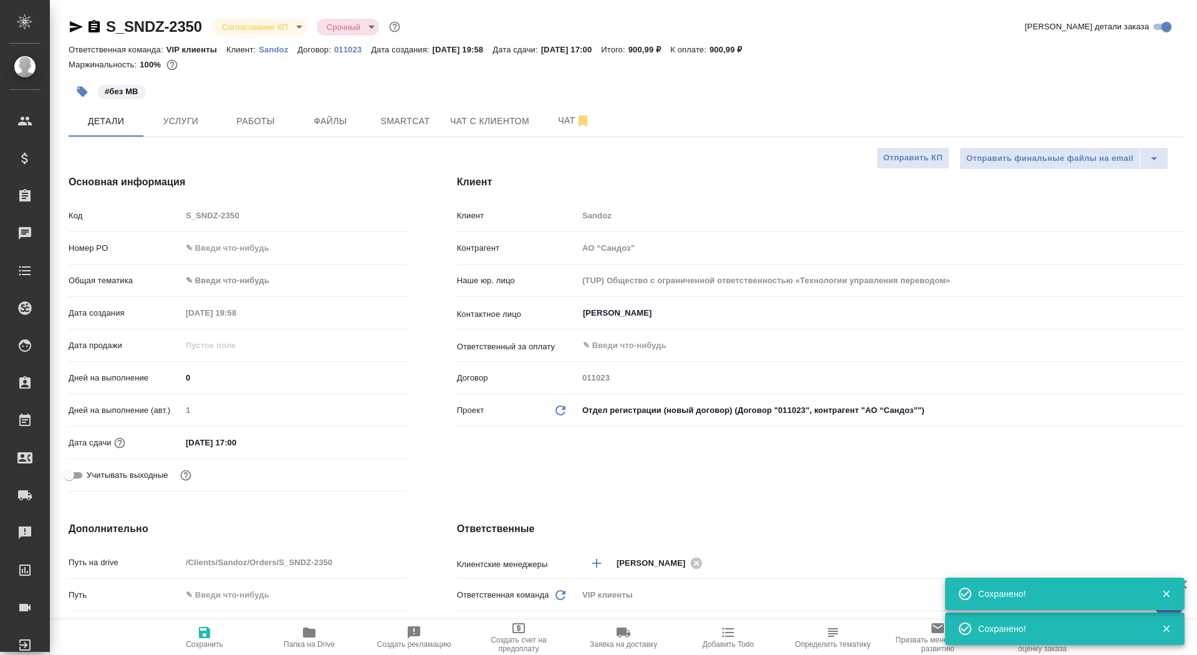
type textarea "x"
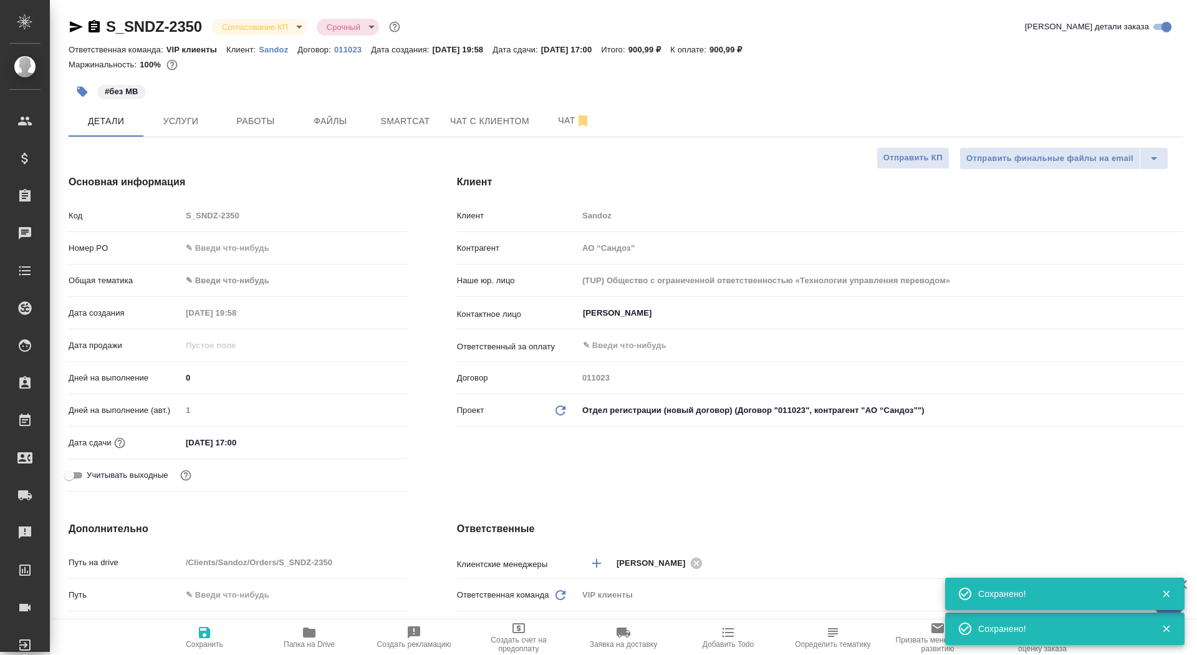
type textarea "x"
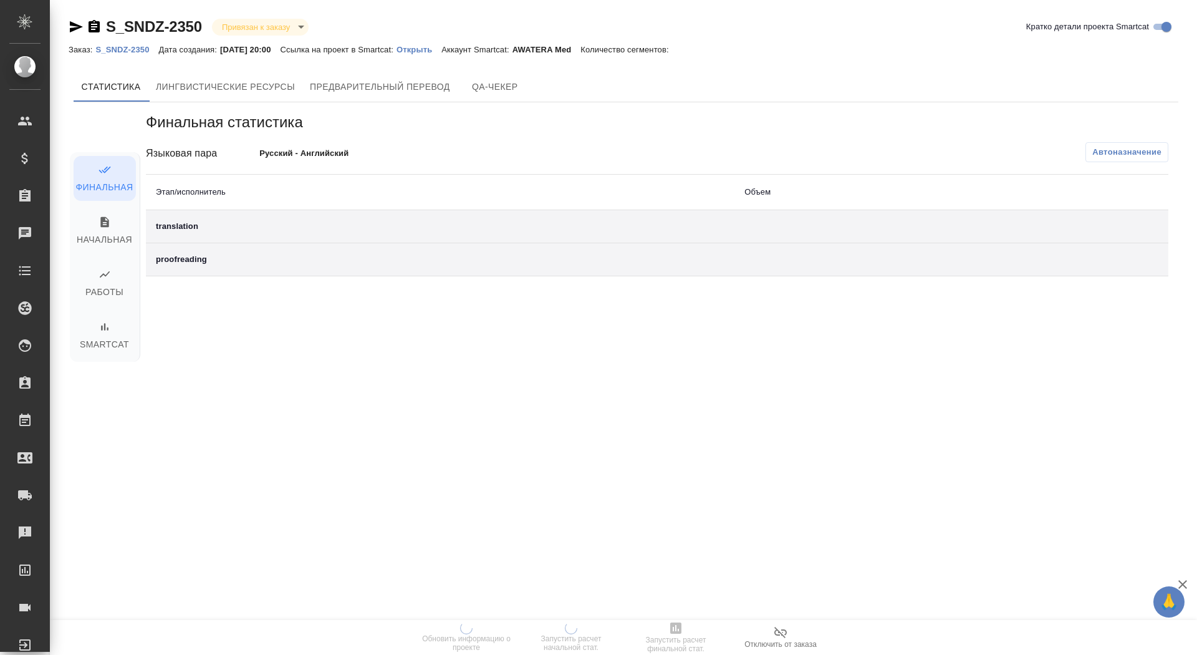
click at [441, 48] on p "Открыть" at bounding box center [418, 49] width 45 height 9
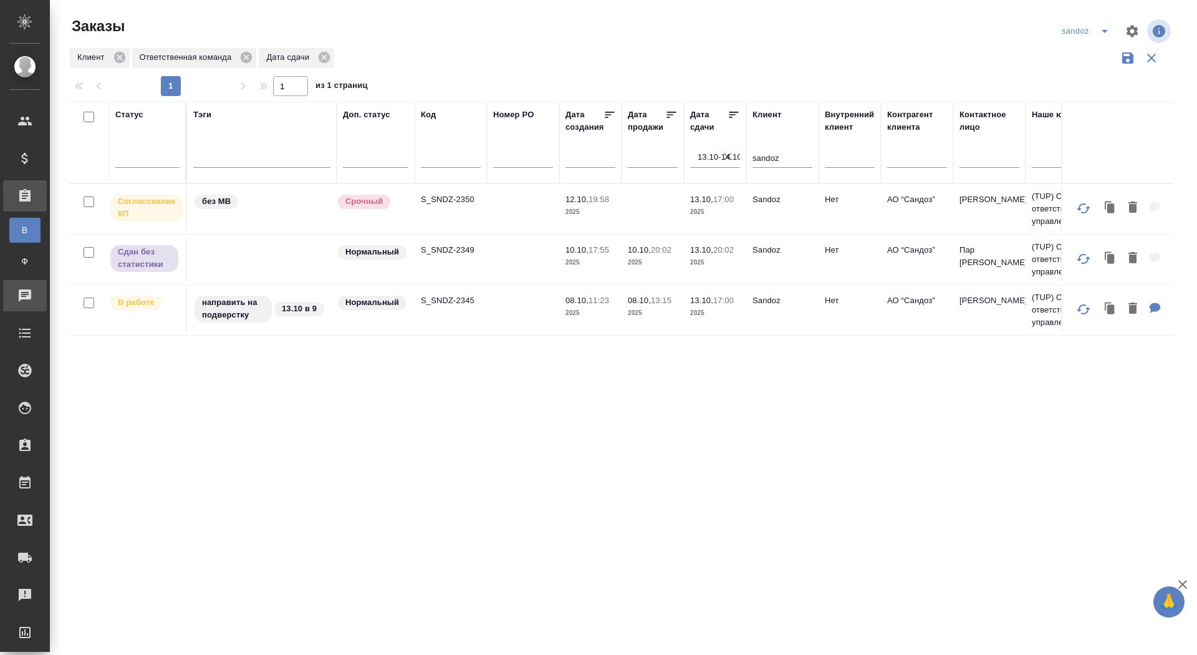
click at [29, 304] on link "0 Чаты" at bounding box center [25, 295] width 44 height 31
